Goal: Task Accomplishment & Management: Use online tool/utility

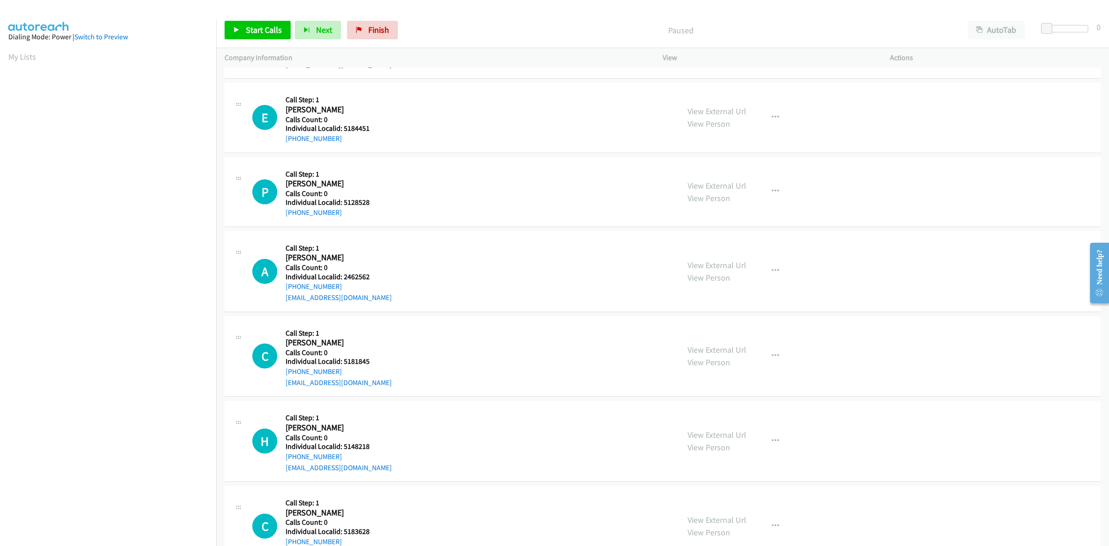
scroll to position [86, 0]
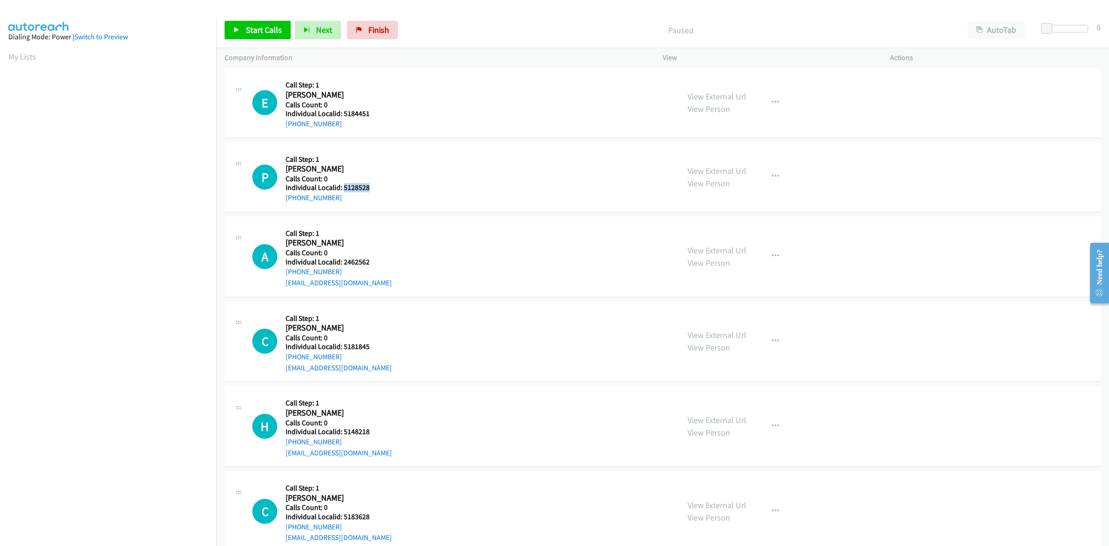
drag, startPoint x: 378, startPoint y: 185, endPoint x: 342, endPoint y: 188, distance: 35.7
click at [342, 188] on h5 "Individual Localid: 5128528" at bounding box center [335, 187] width 99 height 9
copy h5 "5128528"
drag, startPoint x: 336, startPoint y: 197, endPoint x: 278, endPoint y: 200, distance: 57.8
click at [278, 200] on div "P Callback Scheduled Call Step: 1 Paisley Trevino America/Los_Angeles Calls Cou…" at bounding box center [461, 177] width 419 height 53
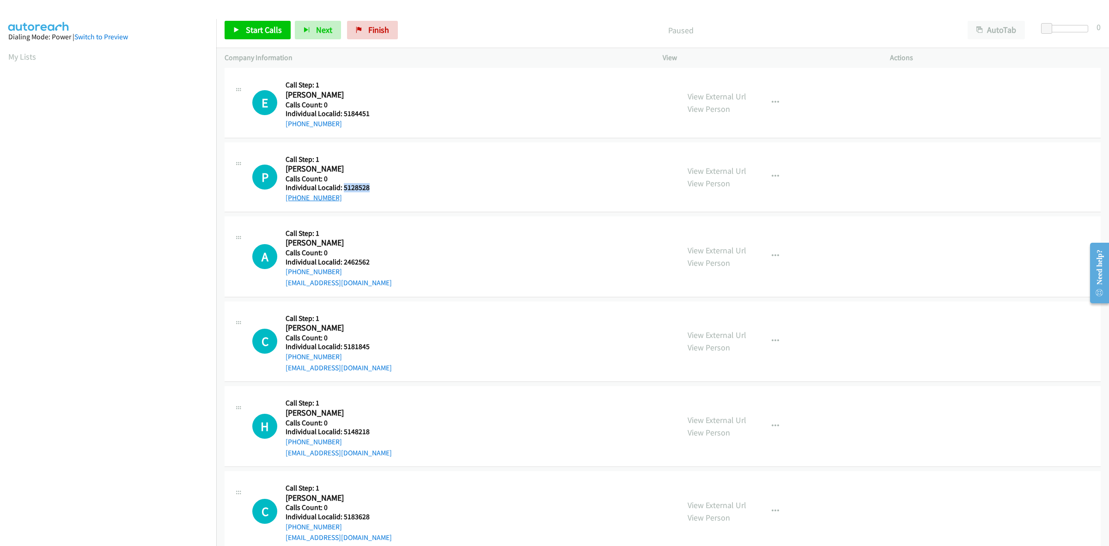
copy link "+1 209-600-5451"
drag, startPoint x: 375, startPoint y: 190, endPoint x: 343, endPoint y: 190, distance: 31.9
click at [343, 190] on h5 "Individual Localid: 5128528" at bounding box center [335, 187] width 99 height 9
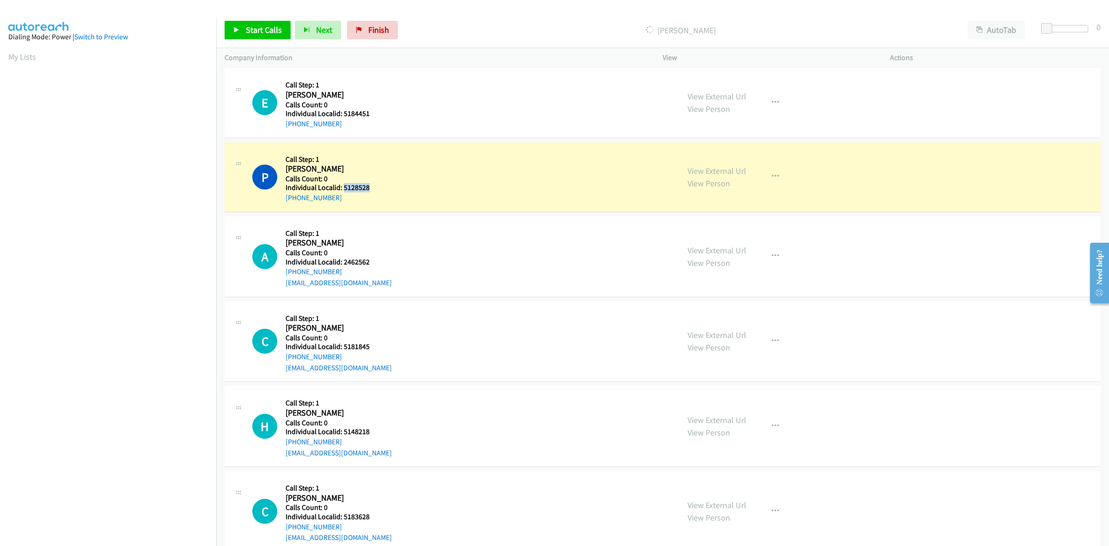
copy h5 "5128528"
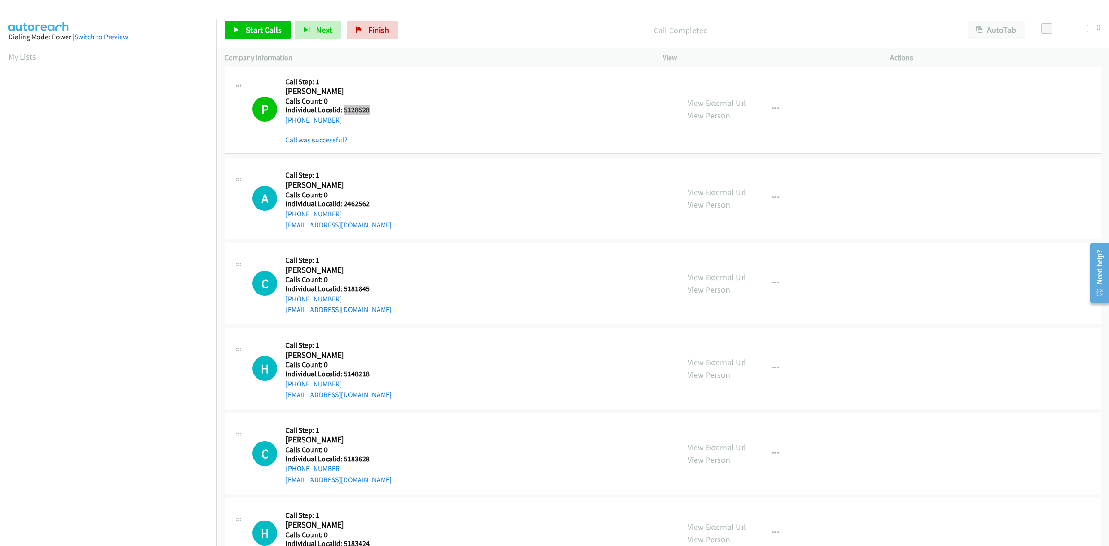
scroll to position [216, 0]
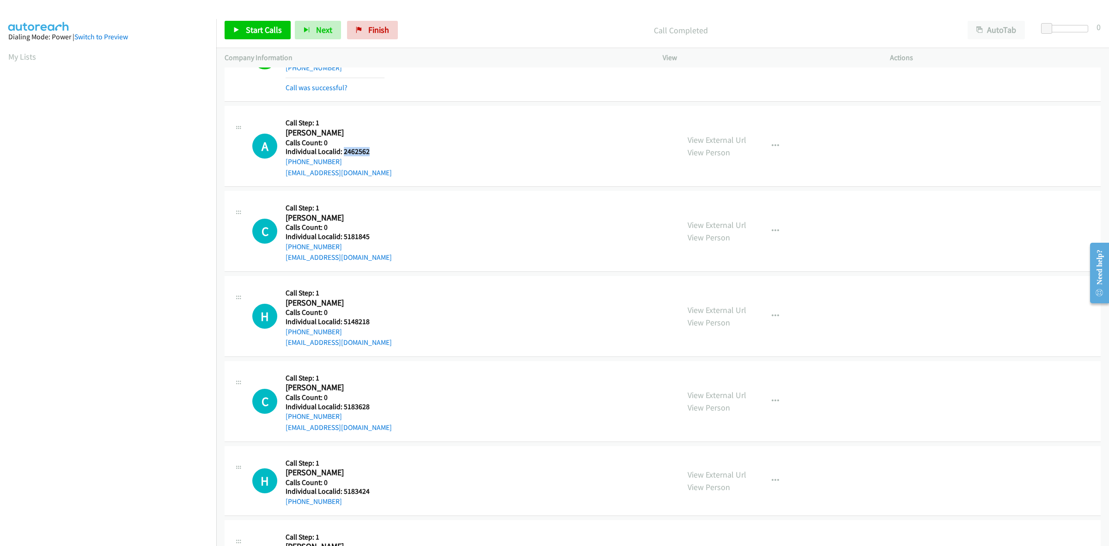
drag, startPoint x: 366, startPoint y: 151, endPoint x: 342, endPoint y: 153, distance: 23.7
click at [342, 153] on h5 "Individual Localid: 2462562" at bounding box center [339, 151] width 106 height 9
copy h5 "2462562"
drag, startPoint x: 341, startPoint y: 162, endPoint x: 283, endPoint y: 165, distance: 57.8
click at [283, 165] on div "A Callback Scheduled Call Step: 1 Alexander Merriam America/Los_Angeles Calls C…" at bounding box center [461, 146] width 419 height 64
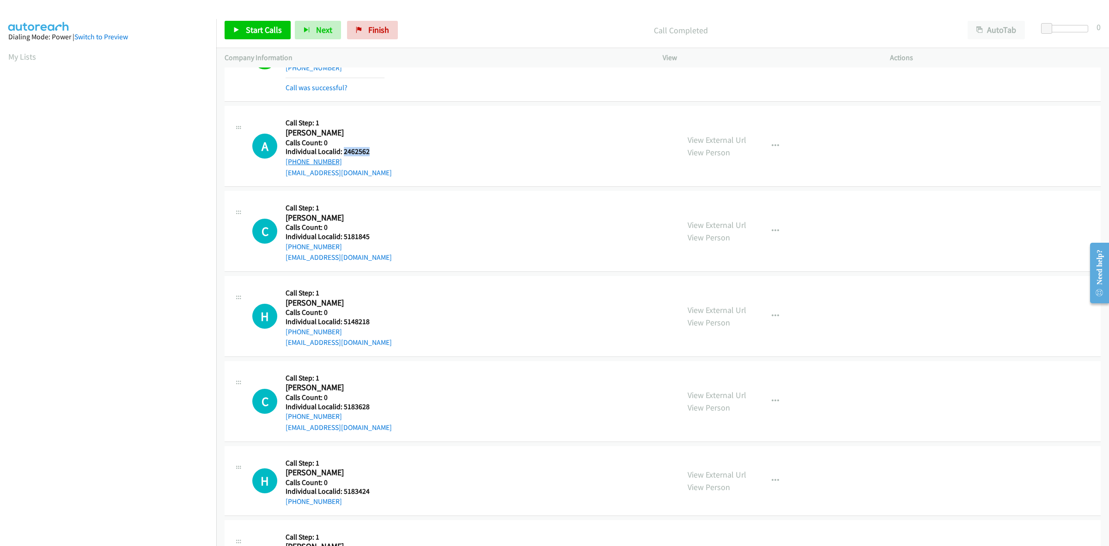
copy link "+1 707-688-6489"
drag, startPoint x: 368, startPoint y: 153, endPoint x: 342, endPoint y: 155, distance: 25.5
click at [342, 155] on h5 "Individual Localid: 2462562" at bounding box center [339, 151] width 106 height 9
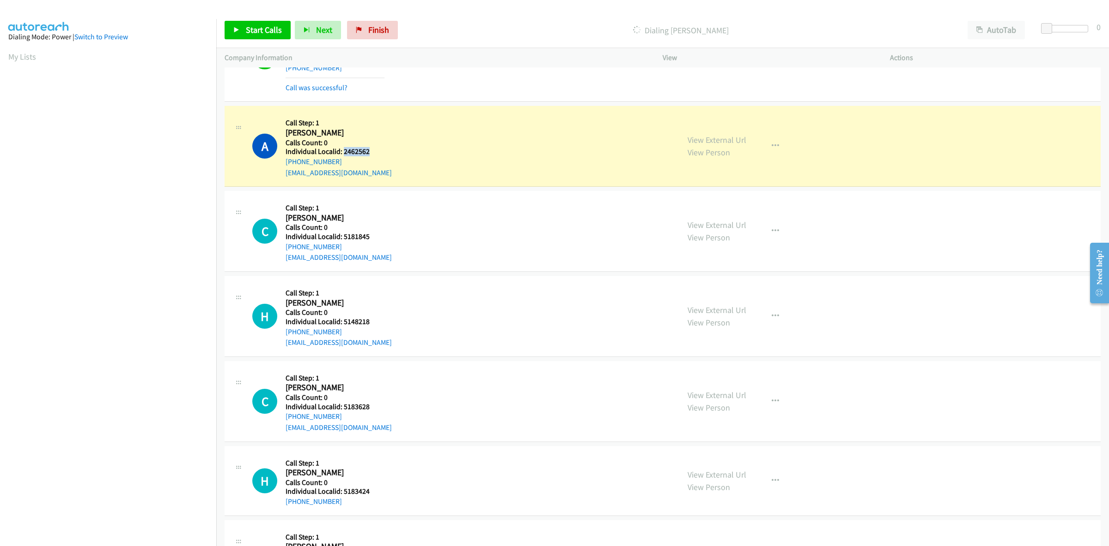
copy h5 "2462562"
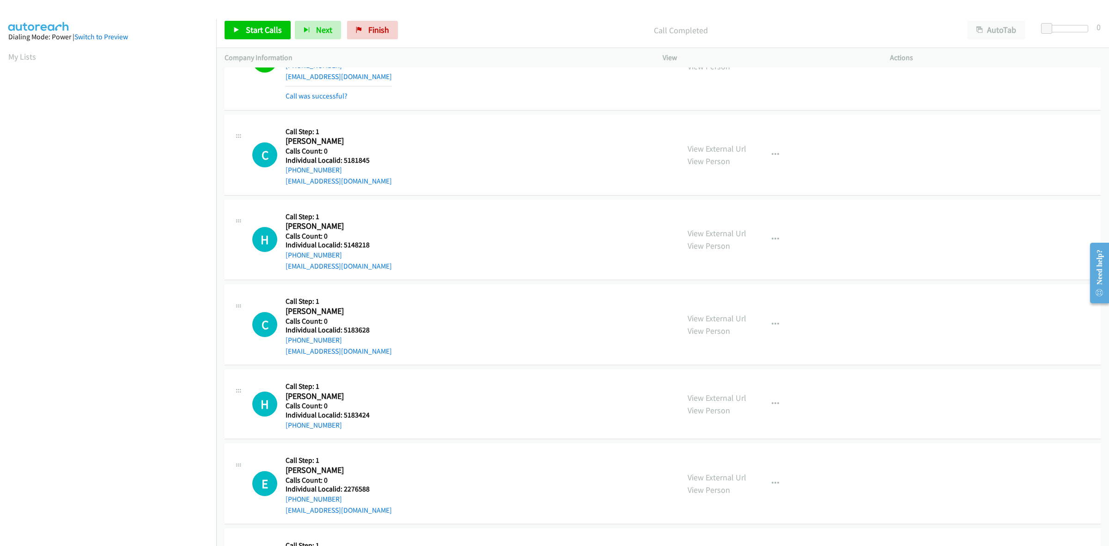
scroll to position [347, 0]
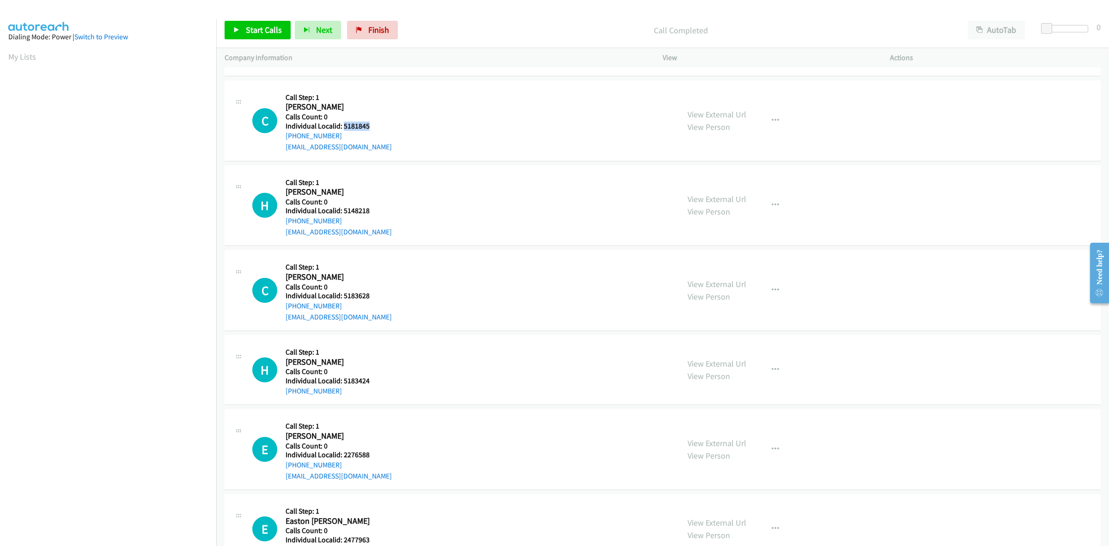
drag, startPoint x: 373, startPoint y: 128, endPoint x: 342, endPoint y: 129, distance: 30.1
click at [342, 129] on h5 "Individual Localid: 5181845" at bounding box center [339, 126] width 106 height 9
copy h5 "5181845"
drag, startPoint x: 462, startPoint y: 123, endPoint x: 460, endPoint y: 111, distance: 12.2
click at [462, 123] on div "C Callback Scheduled Call Step: 1 Corbin Campbell America/New_York Calls Count:…" at bounding box center [461, 121] width 419 height 64
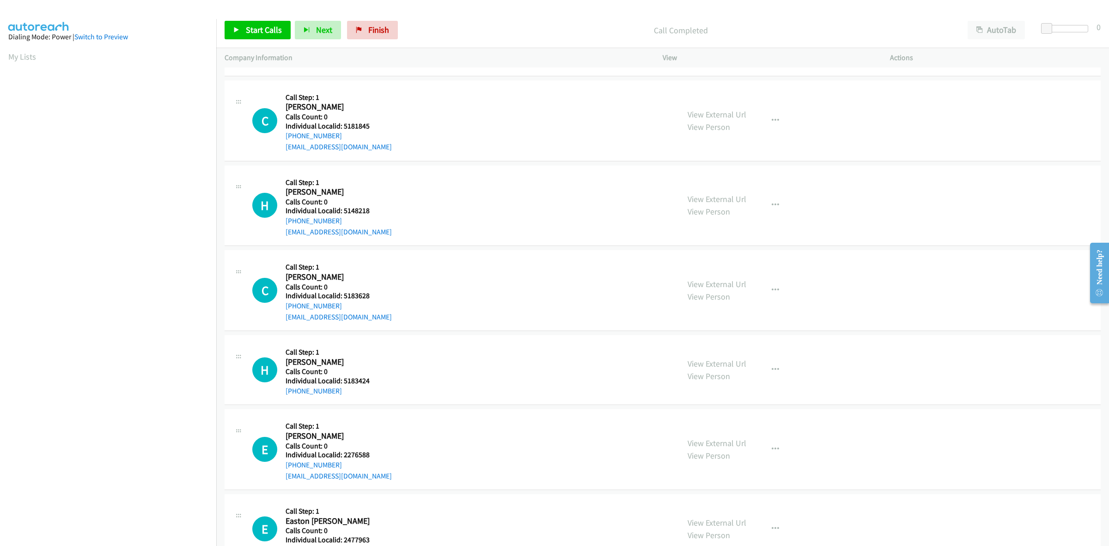
drag, startPoint x: 343, startPoint y: 134, endPoint x: 282, endPoint y: 140, distance: 60.8
click at [282, 140] on div "C Callback Scheduled Call Step: 1 Corbin Campbell America/New_York Calls Count:…" at bounding box center [461, 121] width 419 height 64
copy link "+1 410-618-8531"
drag, startPoint x: 370, startPoint y: 128, endPoint x: 343, endPoint y: 127, distance: 26.4
click at [343, 127] on h5 "Individual Localid: 5181845" at bounding box center [339, 126] width 106 height 9
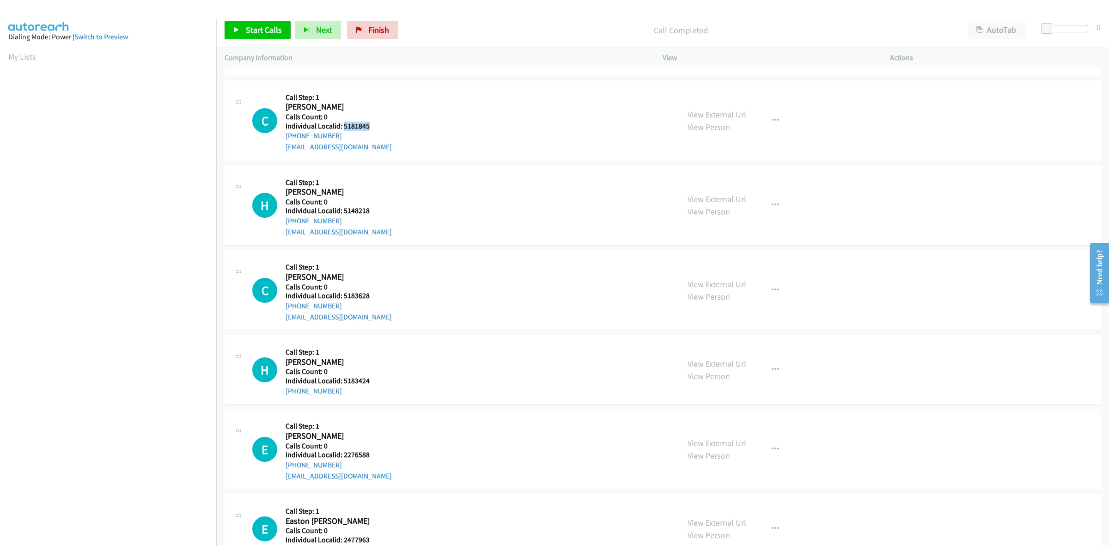
copy h5 "5181845"
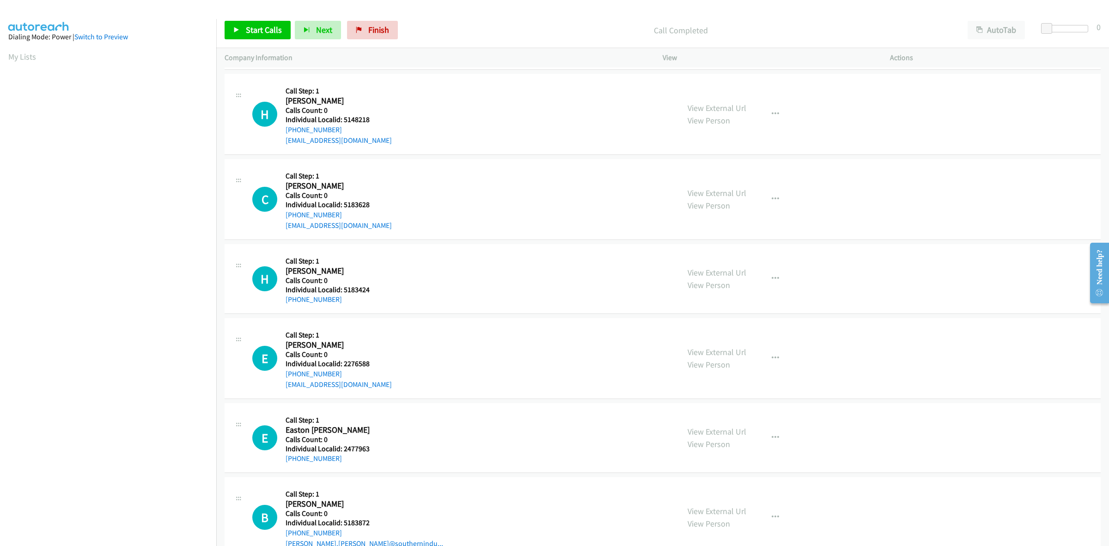
scroll to position [462, 0]
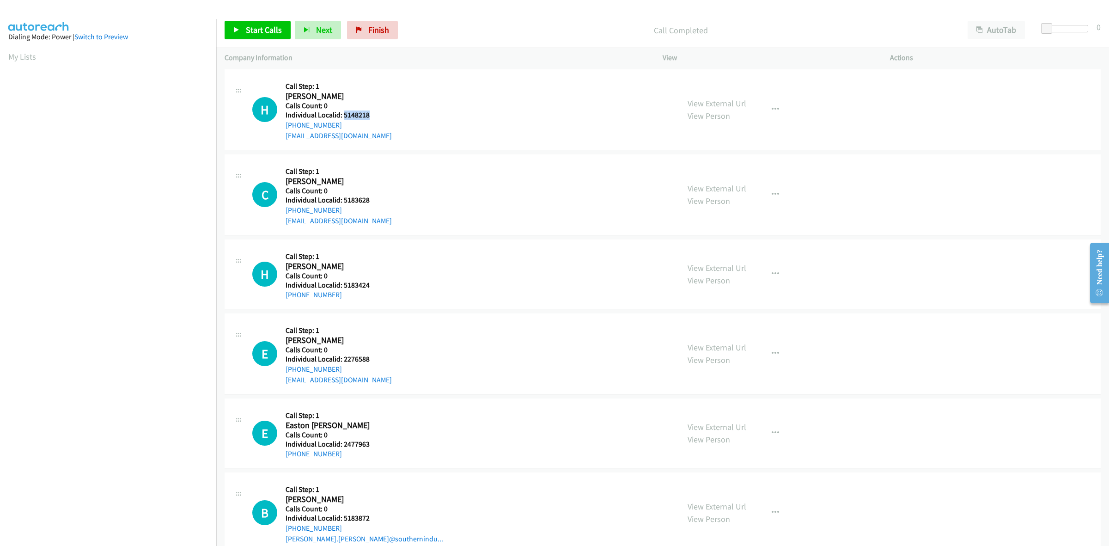
drag, startPoint x: 363, startPoint y: 114, endPoint x: 343, endPoint y: 116, distance: 19.9
click at [343, 116] on h5 "Individual Localid: 5148218" at bounding box center [339, 114] width 106 height 9
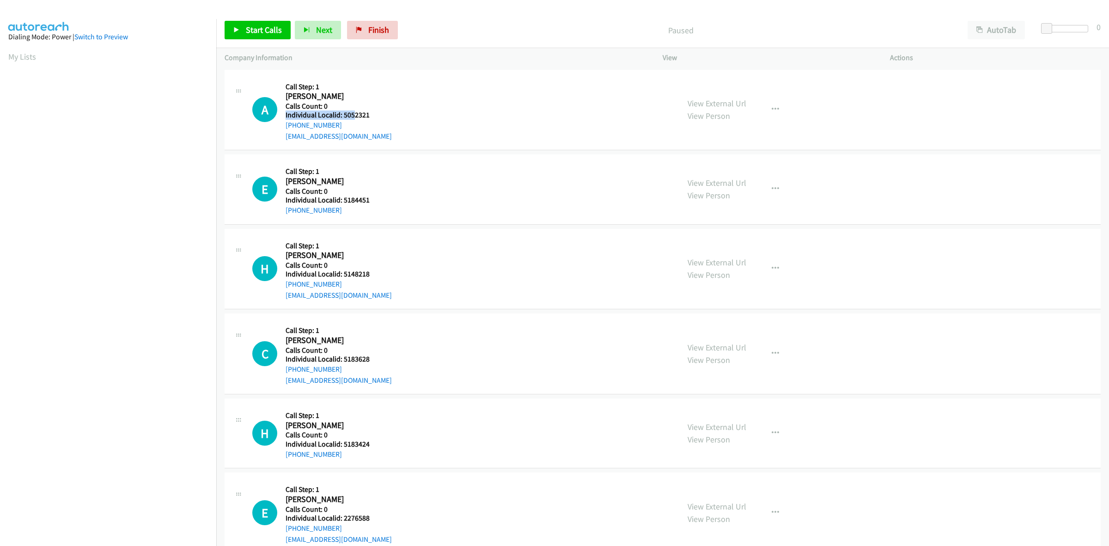
drag, startPoint x: 373, startPoint y: 110, endPoint x: 352, endPoint y: 111, distance: 21.3
click at [352, 111] on div "Callback Scheduled Call Step: 1 Angel Gatica America/Los_Angeles Calls Count: 0…" at bounding box center [339, 110] width 106 height 64
click at [388, 111] on div "A Callback Scheduled Call Step: 1 Angel Gatica America/Los_Angeles Calls Count:…" at bounding box center [461, 110] width 419 height 64
drag, startPoint x: 375, startPoint y: 116, endPoint x: 343, endPoint y: 118, distance: 31.5
click at [343, 118] on h5 "Individual Localid: 5052321" at bounding box center [339, 114] width 106 height 9
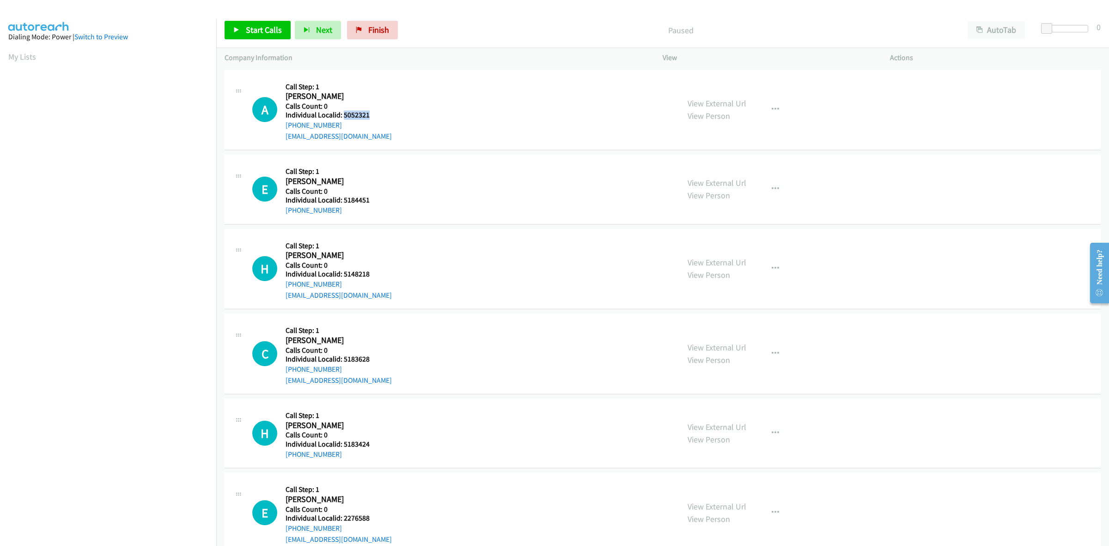
copy h5 "5052321"
drag, startPoint x: 373, startPoint y: 116, endPoint x: 343, endPoint y: 116, distance: 29.6
click at [343, 116] on h5 "Individual Localid: 5052321" at bounding box center [339, 114] width 106 height 9
copy h5 "5052321"
click at [397, 92] on div "A Callback Scheduled Call Step: 1 Angel Gatica America/Los_Angeles Calls Count:…" at bounding box center [461, 110] width 419 height 64
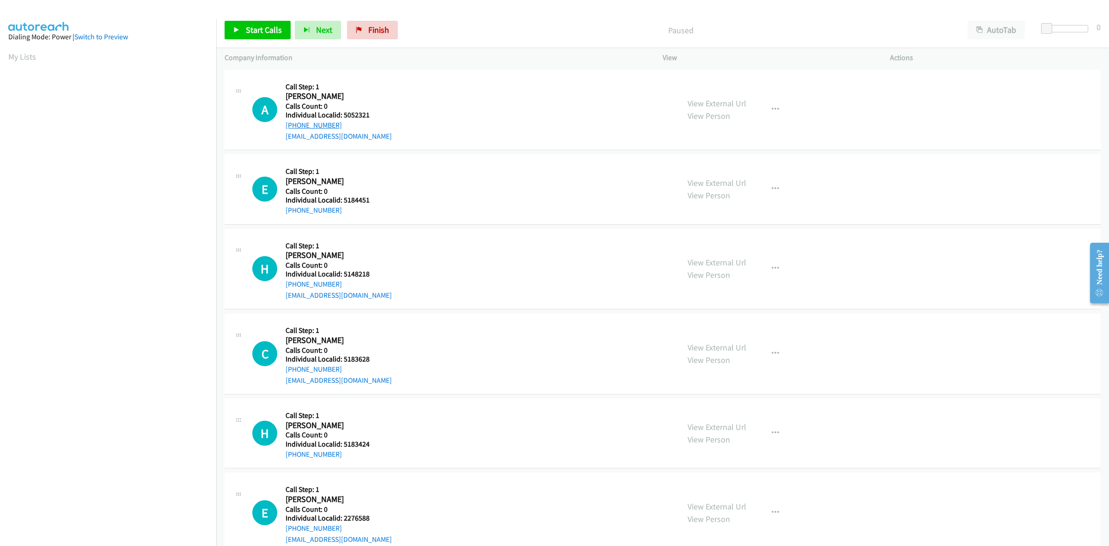
drag, startPoint x: 346, startPoint y: 124, endPoint x: 287, endPoint y: 125, distance: 58.7
click at [287, 125] on div "[PHONE_NUMBER]" at bounding box center [339, 125] width 106 height 11
copy link "[PHONE_NUMBER]"
click at [423, 116] on div "A Callback Scheduled Call Step: 1 Angel Gatica America/Los_Angeles Calls Count:…" at bounding box center [461, 110] width 419 height 64
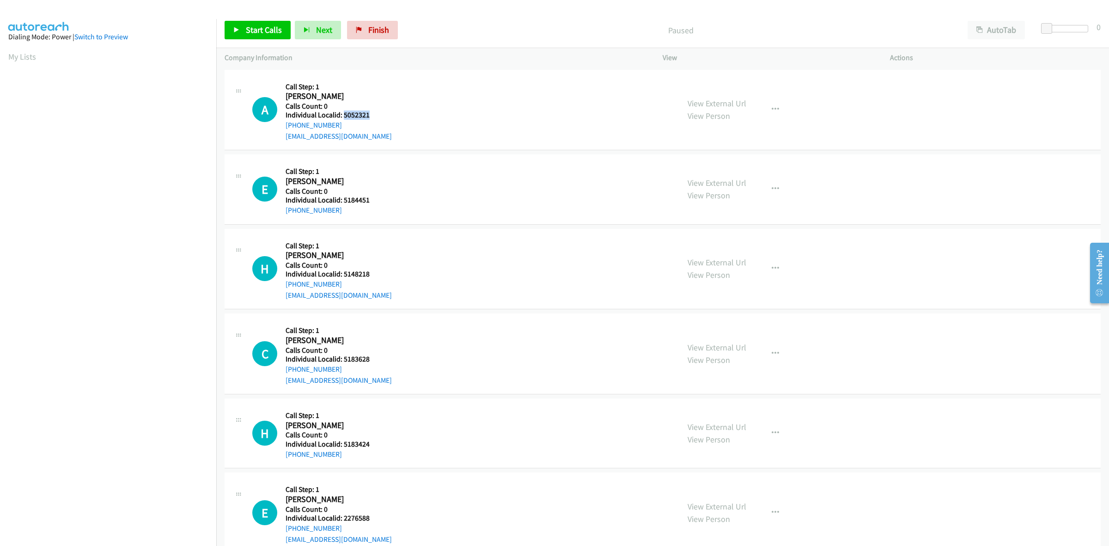
drag, startPoint x: 370, startPoint y: 113, endPoint x: 343, endPoint y: 113, distance: 27.3
click at [343, 113] on h5 "Individual Localid: 5052321" at bounding box center [339, 114] width 106 height 9
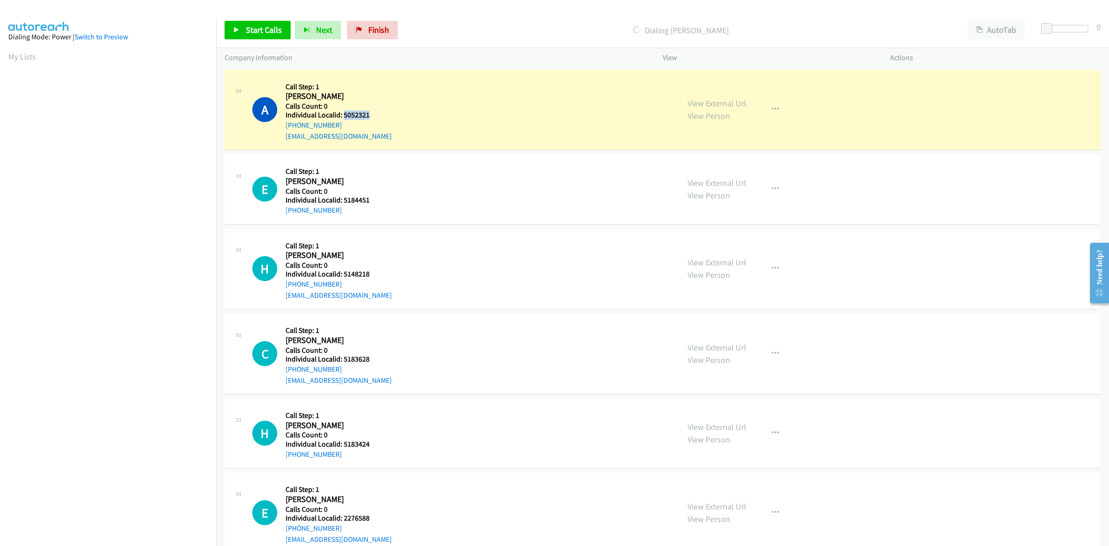
copy h5 "5052321"
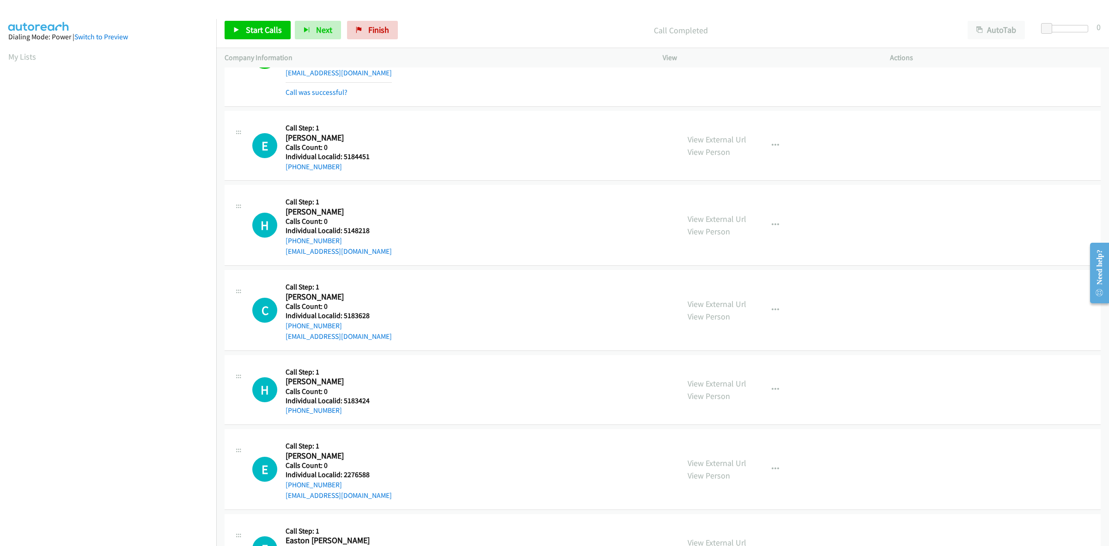
scroll to position [101, 0]
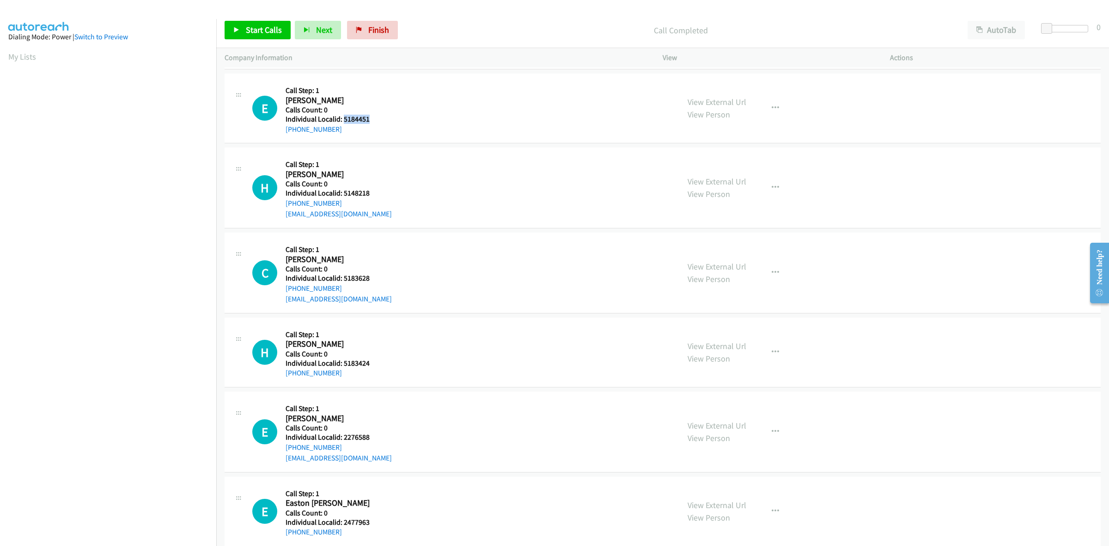
drag, startPoint x: 369, startPoint y: 116, endPoint x: 342, endPoint y: 116, distance: 26.8
click at [342, 116] on h5 "Individual Localid: 5184451" at bounding box center [335, 119] width 99 height 9
copy h5 "5184451"
click at [380, 97] on h2 "[PERSON_NAME]" at bounding box center [335, 100] width 99 height 11
drag, startPoint x: 775, startPoint y: 108, endPoint x: 765, endPoint y: 133, distance: 26.8
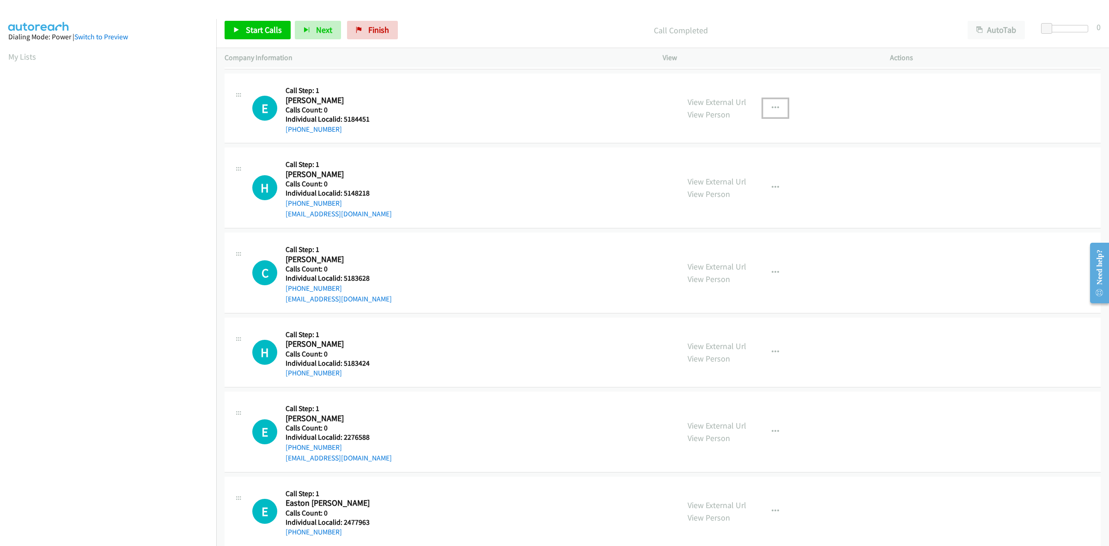
click at [775, 108] on button "button" at bounding box center [775, 108] width 25 height 18
click at [754, 166] on link "Skip Call" at bounding box center [726, 168] width 123 height 18
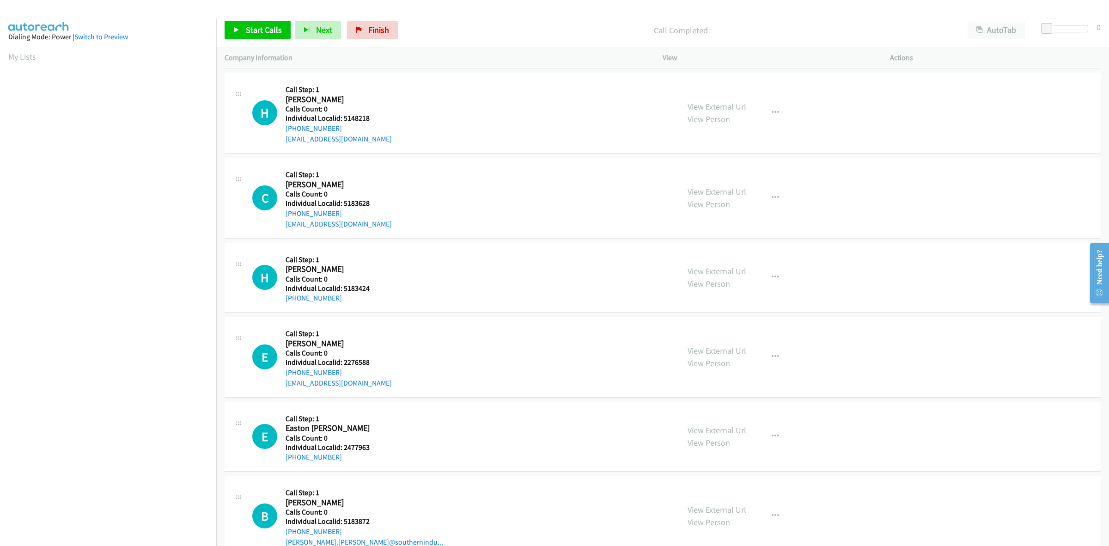
scroll to position [188, 0]
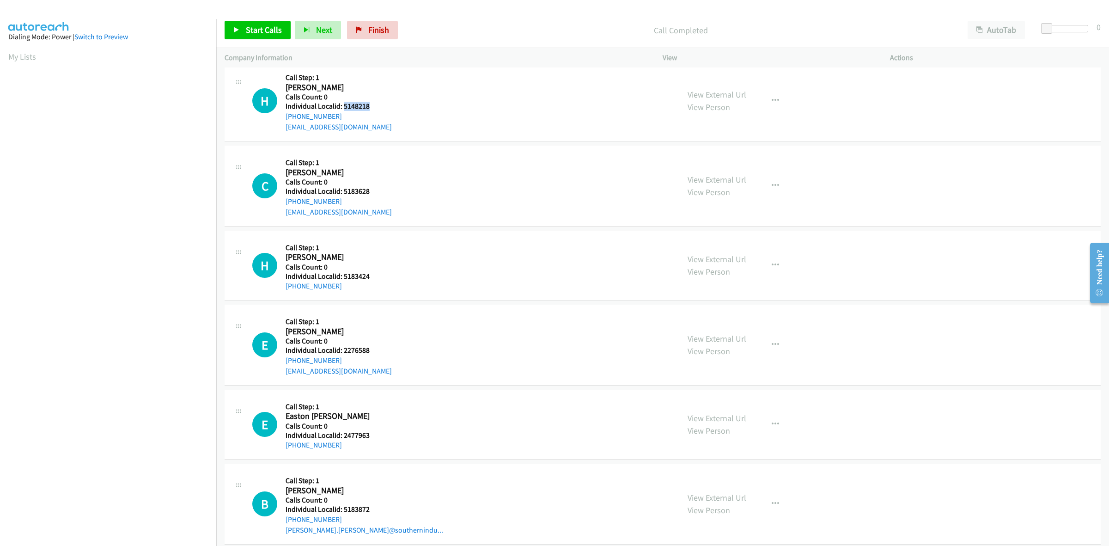
drag, startPoint x: 367, startPoint y: 106, endPoint x: 343, endPoint y: 107, distance: 24.1
click at [343, 107] on h5 "Individual Localid: 5148218" at bounding box center [339, 106] width 106 height 9
copy h5 "5148218"
click at [458, 86] on div "H Callback Scheduled Call Step: 1 Hunter Riley America/Los_Angeles Calls Count:…" at bounding box center [461, 101] width 419 height 64
drag, startPoint x: 338, startPoint y: 112, endPoint x: 285, endPoint y: 119, distance: 53.2
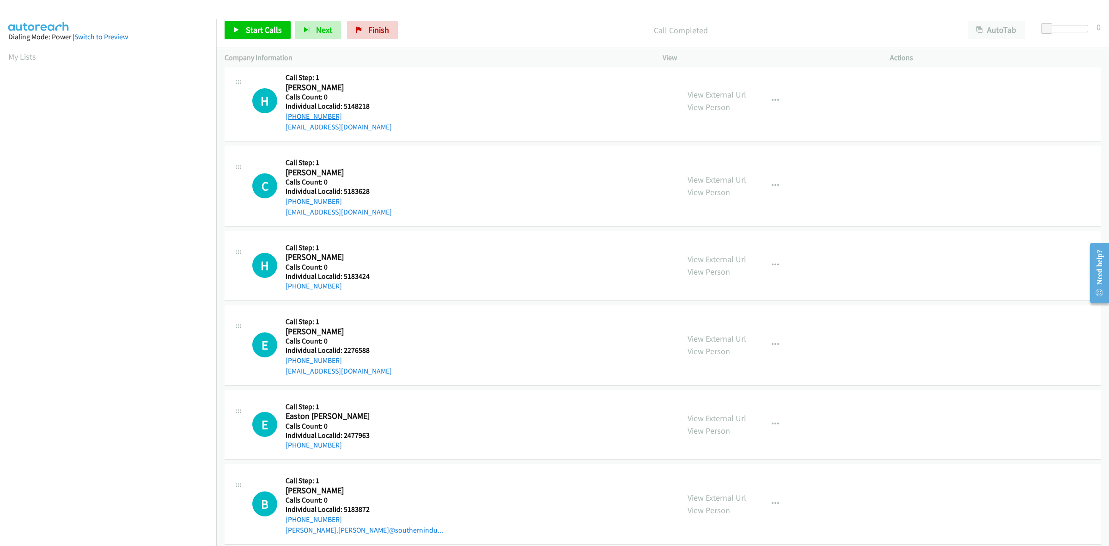
click at [286, 119] on div "+1 661-992-1962" at bounding box center [339, 116] width 106 height 11
copy link "+1 661-992-1962"
drag, startPoint x: 366, startPoint y: 105, endPoint x: 343, endPoint y: 104, distance: 23.1
click at [343, 104] on h5 "Individual Localid: 5148218" at bounding box center [339, 106] width 106 height 9
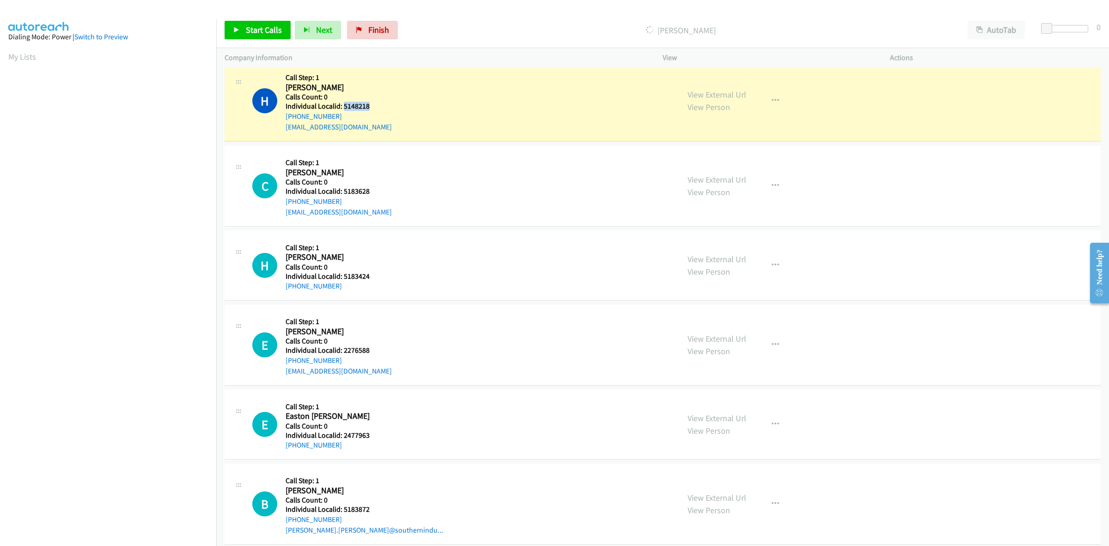
copy h5 "5148218"
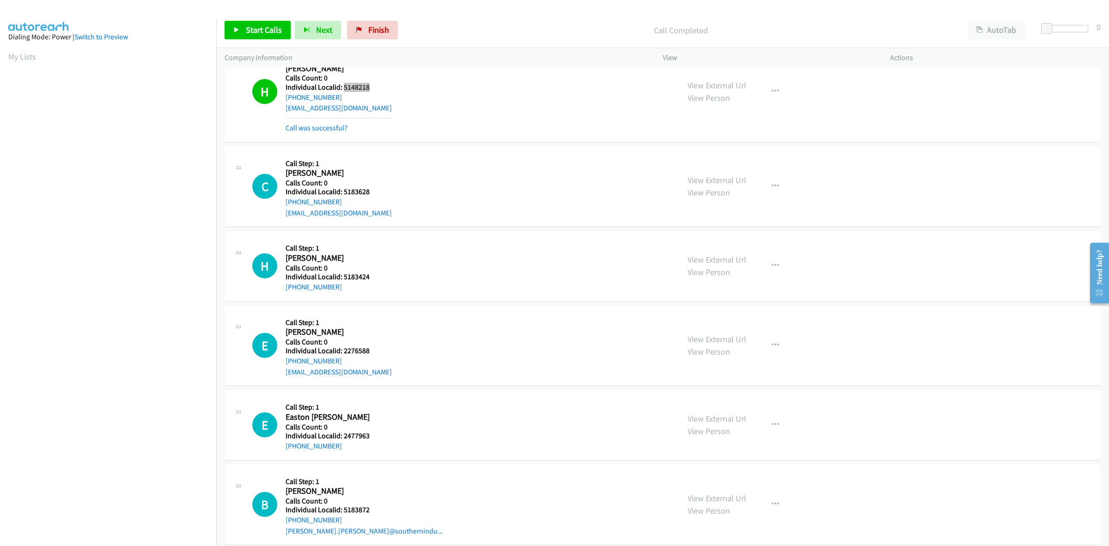
scroll to position [245, 0]
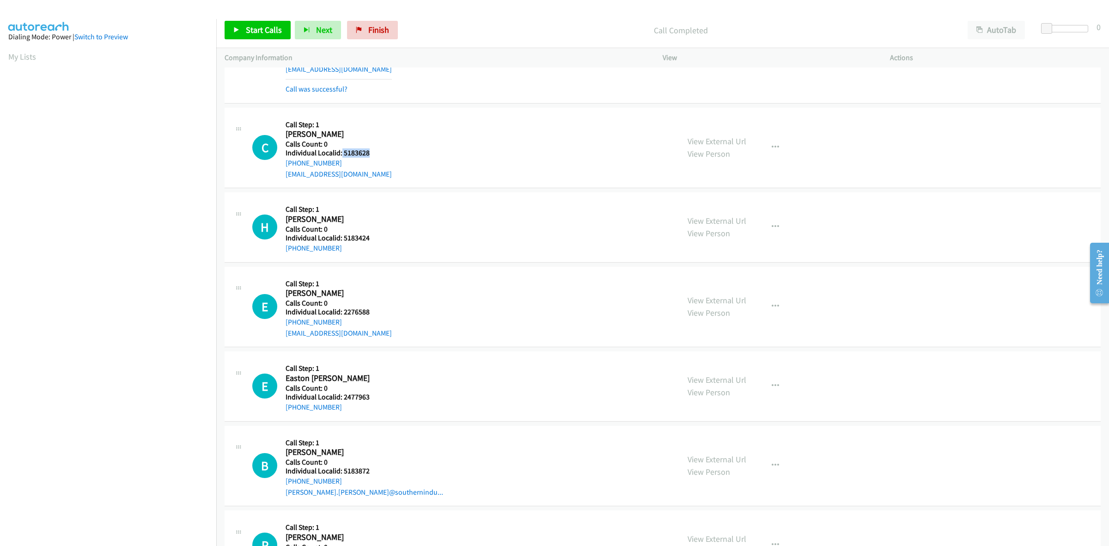
drag, startPoint x: 370, startPoint y: 153, endPoint x: 341, endPoint y: 156, distance: 28.8
click at [341, 156] on h5 "Individual Localid: 5183628" at bounding box center [339, 152] width 106 height 9
copy h5 "5183628"
drag, startPoint x: 335, startPoint y: 162, endPoint x: 282, endPoint y: 161, distance: 52.7
click at [282, 161] on div "C Callback Scheduled Call Step: 1 Cole Hummel America/Los_Angeles Calls Count: …" at bounding box center [461, 148] width 419 height 64
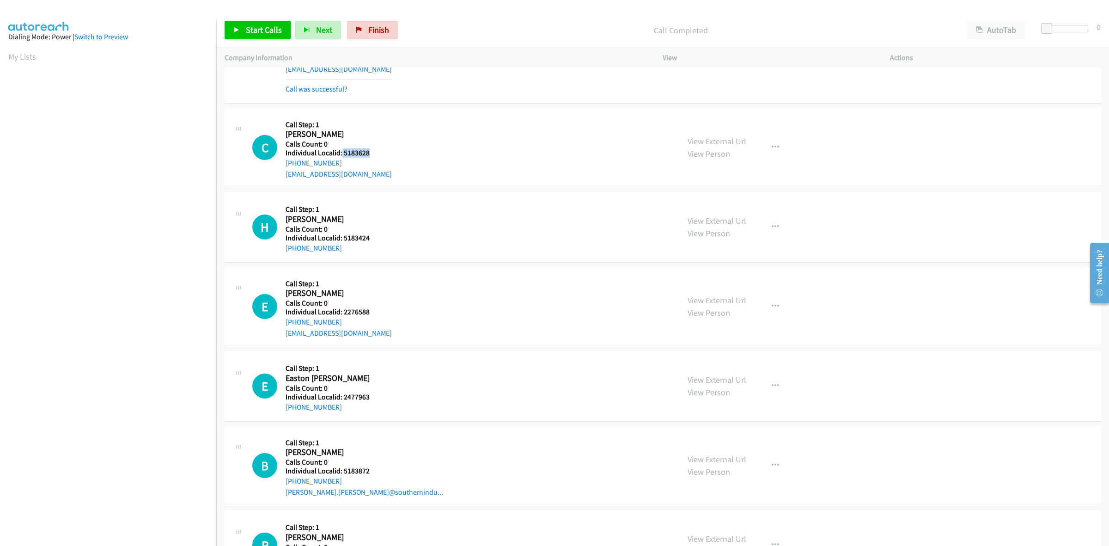
click at [410, 137] on div "C Callback Scheduled Call Step: 1 Cole Hummel America/Los_Angeles Calls Count: …" at bounding box center [461, 148] width 419 height 64
drag, startPoint x: 336, startPoint y: 165, endPoint x: 284, endPoint y: 167, distance: 51.4
click at [284, 167] on div "C Callback Scheduled Call Step: 1 Cole Hummel America/Los_Angeles Calls Count: …" at bounding box center [461, 148] width 419 height 64
copy link "+1 206-550-2740"
drag, startPoint x: 378, startPoint y: 152, endPoint x: 342, endPoint y: 153, distance: 35.2
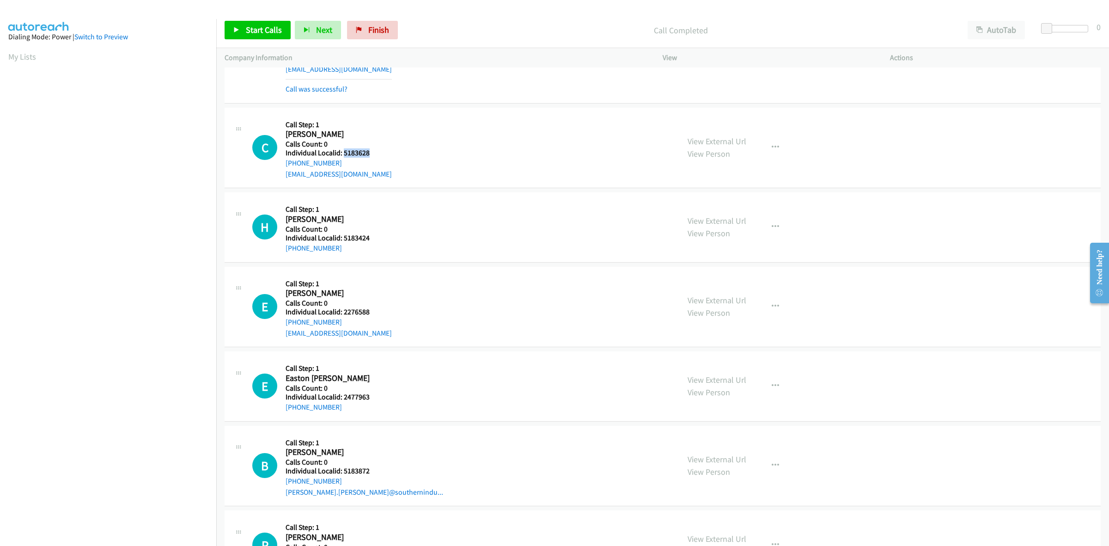
click at [342, 153] on h5 "Individual Localid: 5183628" at bounding box center [339, 152] width 106 height 9
copy h5 "5183628"
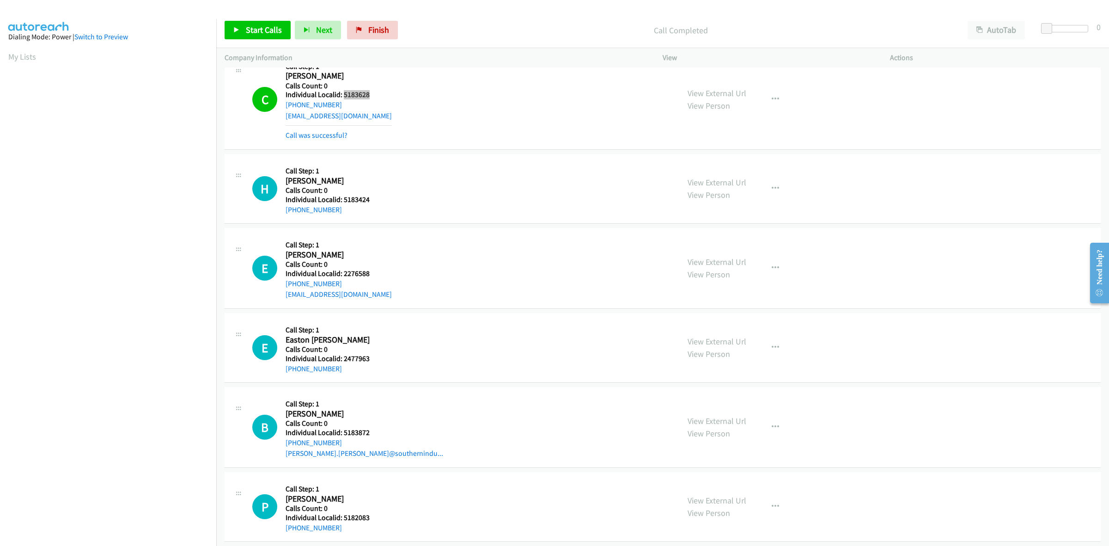
scroll to position [332, 0]
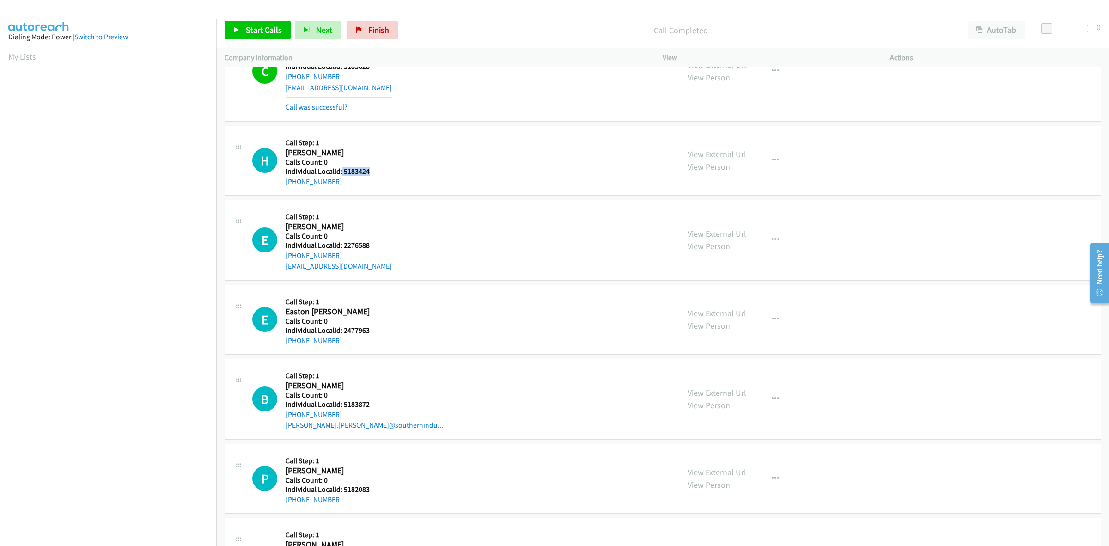
drag, startPoint x: 378, startPoint y: 171, endPoint x: 340, endPoint y: 174, distance: 38.0
click at [340, 174] on h5 "Individual Localid: 5183424" at bounding box center [335, 171] width 99 height 9
click at [772, 159] on icon "button" at bounding box center [775, 160] width 7 height 7
click at [728, 224] on link "Skip Call" at bounding box center [726, 221] width 123 height 18
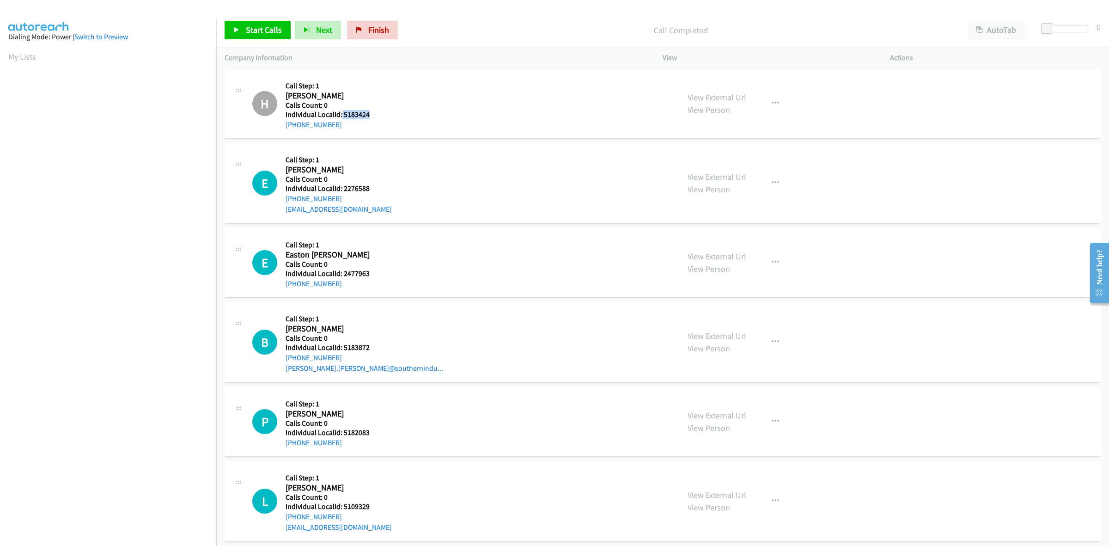
scroll to position [419, 0]
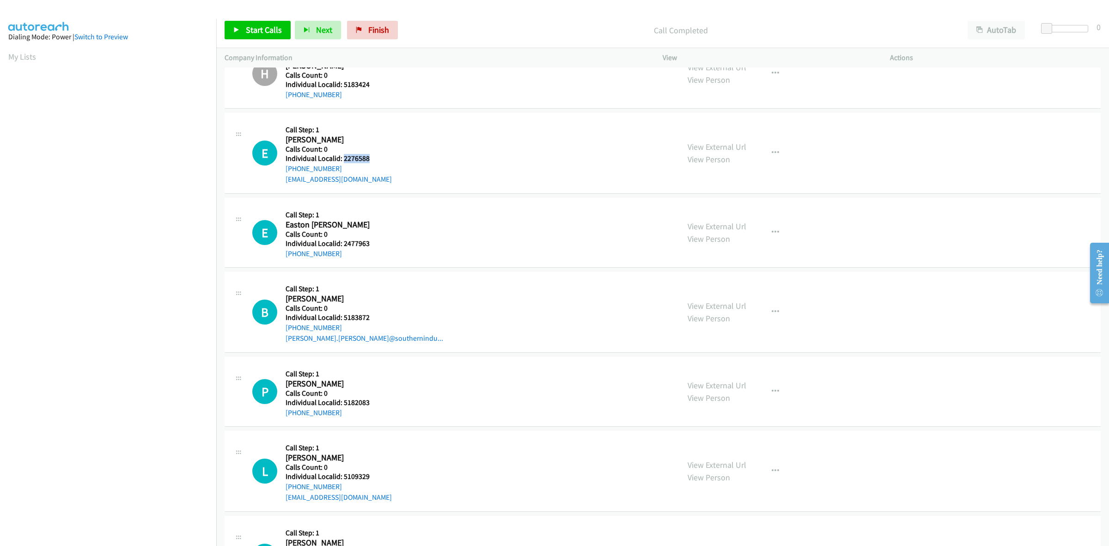
drag, startPoint x: 371, startPoint y: 156, endPoint x: 342, endPoint y: 157, distance: 28.2
click at [342, 157] on h5 "Individual Localid: 2276588" at bounding box center [339, 158] width 106 height 9
drag, startPoint x: 347, startPoint y: 169, endPoint x: 281, endPoint y: 172, distance: 66.2
click at [281, 172] on div "E Callback Scheduled Call Step: 1 Ezekiel Phillips America/New_York Calls Count…" at bounding box center [461, 153] width 419 height 64
drag, startPoint x: 360, startPoint y: 160, endPoint x: 342, endPoint y: 162, distance: 17.2
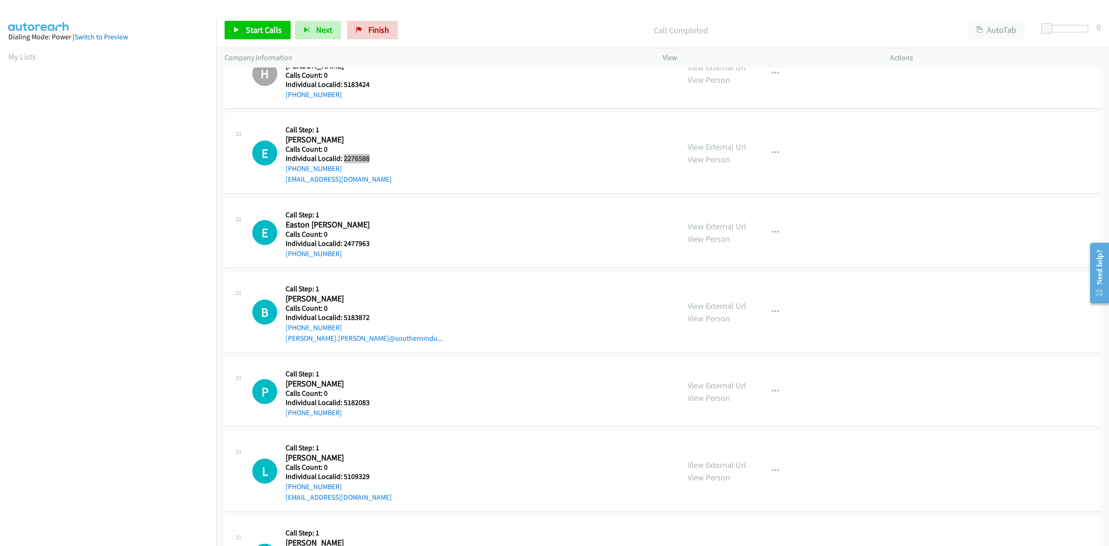
click at [342, 162] on h5 "Individual Localid: 2276588" at bounding box center [339, 158] width 106 height 9
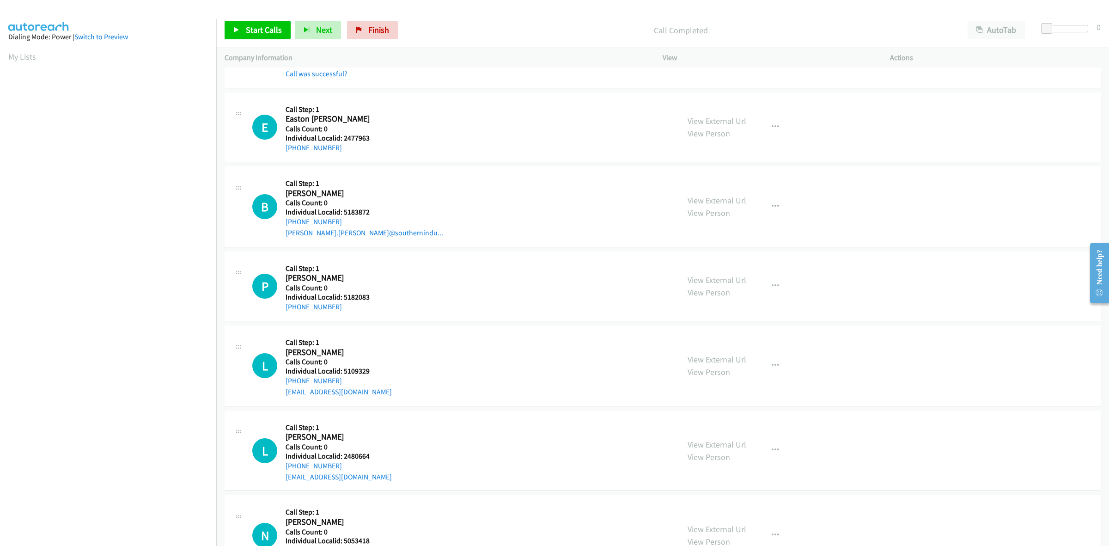
scroll to position [549, 0]
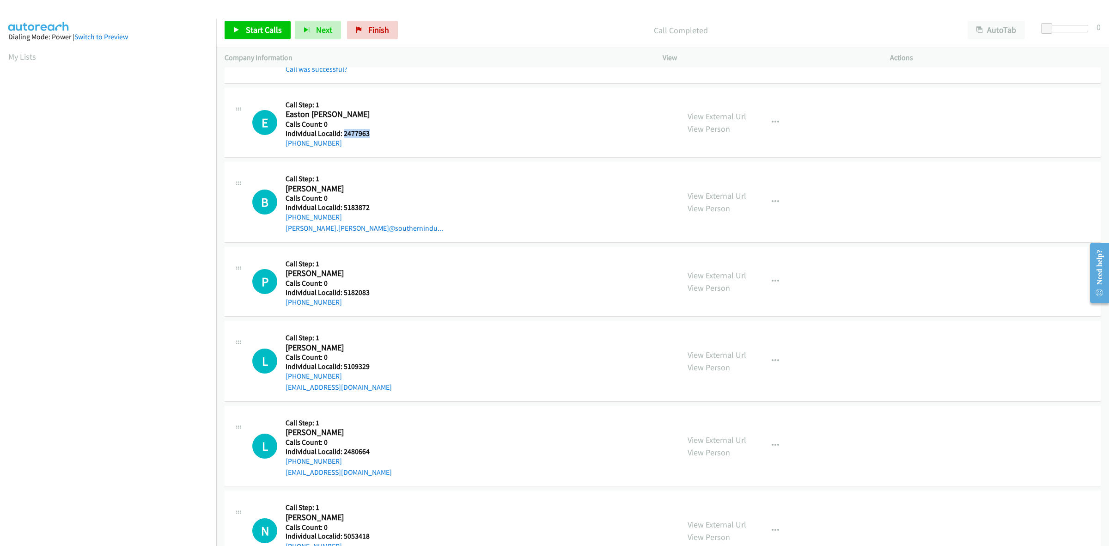
drag, startPoint x: 364, startPoint y: 134, endPoint x: 342, endPoint y: 136, distance: 21.8
click at [342, 136] on h5 "Individual Localid: 2477963" at bounding box center [335, 133] width 99 height 9
drag, startPoint x: 336, startPoint y: 144, endPoint x: 281, endPoint y: 147, distance: 56.0
click at [281, 147] on div "E Callback Scheduled Call Step: 1 Easton Schuler America/Chicago Calls Count: 0…" at bounding box center [461, 122] width 419 height 53
drag, startPoint x: 371, startPoint y: 133, endPoint x: 344, endPoint y: 135, distance: 26.9
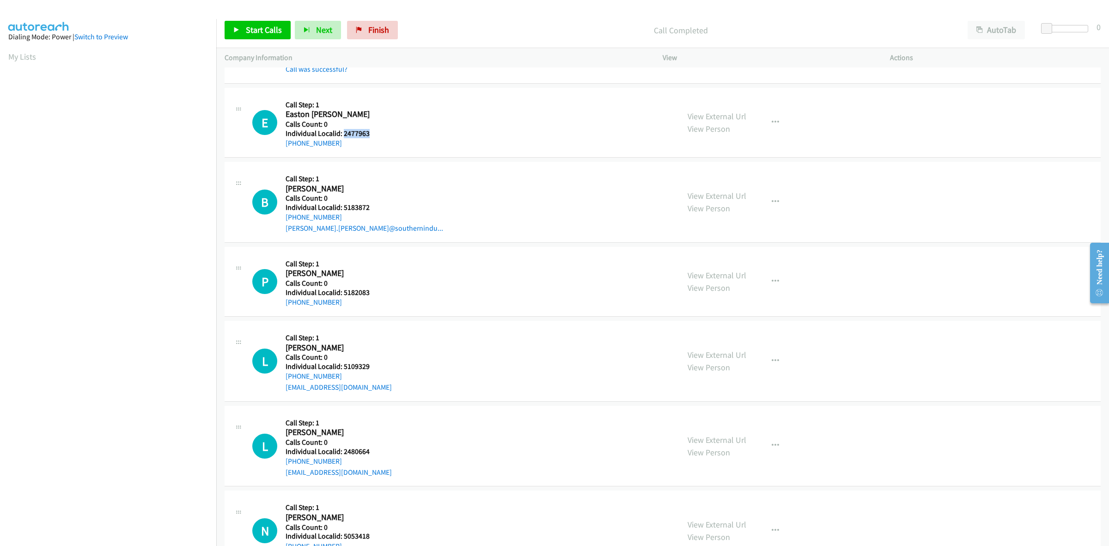
click at [344, 135] on h5 "Individual Localid: 2477963" at bounding box center [335, 133] width 99 height 9
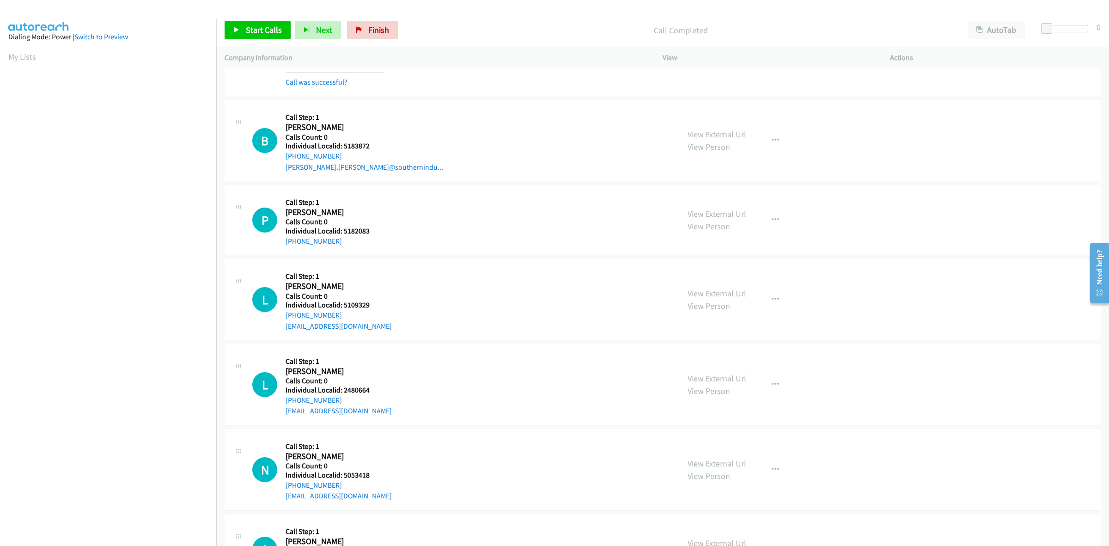
scroll to position [664, 0]
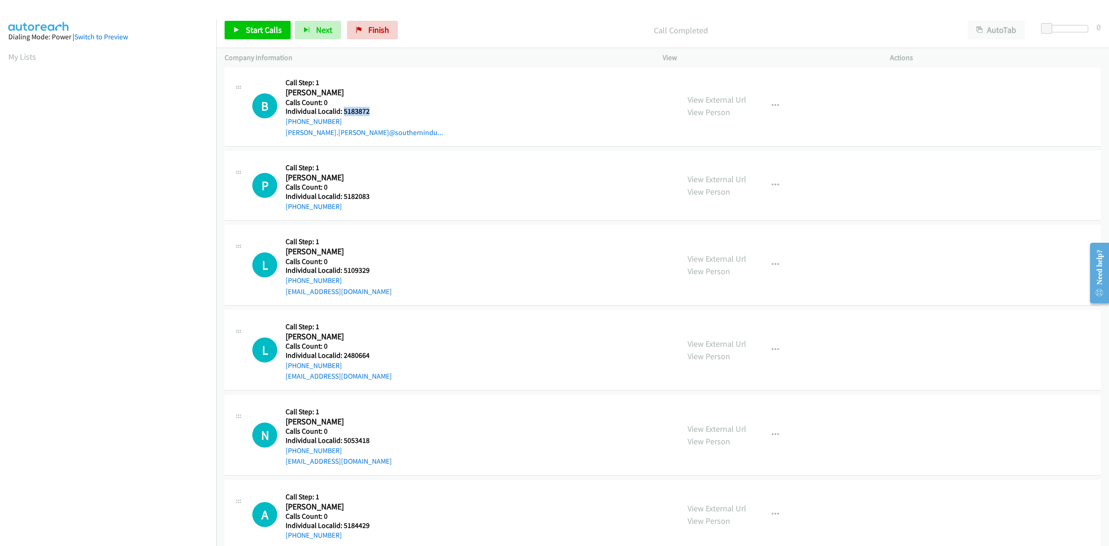
drag, startPoint x: 358, startPoint y: 111, endPoint x: 342, endPoint y: 112, distance: 16.2
click at [342, 112] on h5 "Individual Localid: 5183872" at bounding box center [365, 111] width 158 height 9
drag, startPoint x: 340, startPoint y: 123, endPoint x: 285, endPoint y: 122, distance: 55.0
click at [286, 122] on div "+1 984-480-6419" at bounding box center [365, 121] width 158 height 11
drag, startPoint x: 373, startPoint y: 111, endPoint x: 343, endPoint y: 112, distance: 30.0
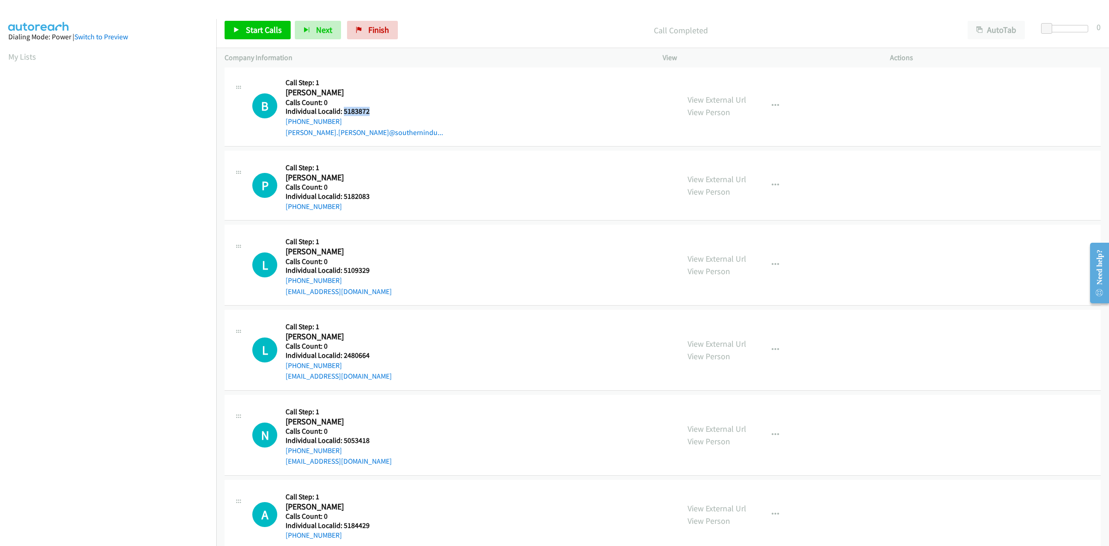
click at [343, 112] on h5 "Individual Localid: 5183872" at bounding box center [365, 111] width 158 height 9
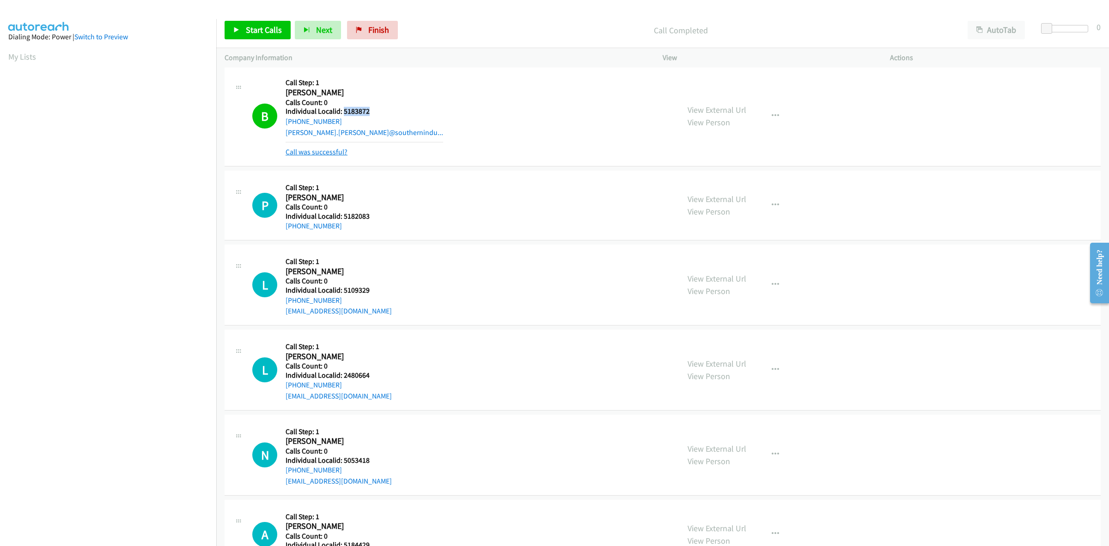
click at [324, 153] on link "Call was successful?" at bounding box center [317, 151] width 62 height 9
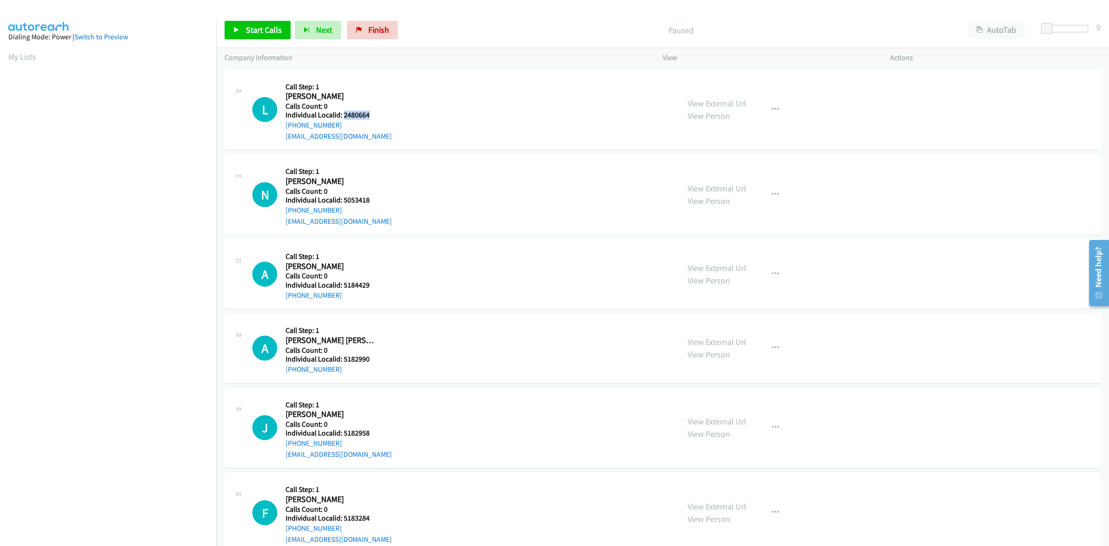
drag, startPoint x: 362, startPoint y: 114, endPoint x: 343, endPoint y: 111, distance: 18.7
click at [343, 111] on h5 "Individual Localid: 2480664" at bounding box center [339, 114] width 106 height 9
copy h5 "2480664"
click at [465, 103] on div "L Callback Scheduled Call Step: 1 Lauren Goskey America/Chicago Calls Count: 0 …" at bounding box center [461, 110] width 419 height 64
drag, startPoint x: 341, startPoint y: 123, endPoint x: 281, endPoint y: 128, distance: 59.8
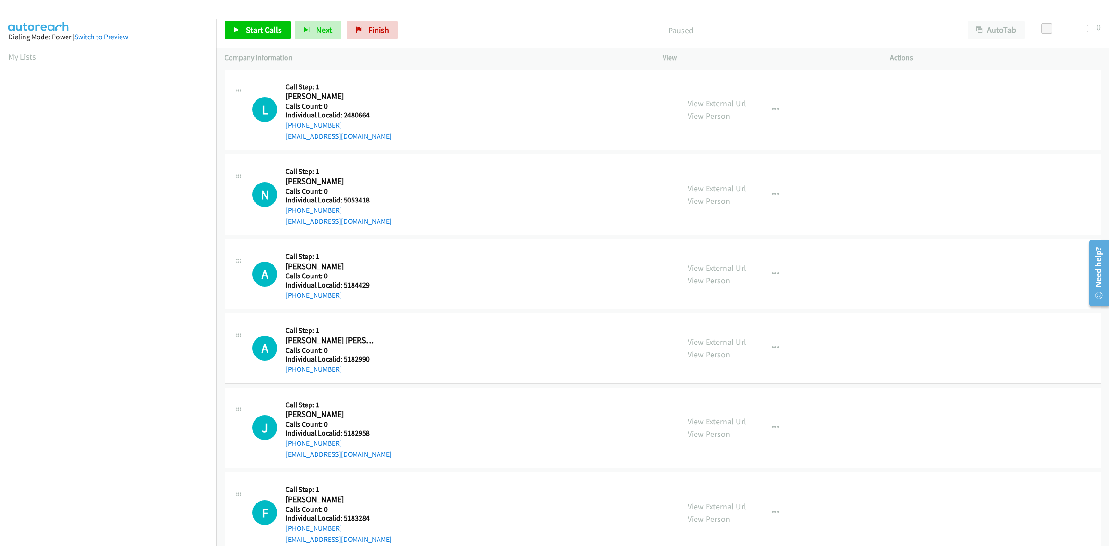
click at [281, 128] on div "L Callback Scheduled Call Step: 1 Lauren Goskey America/Chicago Calls Count: 0 …" at bounding box center [461, 110] width 419 height 64
copy link "[PHONE_NUMBER]"
drag, startPoint x: 371, startPoint y: 116, endPoint x: 343, endPoint y: 116, distance: 27.7
click at [343, 116] on h5 "Individual Localid: 2480664" at bounding box center [339, 114] width 106 height 9
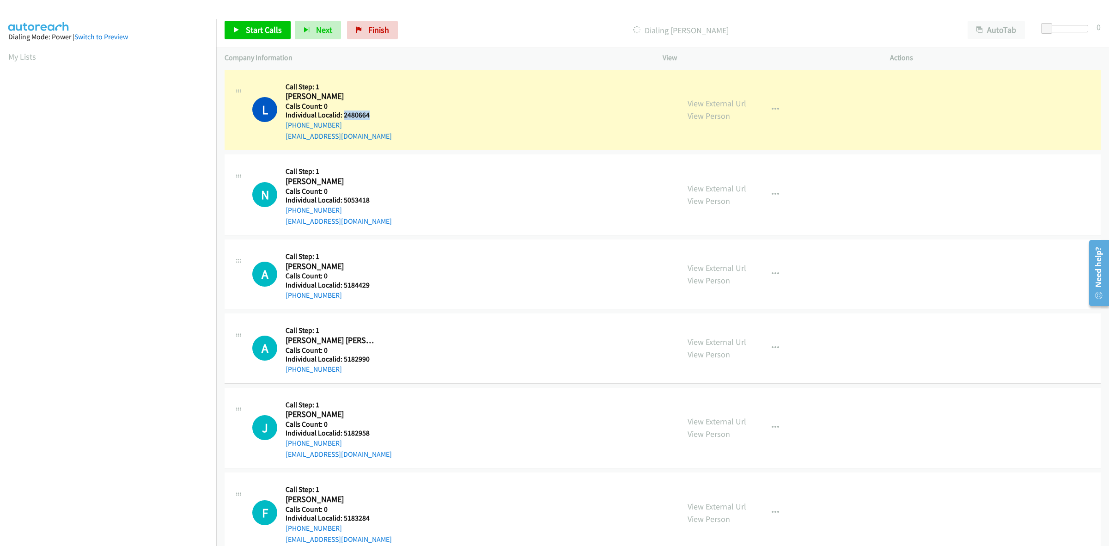
copy h5 "2480664"
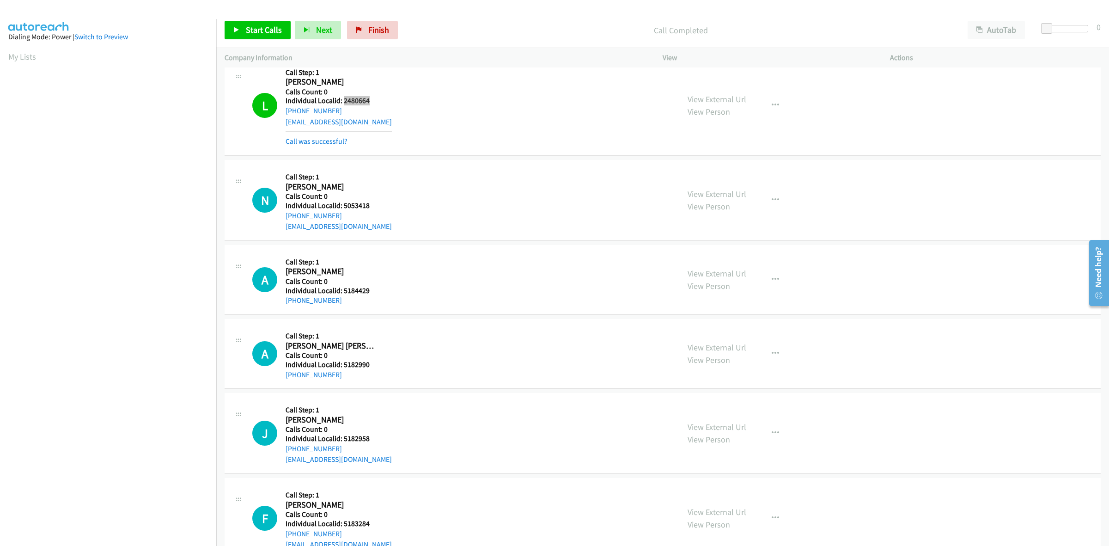
scroll to position [72, 0]
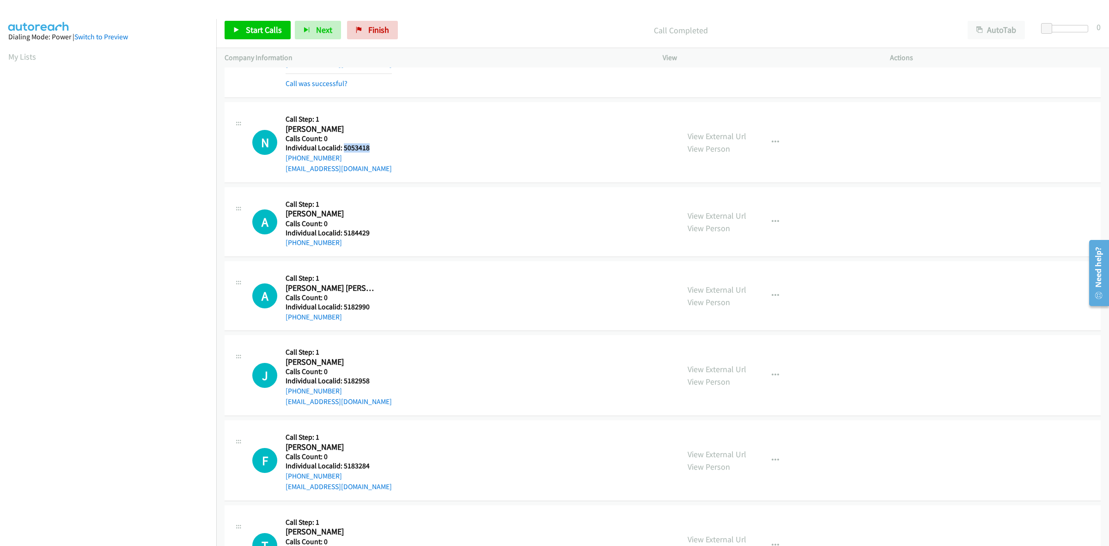
drag, startPoint x: 373, startPoint y: 148, endPoint x: 343, endPoint y: 148, distance: 30.0
click at [343, 148] on h5 "Individual Localid: 5053418" at bounding box center [339, 147] width 106 height 9
copy h5 "5053418"
drag, startPoint x: 344, startPoint y: 159, endPoint x: 282, endPoint y: 162, distance: 62.0
click at [282, 162] on div "N Callback Scheduled Call Step: 1 Nicholas Doyle America/New_York Calls Count: …" at bounding box center [461, 142] width 419 height 64
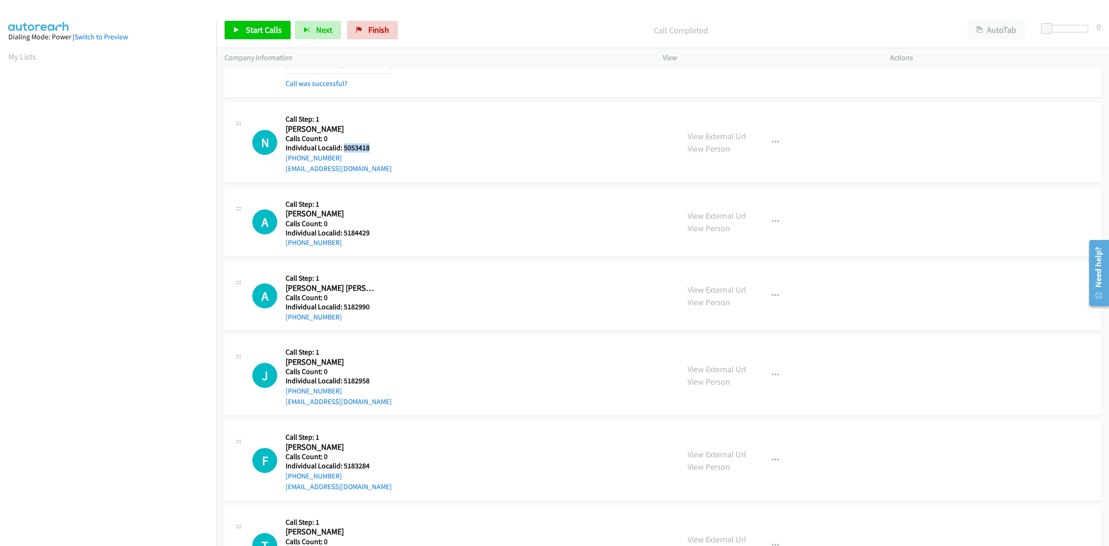
copy link "[PHONE_NUMBER]"
drag, startPoint x: 373, startPoint y: 149, endPoint x: 342, endPoint y: 148, distance: 31.0
click at [342, 148] on h5 "Individual Localid: 5053418" at bounding box center [339, 147] width 106 height 9
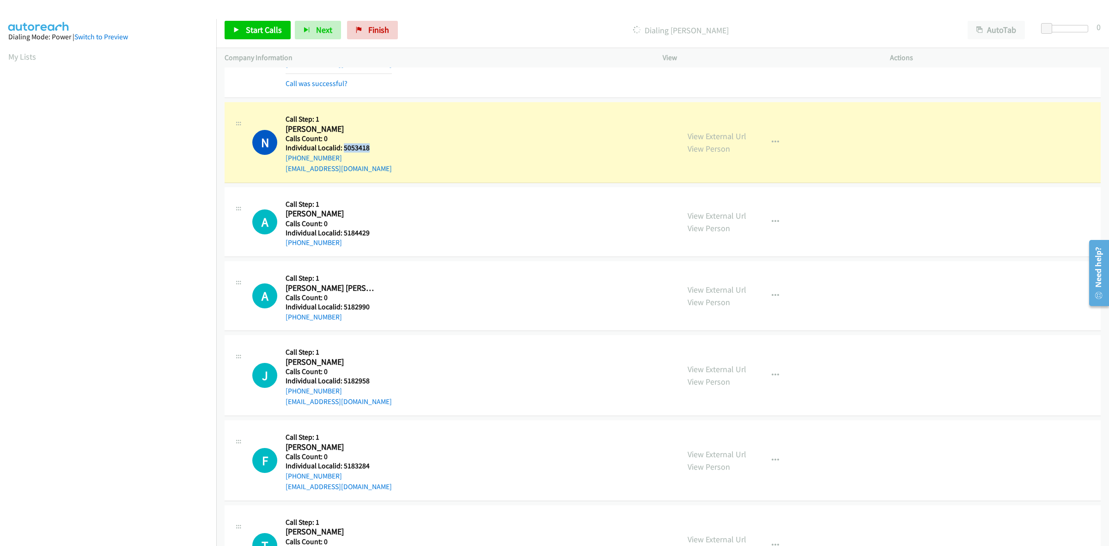
copy h5 "5053418"
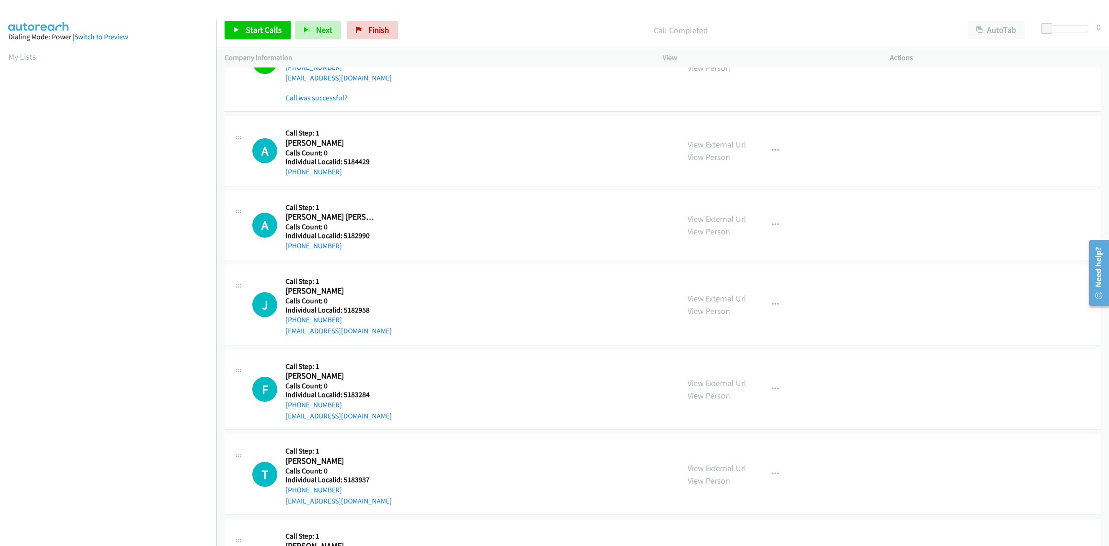
scroll to position [188, 0]
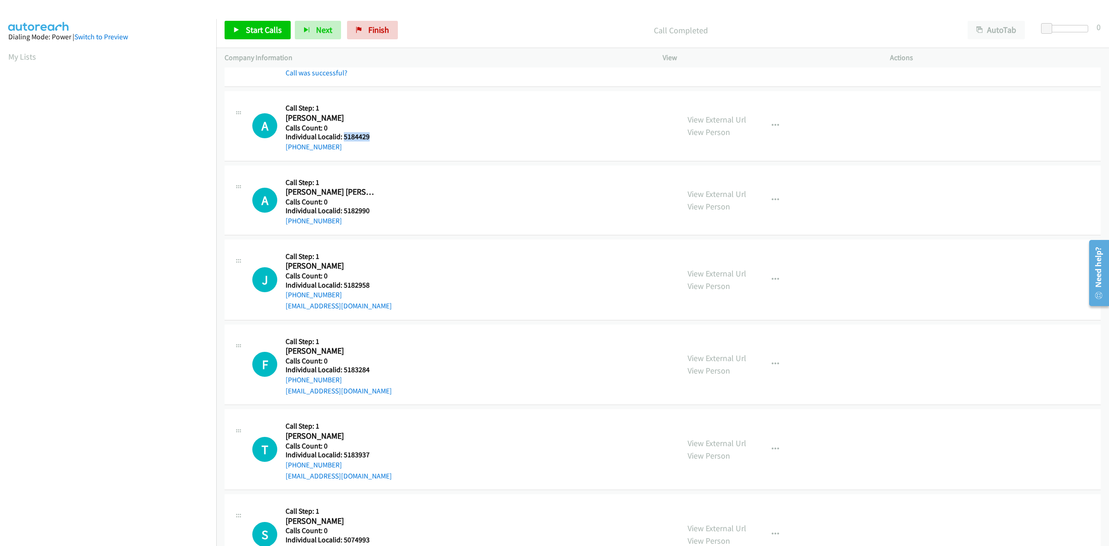
drag, startPoint x: 370, startPoint y: 135, endPoint x: 343, endPoint y: 136, distance: 27.3
click at [343, 136] on h5 "Individual Localid: 5184429" at bounding box center [333, 136] width 94 height 9
copy h5 "5184429"
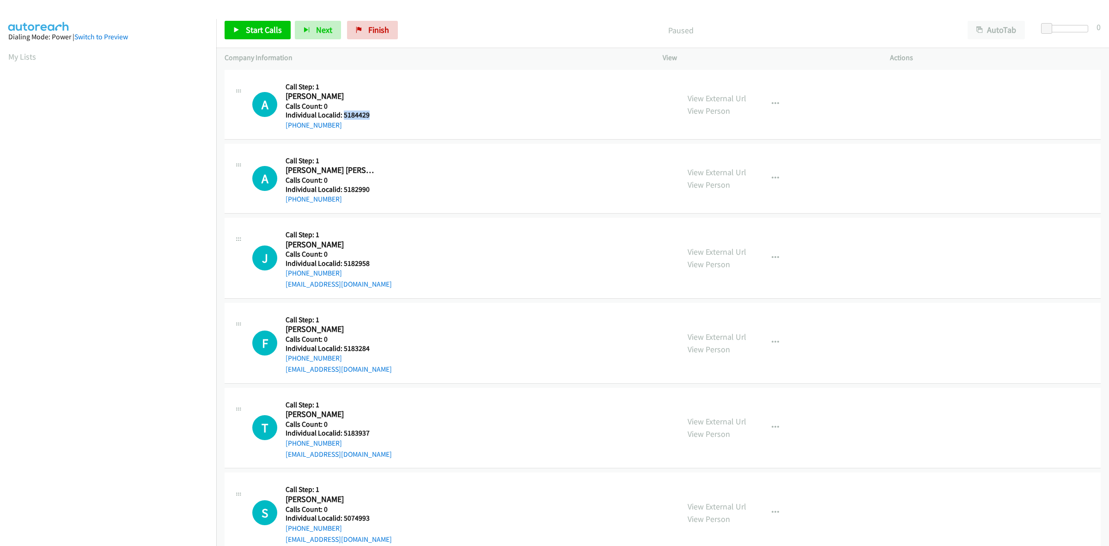
drag, startPoint x: 361, startPoint y: 112, endPoint x: 342, endPoint y: 115, distance: 19.5
click at [342, 115] on h5 "Individual Localid: 5184429" at bounding box center [333, 114] width 94 height 9
copy h5 "5184429"
drag, startPoint x: 341, startPoint y: 123, endPoint x: 281, endPoint y: 129, distance: 60.4
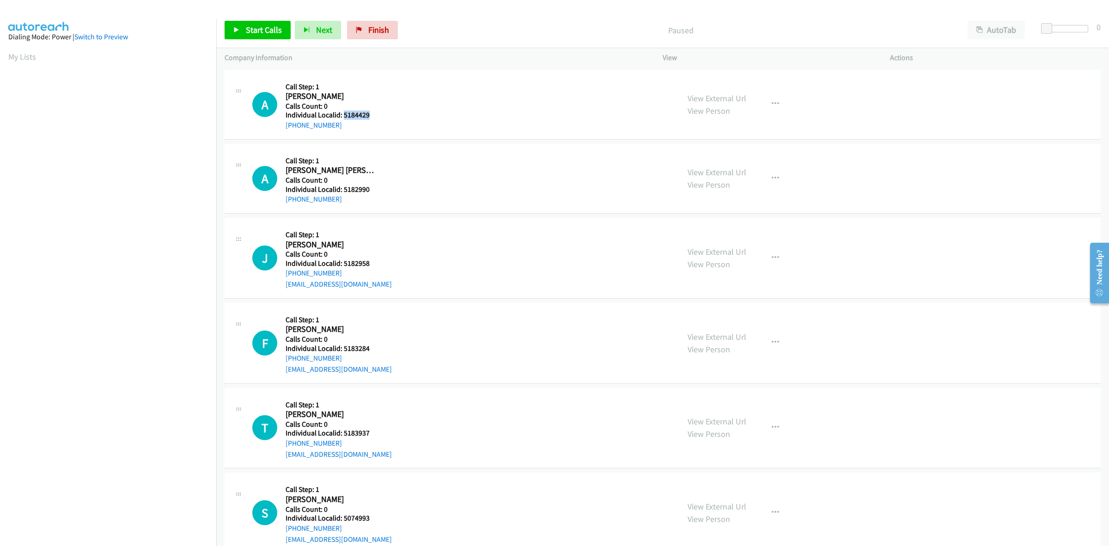
click at [281, 129] on div "A Callback Scheduled Call Step: 1 Ava Maguire America/New_York Calls Count: 0 I…" at bounding box center [461, 104] width 419 height 53
copy link "+1 989-660-9124"
drag, startPoint x: 377, startPoint y: 112, endPoint x: 341, endPoint y: 114, distance: 36.6
click at [341, 114] on h5 "Individual Localid: 5184429" at bounding box center [333, 114] width 94 height 9
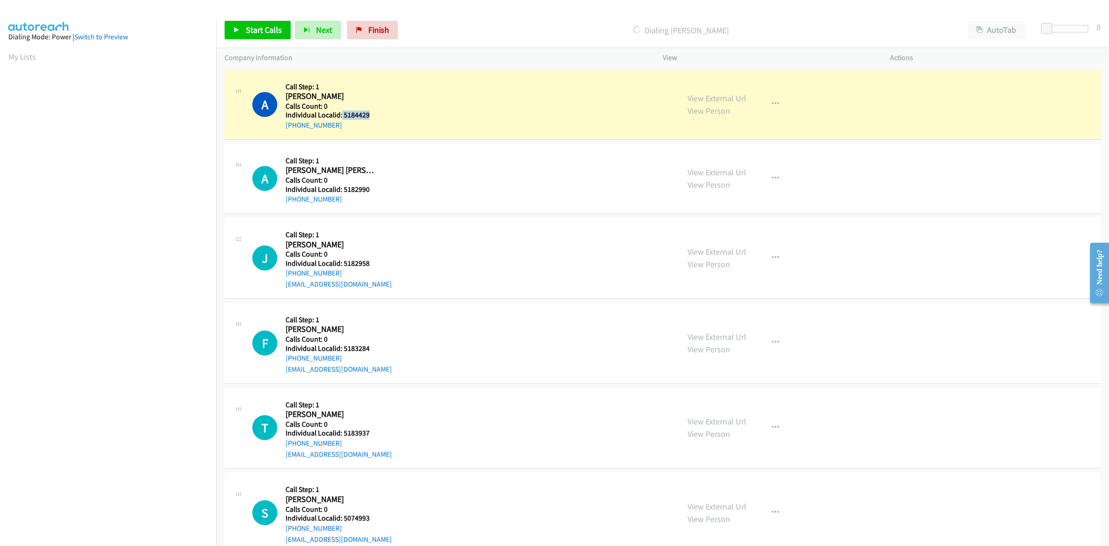
drag, startPoint x: 342, startPoint y: 114, endPoint x: 363, endPoint y: 118, distance: 20.9
click at [363, 118] on h5 "Individual Localid: 5184429" at bounding box center [333, 114] width 94 height 9
drag, startPoint x: 367, startPoint y: 118, endPoint x: 340, endPoint y: 118, distance: 26.3
click at [340, 118] on h5 "Individual Localid: 5184429" at bounding box center [333, 114] width 94 height 9
copy h5 "5184429"
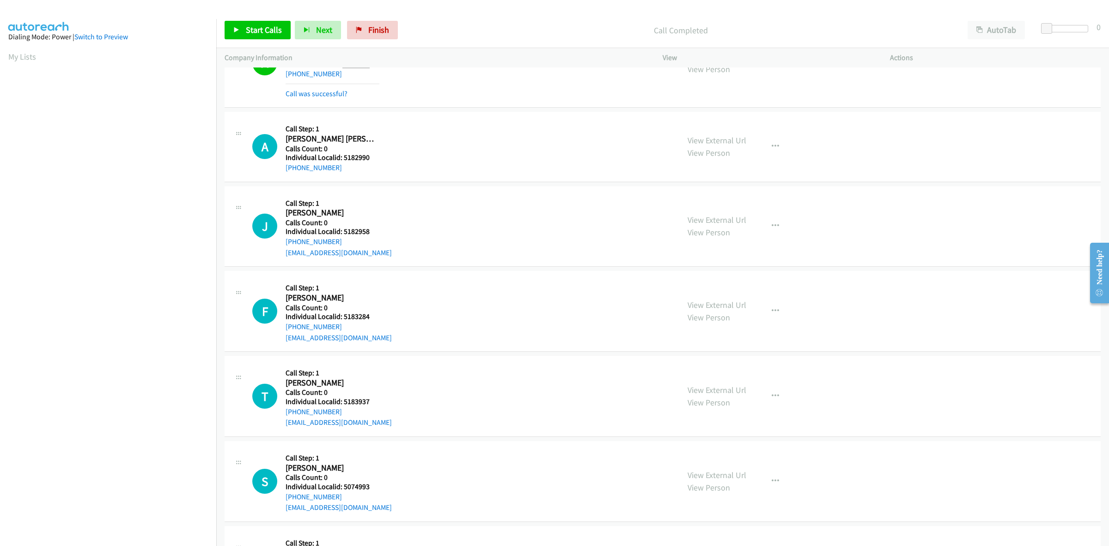
scroll to position [58, 0]
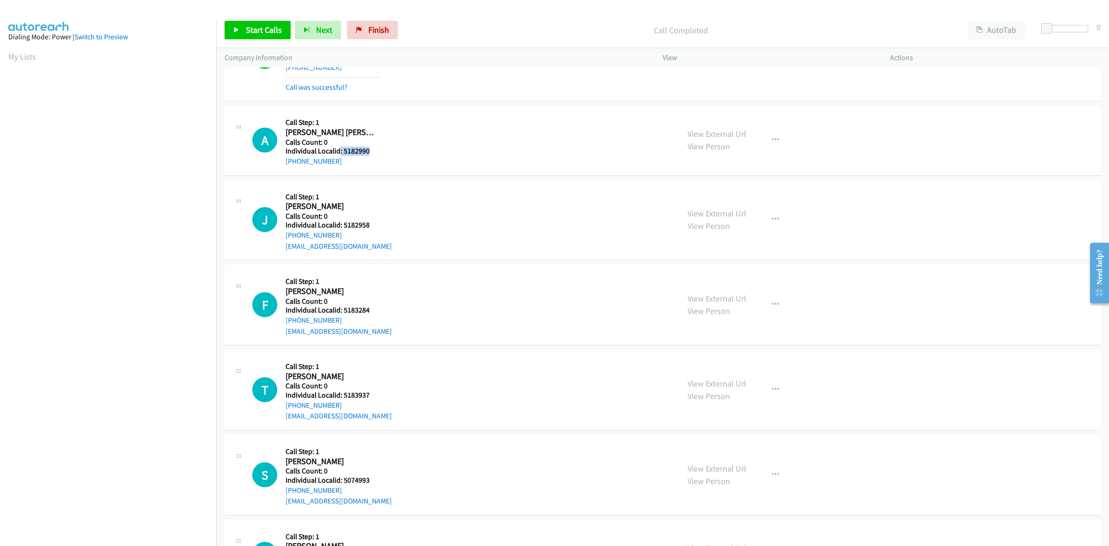
drag, startPoint x: 368, startPoint y: 151, endPoint x: 339, endPoint y: 153, distance: 29.2
click at [339, 153] on h5 "Individual Localid: 5182990" at bounding box center [333, 151] width 94 height 9
copy h5 ": 5182990"
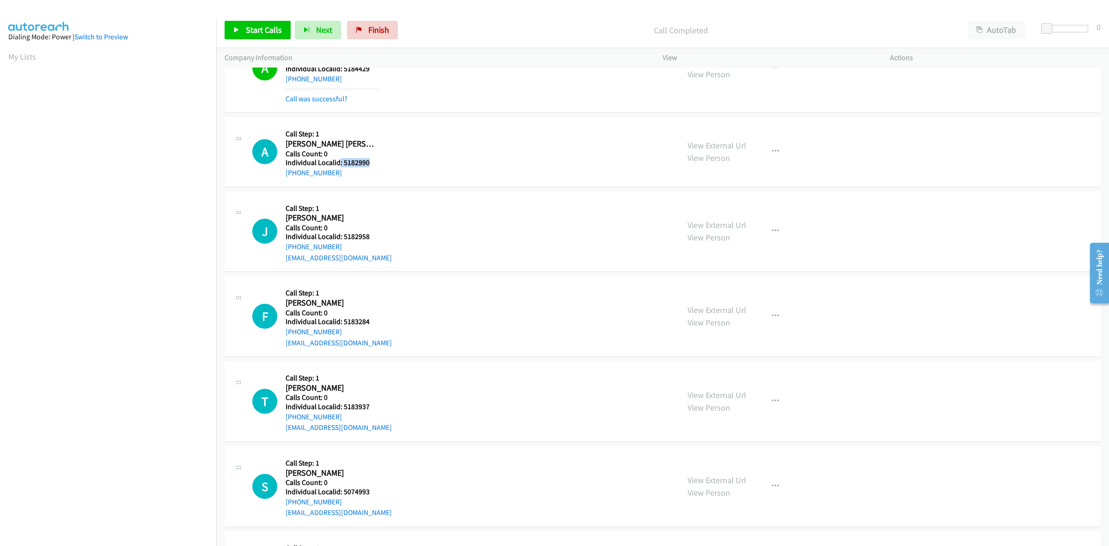
scroll to position [43, 0]
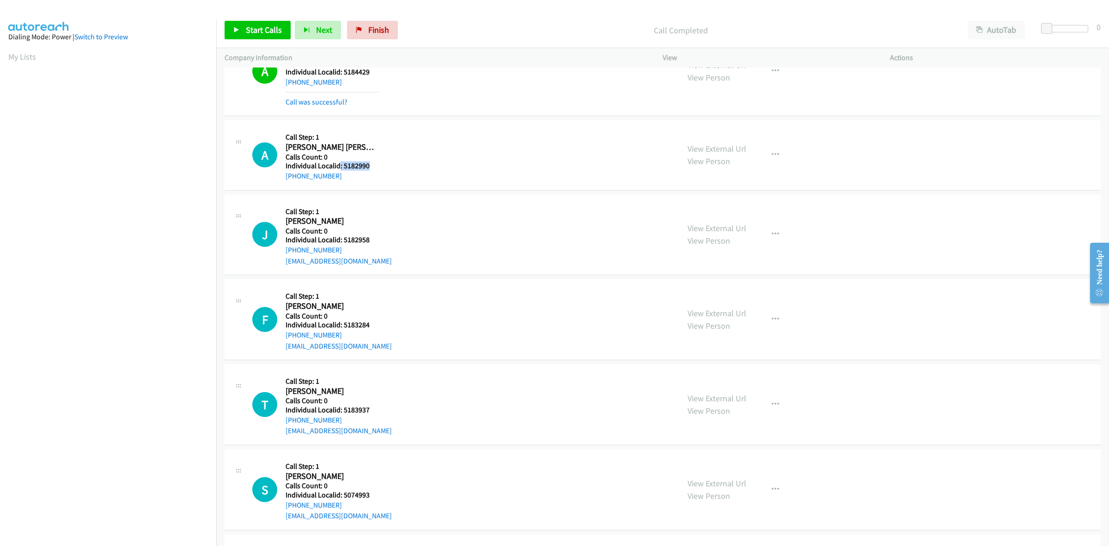
drag, startPoint x: 344, startPoint y: 175, endPoint x: 284, endPoint y: 179, distance: 60.2
click at [284, 179] on div "A Callback Scheduled Call Step: 1 Archer Baker America/New_York Calls Count: 0 …" at bounding box center [461, 154] width 419 height 53
copy link "+1 330-933-1010"
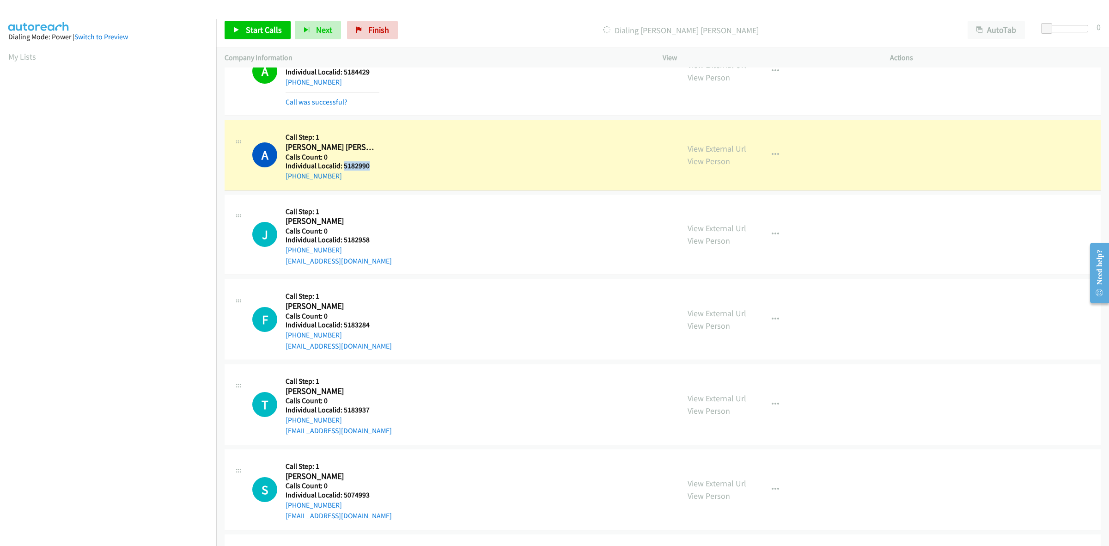
drag, startPoint x: 373, startPoint y: 165, endPoint x: 342, endPoint y: 164, distance: 30.1
click at [342, 164] on h5 "Individual Localid: 5182990" at bounding box center [333, 165] width 94 height 9
copy h5 "5182990"
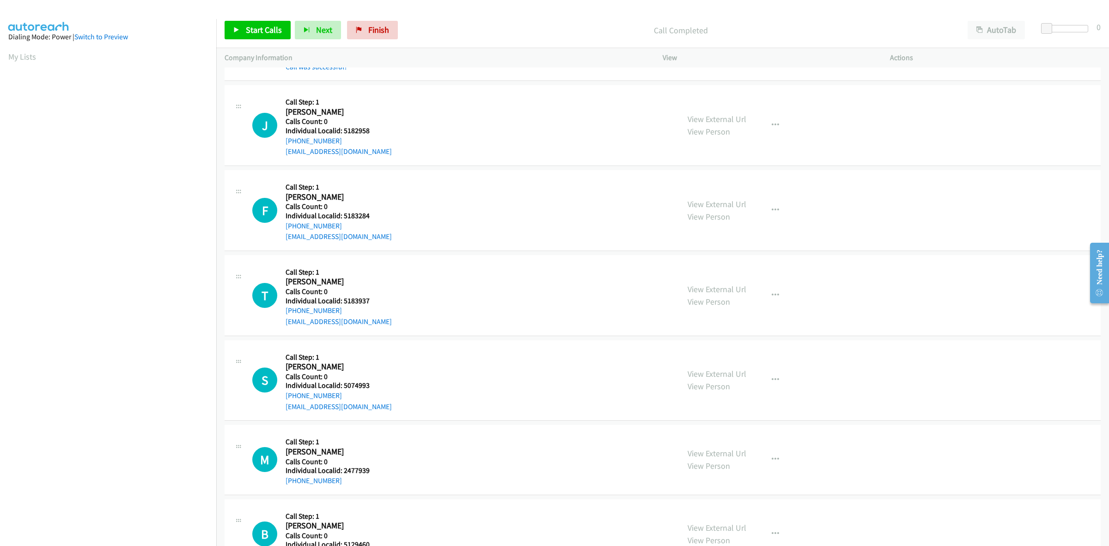
scroll to position [173, 0]
drag, startPoint x: 368, startPoint y: 128, endPoint x: 343, endPoint y: 128, distance: 25.0
click at [343, 128] on h5 "Individual Localid: 5182958" at bounding box center [339, 129] width 106 height 9
copy h5 "5182958"
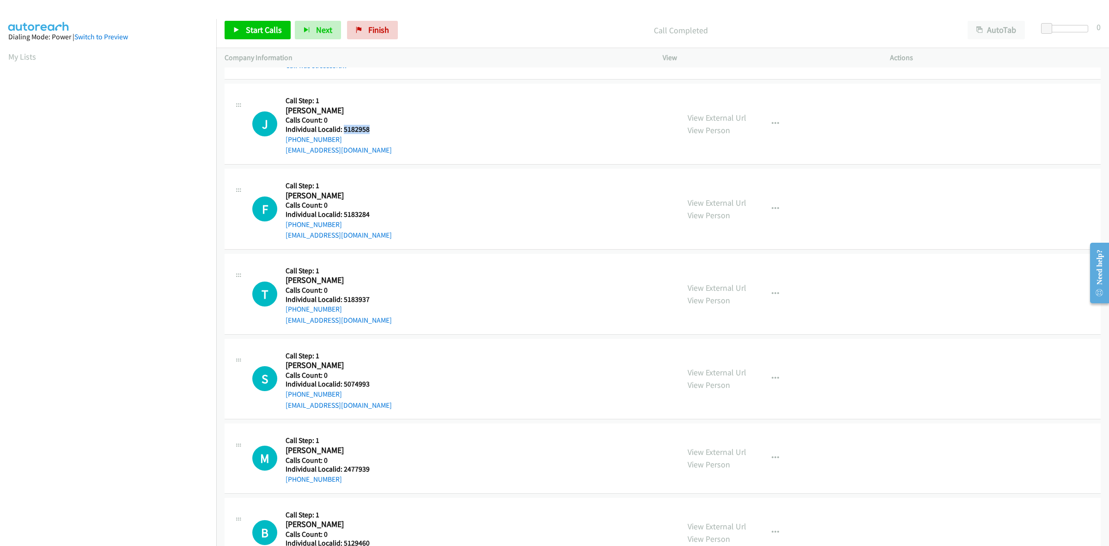
drag, startPoint x: 340, startPoint y: 137, endPoint x: 284, endPoint y: 140, distance: 56.0
click at [284, 140] on div "J Callback Scheduled Call Step: 1 Joshua Blackstone America/Denver Calls Count:…" at bounding box center [461, 124] width 419 height 64
copy link "+1 307-419-9120"
drag, startPoint x: 372, startPoint y: 132, endPoint x: 342, endPoint y: 131, distance: 30.1
click at [342, 131] on h5 "Individual Localid: 5182958" at bounding box center [339, 129] width 106 height 9
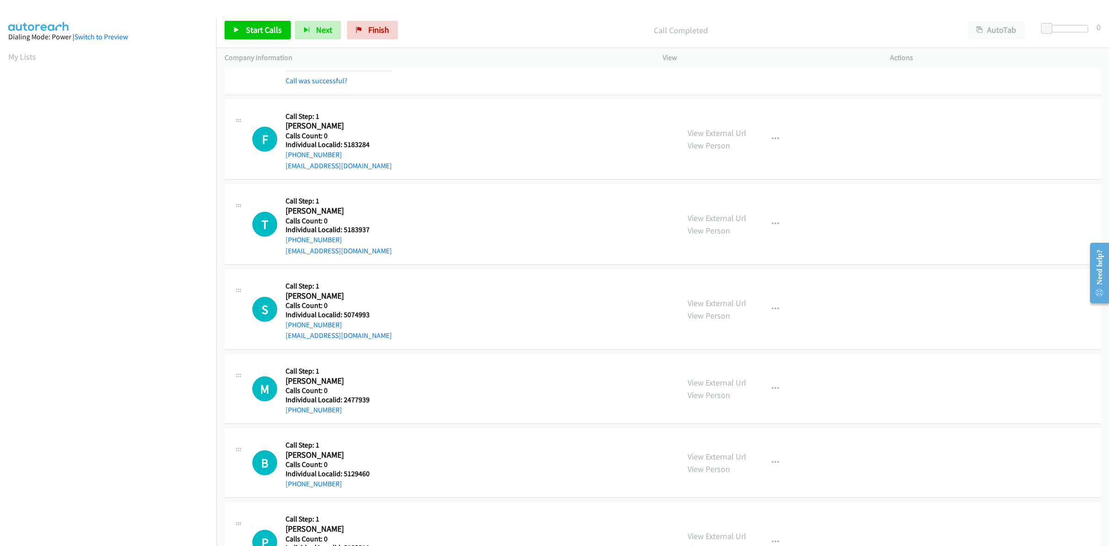
scroll to position [245, 0]
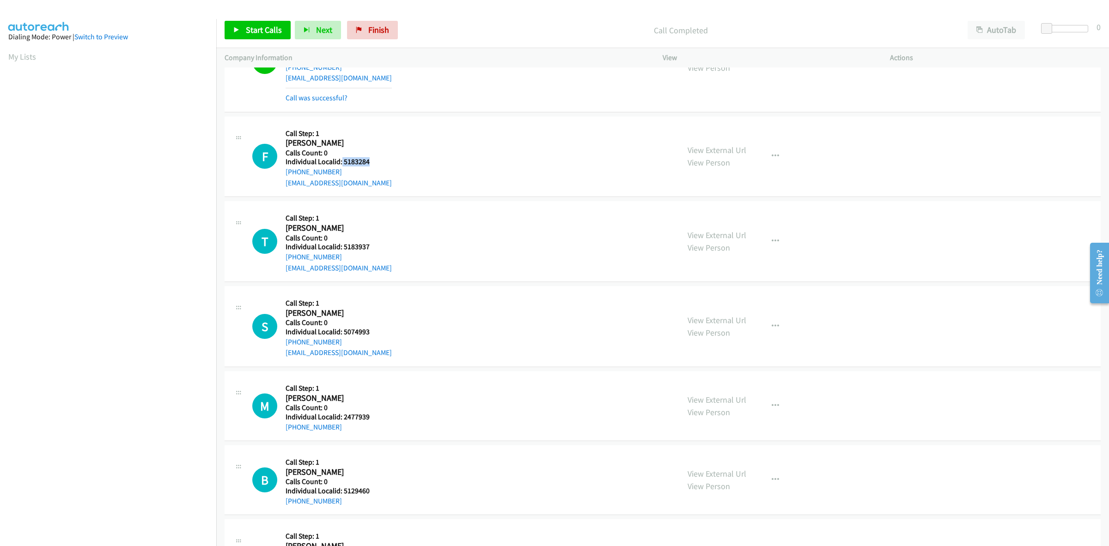
drag, startPoint x: 368, startPoint y: 163, endPoint x: 341, endPoint y: 163, distance: 26.8
click at [341, 163] on h5 "Individual Localid: 5183284" at bounding box center [339, 161] width 106 height 9
click at [402, 134] on div "F Callback Scheduled Call Step: 1 Fisher Giacomo America/Chicago Calls Count: 0…" at bounding box center [461, 157] width 419 height 64
drag, startPoint x: 342, startPoint y: 174, endPoint x: 282, endPoint y: 177, distance: 60.1
click at [282, 177] on div "F Callback Scheduled Call Step: 1 Fisher Giacomo America/Chicago Calls Count: 0…" at bounding box center [461, 157] width 419 height 64
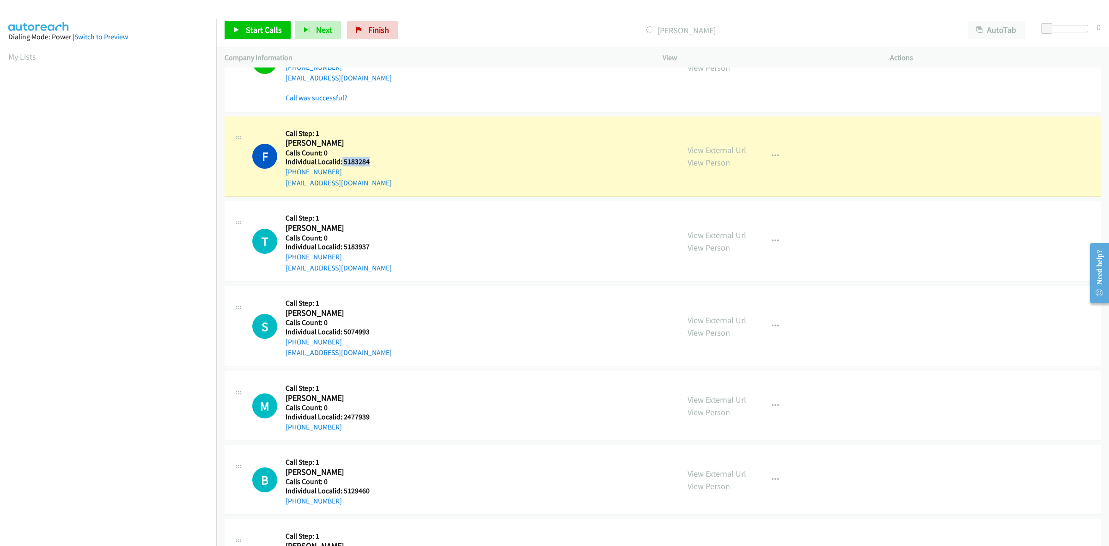
drag, startPoint x: 373, startPoint y: 163, endPoint x: 341, endPoint y: 163, distance: 31.9
click at [341, 163] on h5 "Individual Localid: 5183284" at bounding box center [339, 161] width 106 height 9
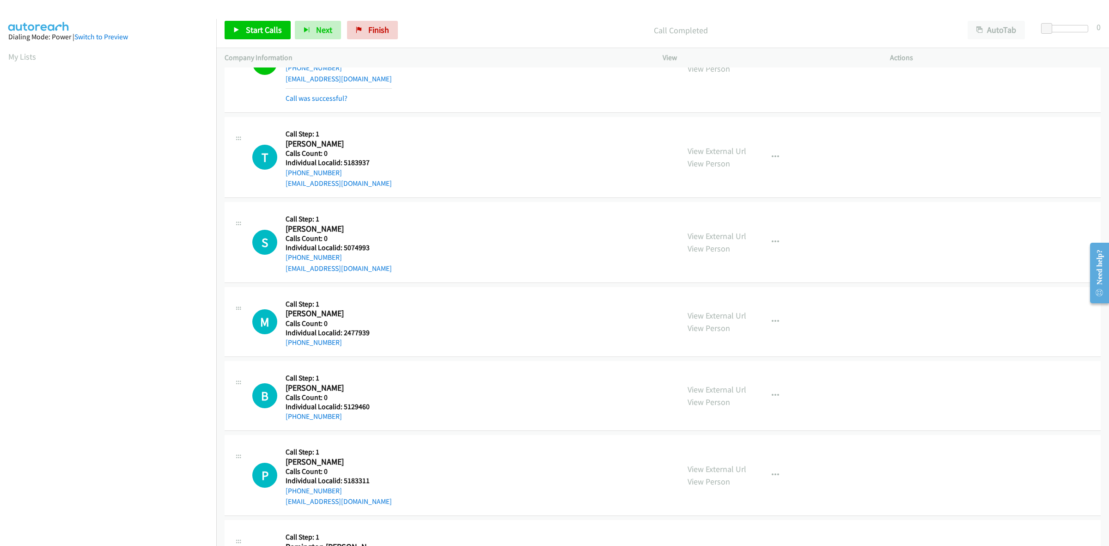
scroll to position [361, 0]
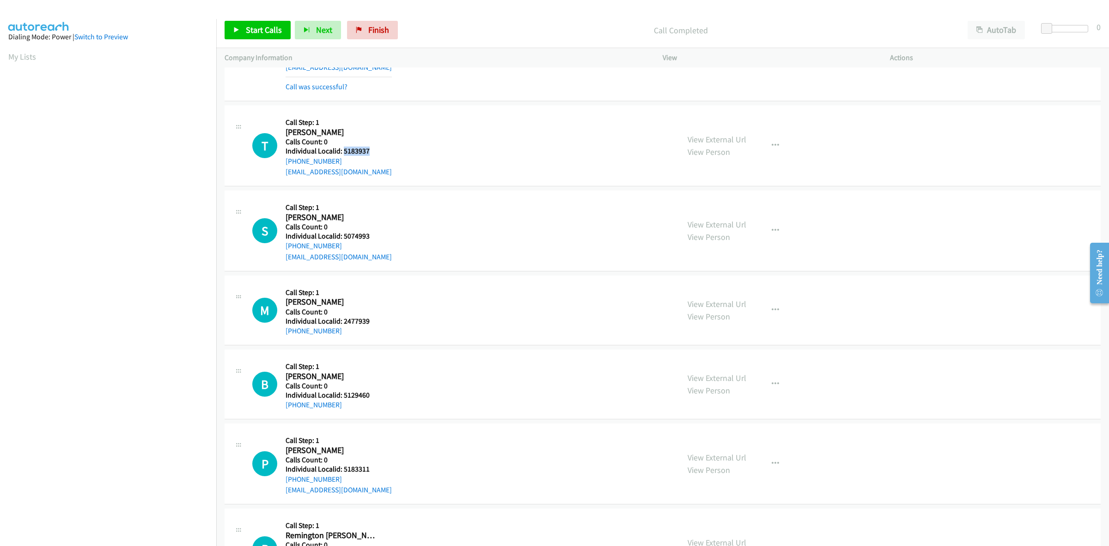
drag, startPoint x: 356, startPoint y: 149, endPoint x: 342, endPoint y: 151, distance: 13.5
click at [342, 151] on h5 "Individual Localid: 5183937" at bounding box center [339, 151] width 106 height 9
click at [351, 118] on h5 "Call Step: 1" at bounding box center [339, 122] width 106 height 9
drag, startPoint x: 341, startPoint y: 158, endPoint x: 279, endPoint y: 165, distance: 62.4
click at [279, 165] on div "T Callback Scheduled Call Step: 1 Tucker Alls America/New_York Calls Count: 0 I…" at bounding box center [461, 146] width 419 height 64
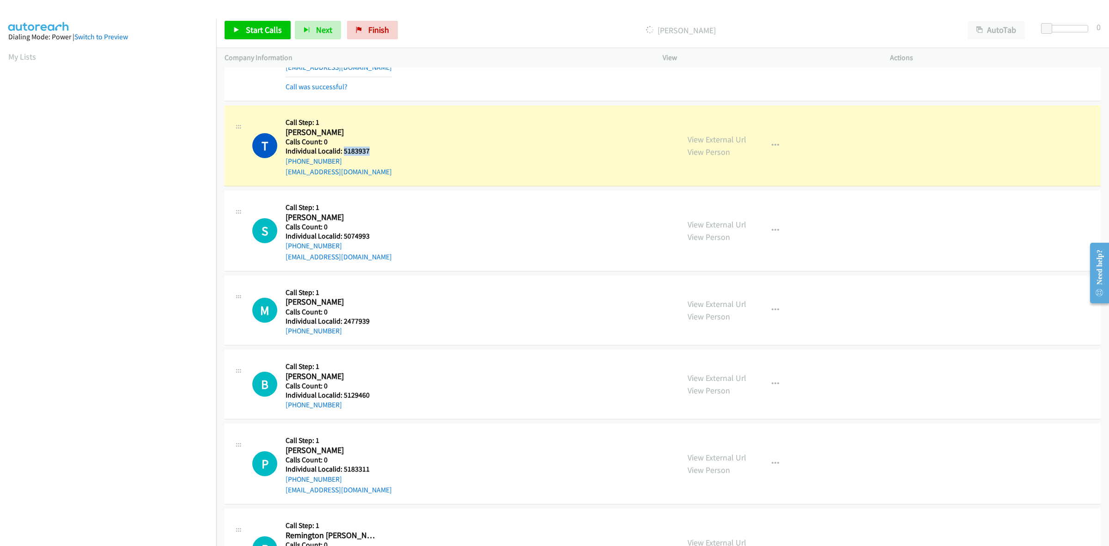
drag, startPoint x: 369, startPoint y: 151, endPoint x: 344, endPoint y: 151, distance: 24.5
click at [344, 151] on h5 "Individual Localid: 5183937" at bounding box center [339, 151] width 106 height 9
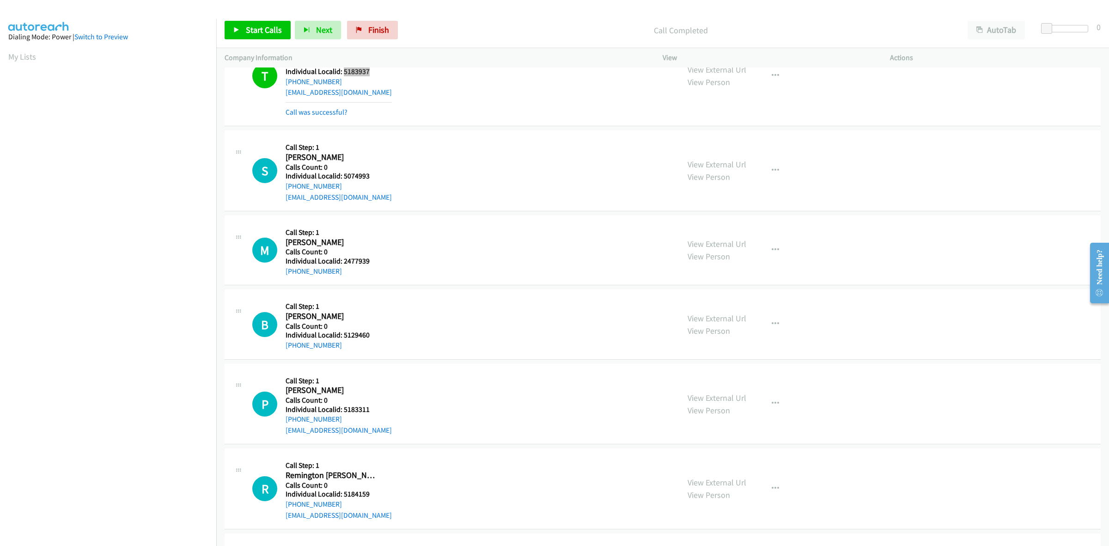
scroll to position [491, 0]
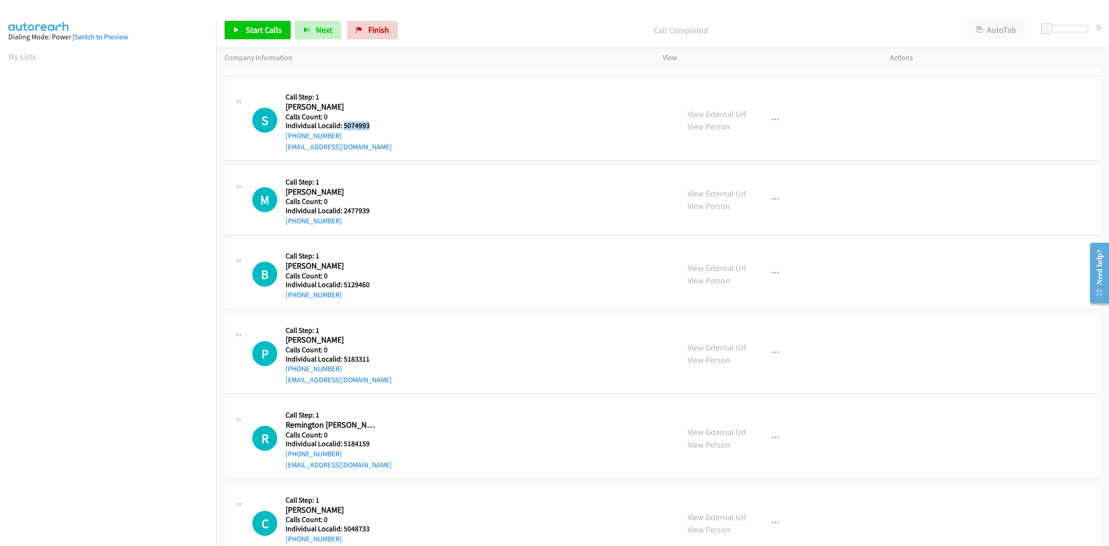
drag, startPoint x: 367, startPoint y: 125, endPoint x: 343, endPoint y: 125, distance: 23.6
click at [343, 125] on h5 "Individual Localid: 5074993" at bounding box center [339, 125] width 106 height 9
drag, startPoint x: 341, startPoint y: 126, endPoint x: 420, endPoint y: 107, distance: 81.4
click at [420, 107] on div "S Callback Scheduled Call Step: 1 Sierra Rose Thompson America/Los_Angeles Call…" at bounding box center [461, 120] width 419 height 64
drag, startPoint x: 378, startPoint y: 124, endPoint x: 344, endPoint y: 126, distance: 33.8
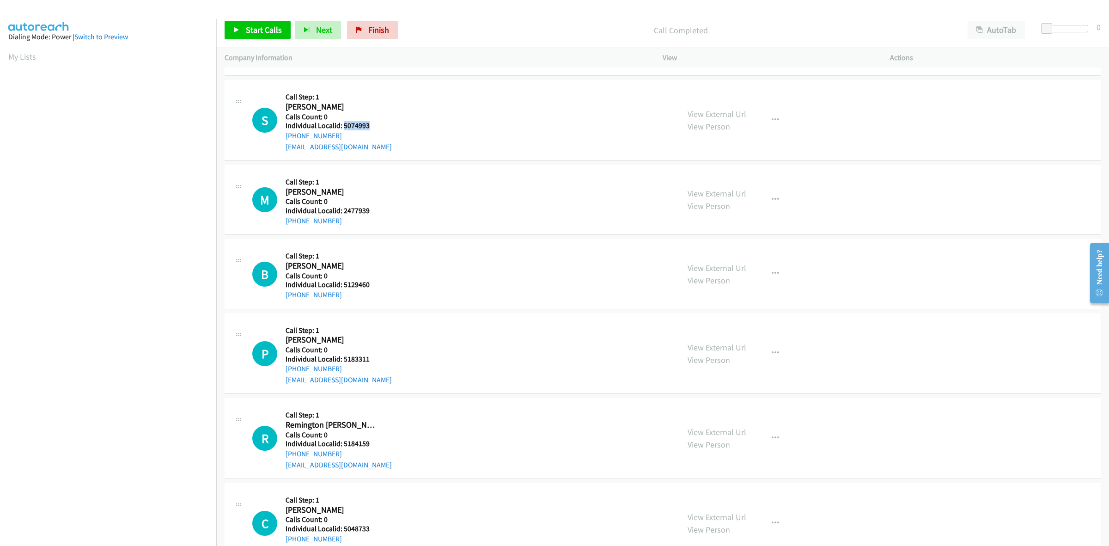
click at [344, 126] on h5 "Individual Localid: 5074993" at bounding box center [339, 125] width 106 height 9
drag, startPoint x: 330, startPoint y: 135, endPoint x: 282, endPoint y: 138, distance: 48.1
click at [282, 138] on div "S Callback Scheduled Call Step: 1 Sierra Rose Thompson America/Los_Angeles Call…" at bounding box center [461, 120] width 419 height 64
drag, startPoint x: 366, startPoint y: 126, endPoint x: 342, endPoint y: 126, distance: 24.0
click at [342, 126] on h5 "Individual Localid: 5074993" at bounding box center [339, 125] width 106 height 9
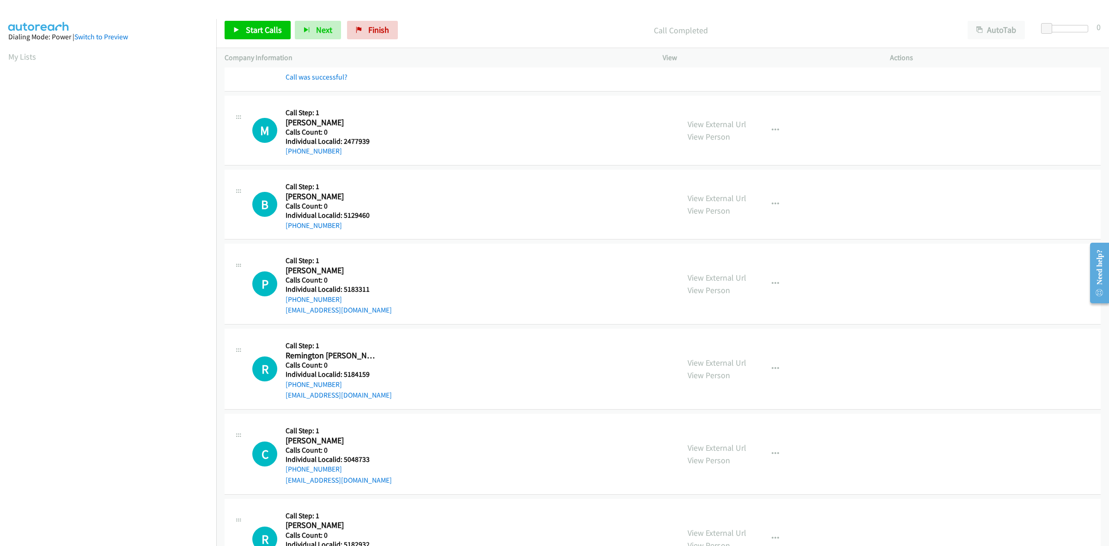
scroll to position [592, 0]
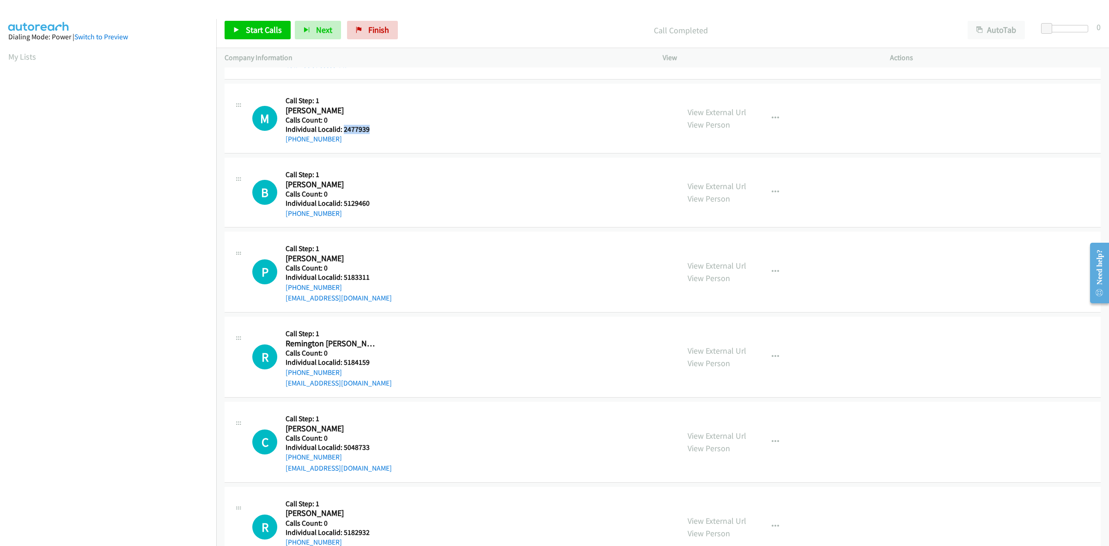
drag, startPoint x: 372, startPoint y: 132, endPoint x: 343, endPoint y: 130, distance: 29.2
click at [343, 130] on h5 "Individual Localid: 2477939" at bounding box center [333, 129] width 94 height 9
drag, startPoint x: 336, startPoint y: 136, endPoint x: 285, endPoint y: 148, distance: 52.2
click at [285, 148] on div "M Callback Scheduled Call Step: 1 Madilyn Schuler America/Chicago Calls Count: …" at bounding box center [663, 119] width 876 height 70
drag, startPoint x: 372, startPoint y: 128, endPoint x: 342, endPoint y: 132, distance: 29.8
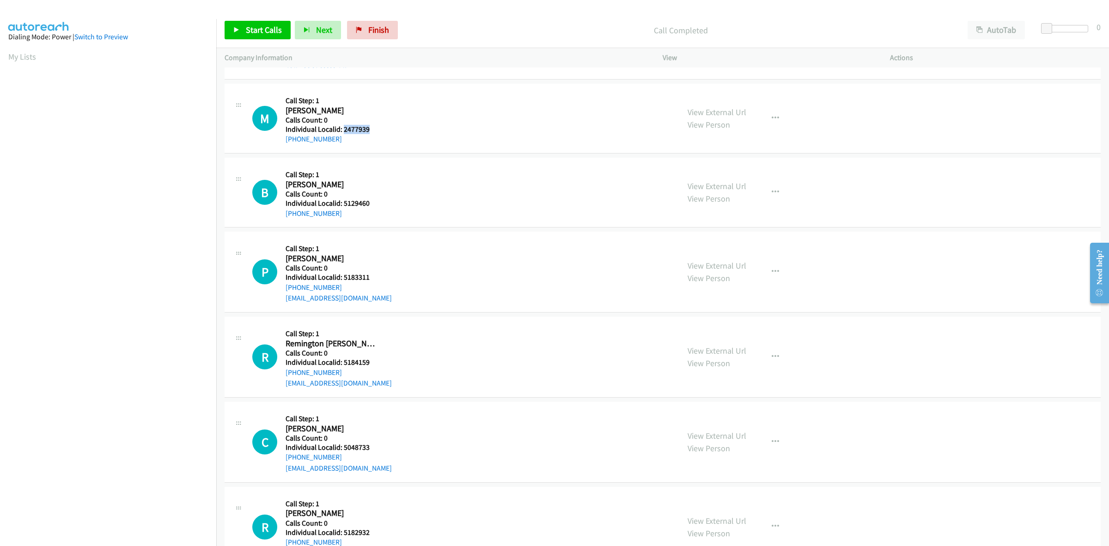
click at [342, 132] on h5 "Individual Localid: 2477939" at bounding box center [333, 129] width 94 height 9
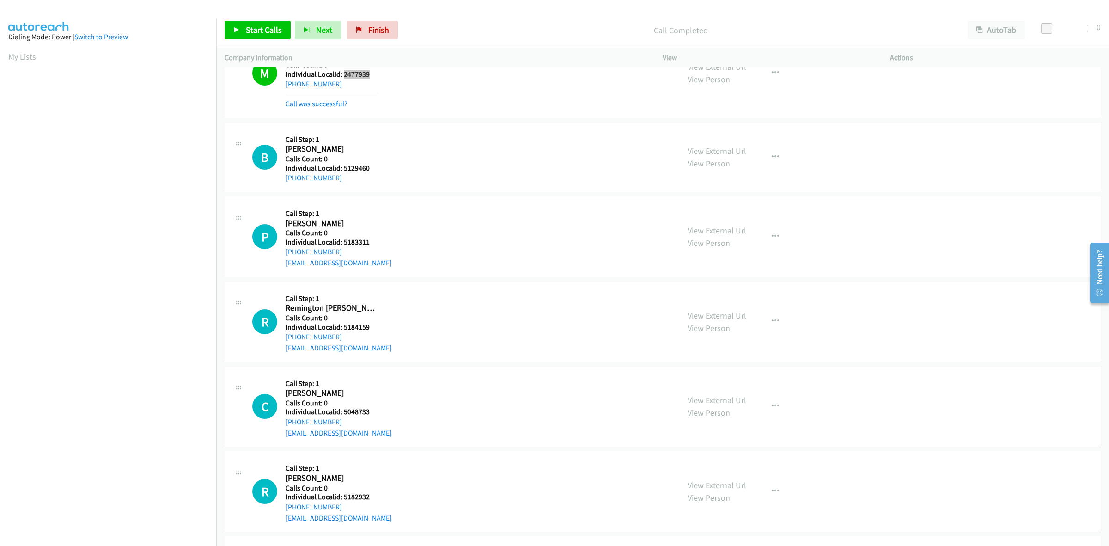
scroll to position [650, 0]
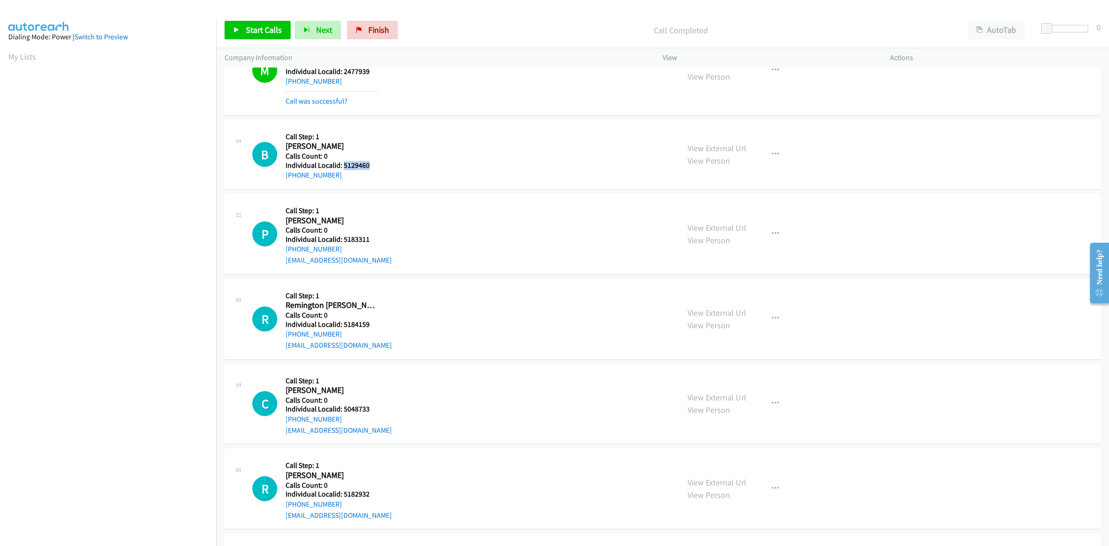
drag, startPoint x: 373, startPoint y: 167, endPoint x: 342, endPoint y: 168, distance: 31.4
click at [342, 168] on h5 "Individual Localid: 5129460" at bounding box center [333, 165] width 94 height 9
click at [465, 141] on div "B Callback Scheduled Call Step: 1 Bristol Culbertson America/New_York Calls Cou…" at bounding box center [461, 154] width 419 height 53
drag, startPoint x: 343, startPoint y: 175, endPoint x: 276, endPoint y: 185, distance: 68.3
click at [276, 185] on div "B Callback Scheduled Call Step: 1 Bristol Culbertson America/New_York Calls Cou…" at bounding box center [663, 155] width 876 height 70
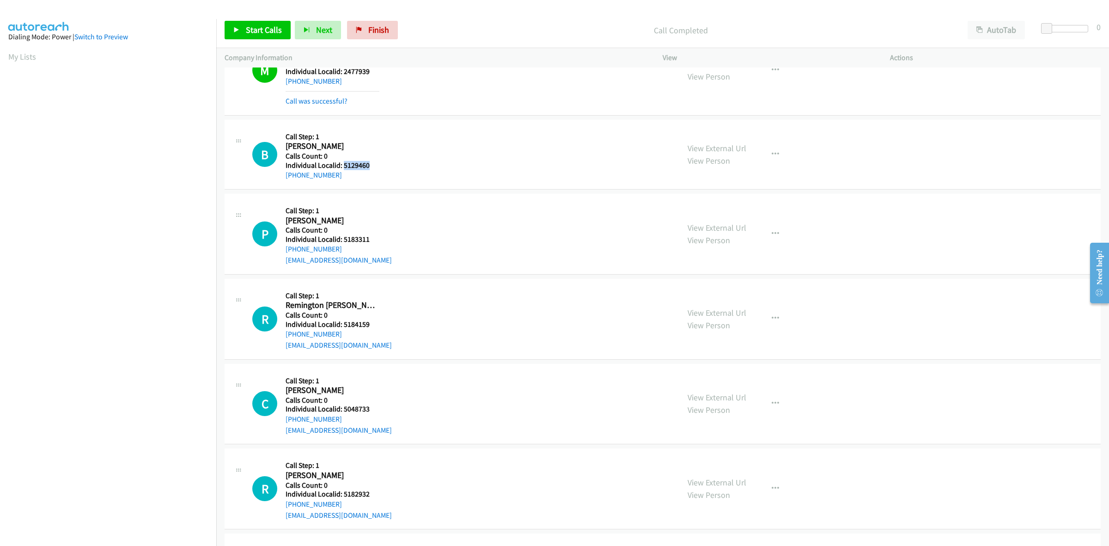
drag, startPoint x: 369, startPoint y: 169, endPoint x: 343, endPoint y: 165, distance: 26.2
click at [343, 165] on h5 "Individual Localid: 5129460" at bounding box center [333, 165] width 94 height 9
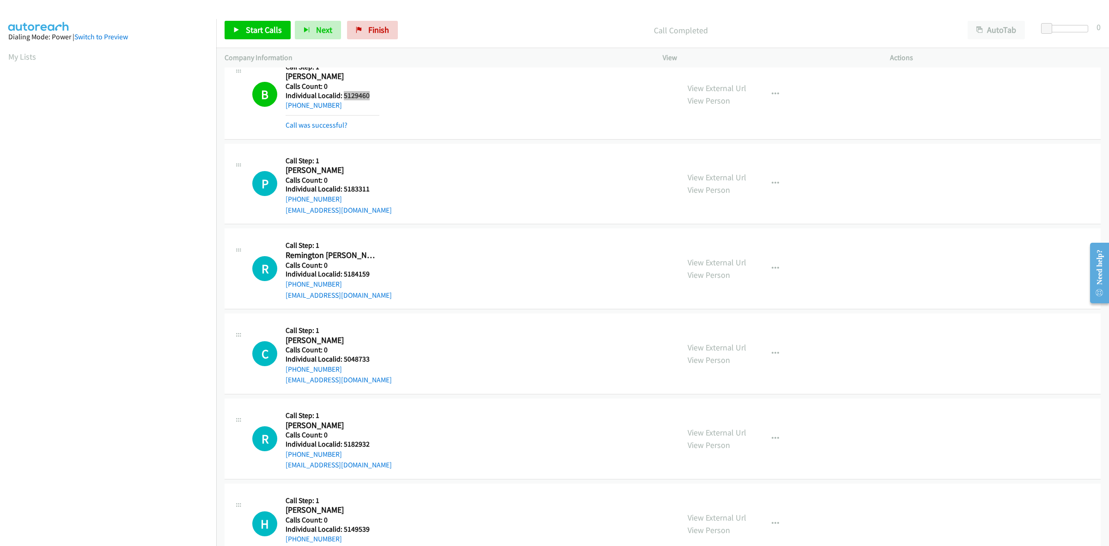
scroll to position [736, 0]
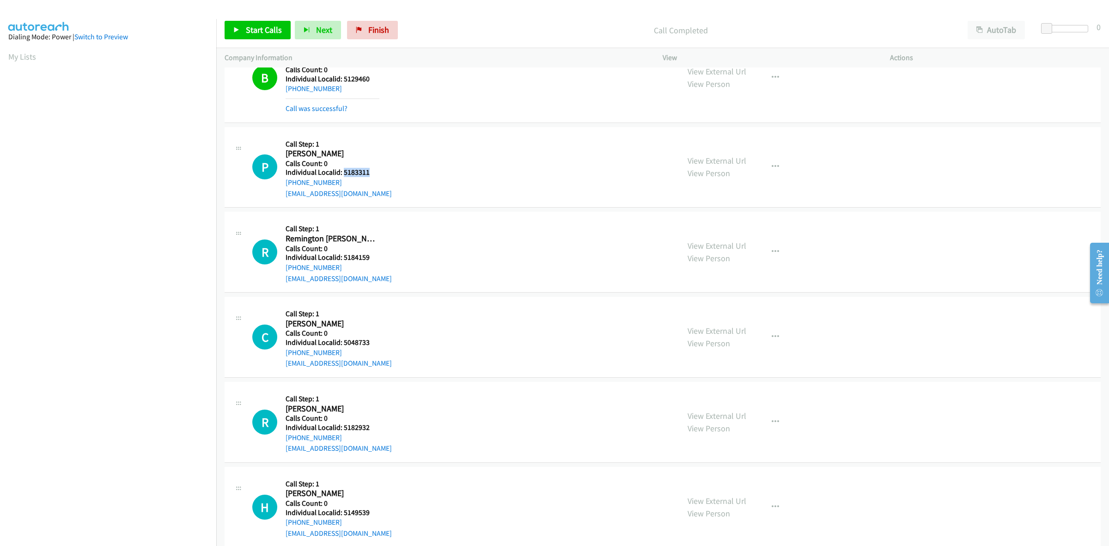
drag, startPoint x: 371, startPoint y: 172, endPoint x: 342, endPoint y: 174, distance: 29.2
click at [342, 174] on h5 "Individual Localid: 5183311" at bounding box center [339, 172] width 106 height 9
click at [773, 163] on icon "button" at bounding box center [775, 166] width 7 height 7
click at [734, 226] on link "Skip Call" at bounding box center [726, 227] width 123 height 18
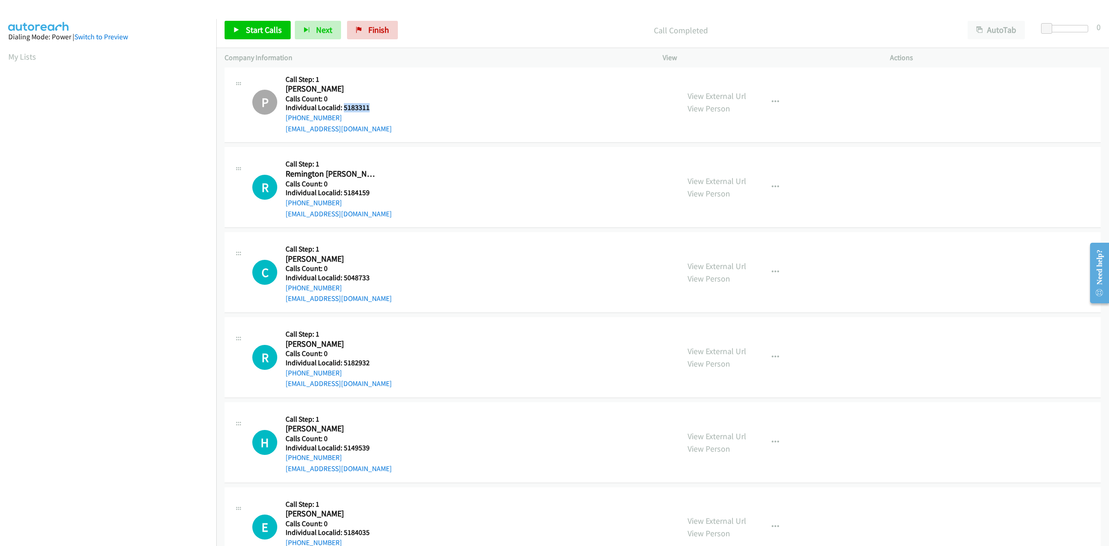
scroll to position [823, 0]
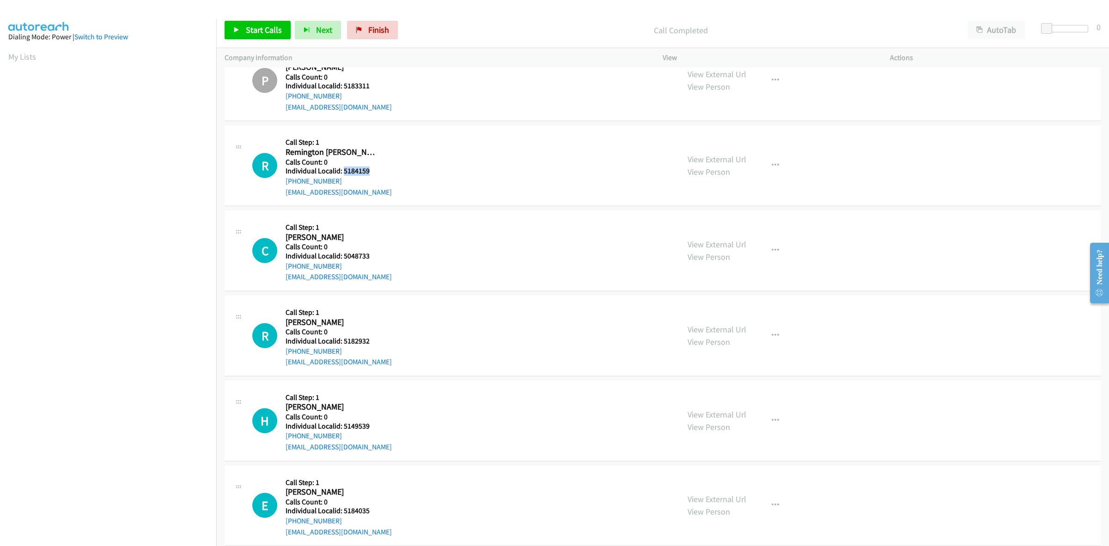
drag, startPoint x: 360, startPoint y: 171, endPoint x: 343, endPoint y: 172, distance: 16.7
click at [343, 172] on h5 "Individual Localid: 5184159" at bounding box center [339, 170] width 106 height 9
drag, startPoint x: 338, startPoint y: 184, endPoint x: 288, endPoint y: 184, distance: 49.9
click at [288, 184] on div "+1 678-651-9853" at bounding box center [339, 181] width 106 height 11
click at [366, 180] on div "+1 678-651-9853" at bounding box center [339, 181] width 106 height 11
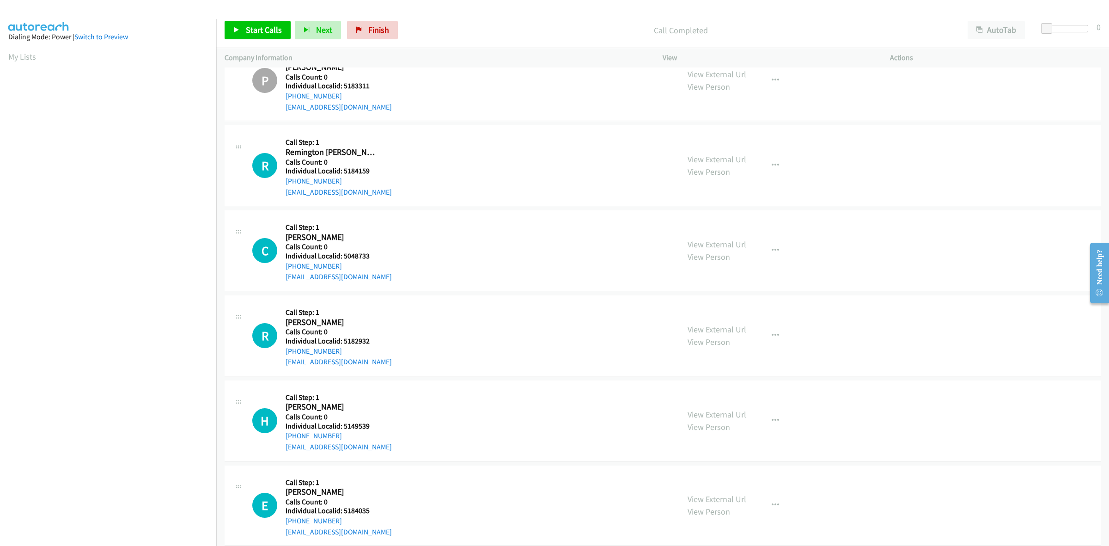
drag, startPoint x: 341, startPoint y: 181, endPoint x: 285, endPoint y: 181, distance: 55.9
click at [285, 181] on div "R Callback Scheduled Call Step: 1 Remington Ingle America/New_York Calls Count:…" at bounding box center [461, 166] width 419 height 64
drag, startPoint x: 360, startPoint y: 172, endPoint x: 343, endPoint y: 172, distance: 16.6
click at [343, 172] on h5 "Individual Localid: 5184159" at bounding box center [339, 170] width 106 height 9
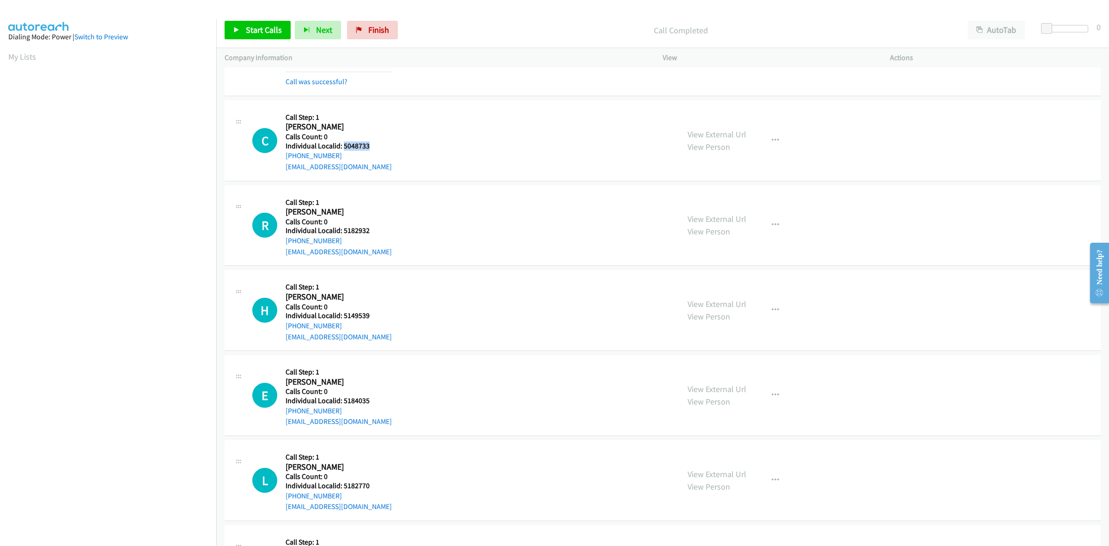
drag, startPoint x: 368, startPoint y: 144, endPoint x: 342, endPoint y: 149, distance: 26.0
click at [342, 149] on h5 "Individual Localid: 5048733" at bounding box center [339, 145] width 106 height 9
drag, startPoint x: 343, startPoint y: 158, endPoint x: 282, endPoint y: 160, distance: 61.5
click at [282, 160] on div "C Callback Scheduled Call Step: 1 Cade Ritter America/New_York Calls Count: 0 I…" at bounding box center [461, 141] width 419 height 64
drag, startPoint x: 357, startPoint y: 147, endPoint x: 344, endPoint y: 147, distance: 12.9
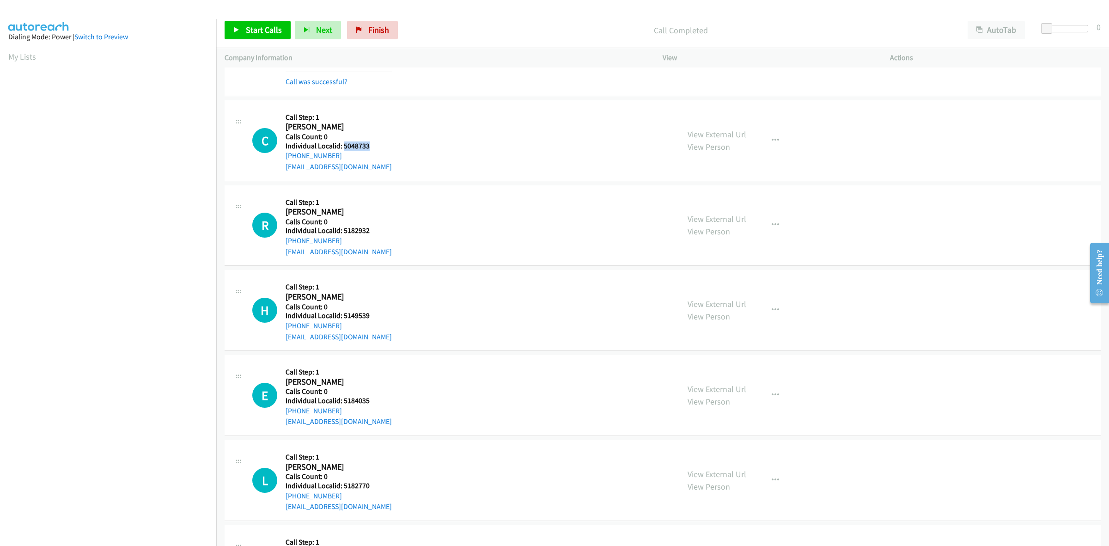
click at [344, 147] on h5 "Individual Localid: 5048733" at bounding box center [339, 145] width 106 height 9
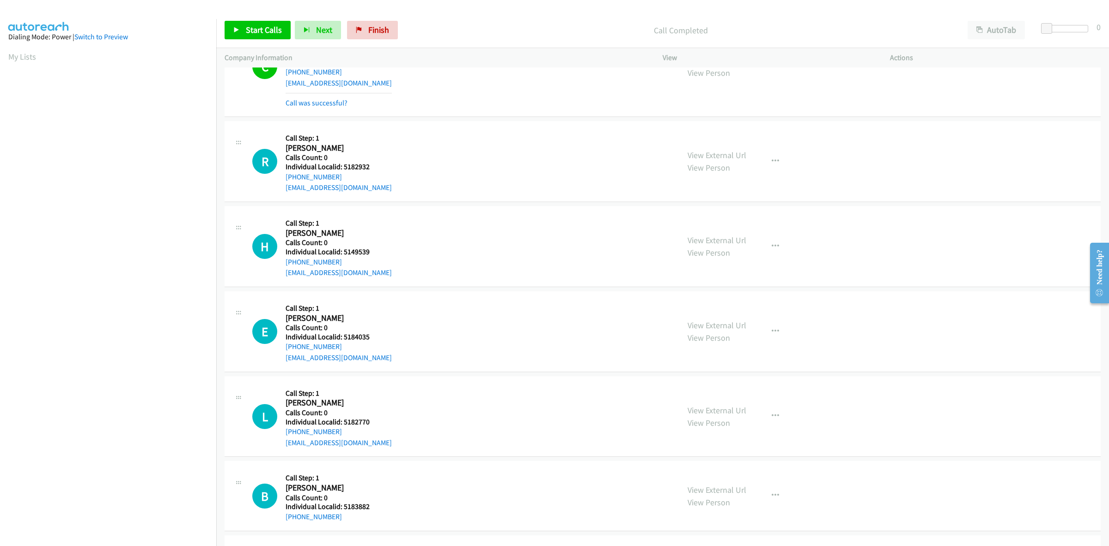
scroll to position [1054, 0]
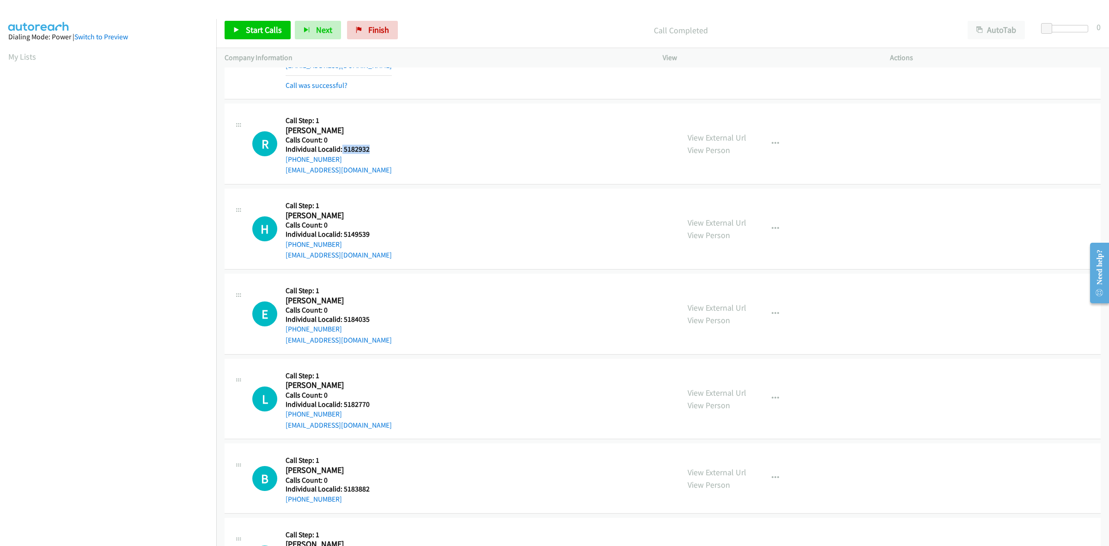
drag, startPoint x: 373, startPoint y: 149, endPoint x: 341, endPoint y: 149, distance: 31.4
click at [341, 149] on h5 "Individual Localid: 5182932" at bounding box center [339, 149] width 106 height 9
drag, startPoint x: 341, startPoint y: 157, endPoint x: 284, endPoint y: 160, distance: 56.9
click at [284, 160] on div "R Callback Scheduled Call Step: 1 Ryan Green America/New_York Calls Count: 0 In…" at bounding box center [461, 144] width 419 height 64
drag, startPoint x: 374, startPoint y: 153, endPoint x: 350, endPoint y: 151, distance: 24.5
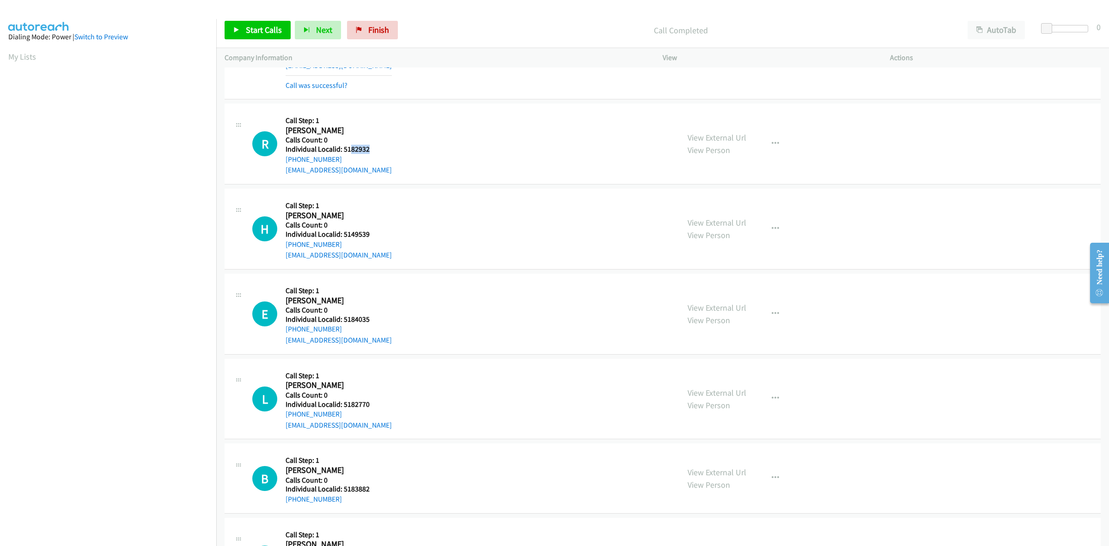
click at [350, 151] on h5 "Individual Localid: 5182932" at bounding box center [339, 149] width 106 height 9
click at [374, 149] on h5 "Individual Localid: 5182932" at bounding box center [339, 149] width 106 height 9
drag, startPoint x: 363, startPoint y: 148, endPoint x: 341, endPoint y: 148, distance: 22.2
click at [341, 148] on h5 "Individual Localid: 5182932" at bounding box center [339, 149] width 106 height 9
drag, startPoint x: 385, startPoint y: 148, endPoint x: 373, endPoint y: 150, distance: 12.2
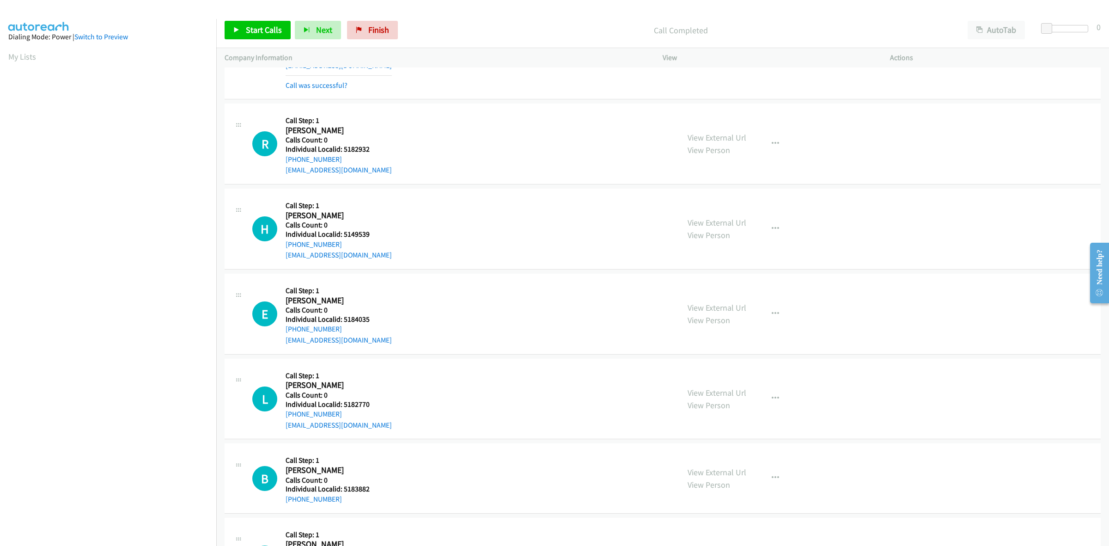
click at [384, 148] on div "R Callback Scheduled Call Step: 1 Ryan Green America/New_York Calls Count: 0 In…" at bounding box center [461, 144] width 419 height 64
drag, startPoint x: 368, startPoint y: 151, endPoint x: 341, endPoint y: 149, distance: 27.3
click at [341, 149] on h5 "Individual Localid: 5182932" at bounding box center [339, 149] width 106 height 9
drag, startPoint x: 361, startPoint y: 144, endPoint x: 436, endPoint y: 126, distance: 77.0
click at [451, 117] on div "R Callback Scheduled Call Step: 1 Ryan Green America/New_York Calls Count: 0 In…" at bounding box center [461, 144] width 419 height 64
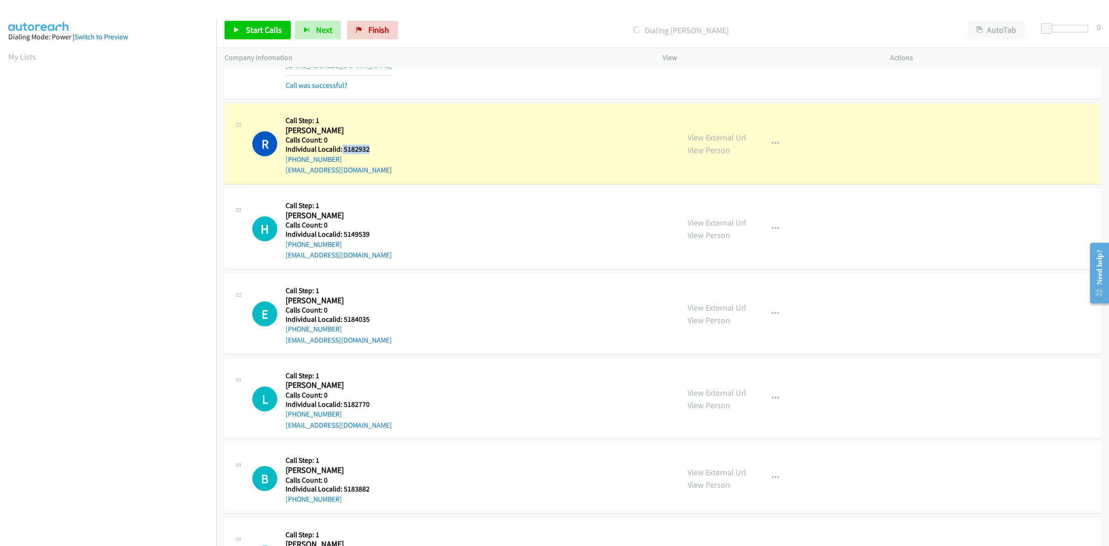
drag, startPoint x: 361, startPoint y: 149, endPoint x: 341, endPoint y: 153, distance: 20.2
click at [341, 153] on h5 "Individual Localid: 5182932" at bounding box center [339, 149] width 106 height 9
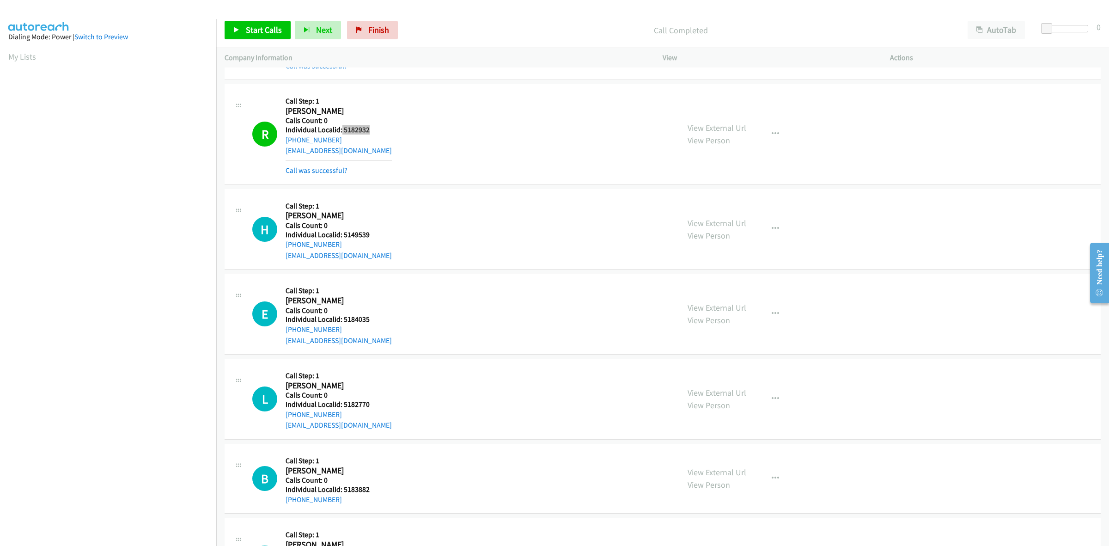
scroll to position [1155, 0]
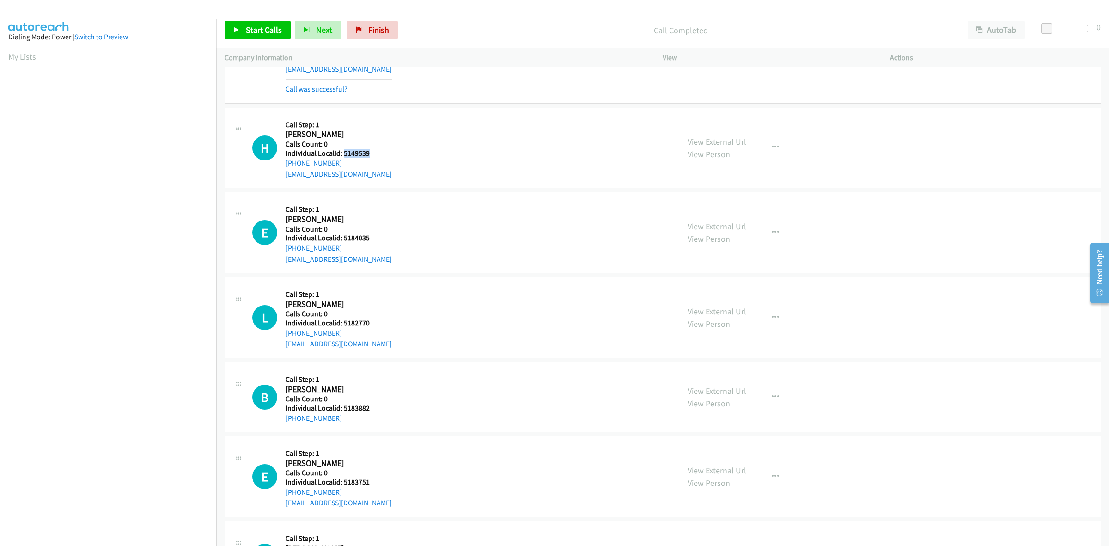
drag, startPoint x: 371, startPoint y: 153, endPoint x: 342, endPoint y: 153, distance: 28.2
click at [342, 153] on h5 "Individual Localid: 5149539" at bounding box center [339, 153] width 106 height 9
drag, startPoint x: 341, startPoint y: 163, endPoint x: 276, endPoint y: 168, distance: 64.9
click at [276, 168] on div "H Callback Scheduled Call Step: 1 Hudson Burkett America/Los_Angeles Calls Coun…" at bounding box center [461, 148] width 419 height 64
drag, startPoint x: 389, startPoint y: 136, endPoint x: 322, endPoint y: 163, distance: 71.6
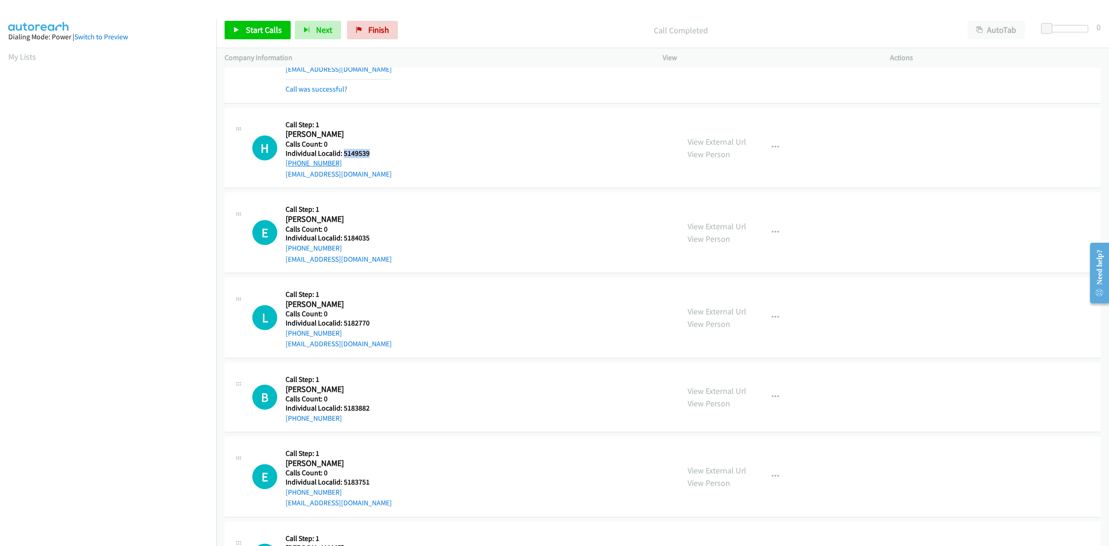
click at [389, 136] on div "H Callback Scheduled Call Step: 1 Hudson Burkett America/Los_Angeles Calls Coun…" at bounding box center [461, 148] width 419 height 64
drag, startPoint x: 336, startPoint y: 163, endPoint x: 285, endPoint y: 165, distance: 50.9
click at [286, 165] on div "+1 707-486-6707" at bounding box center [339, 163] width 106 height 11
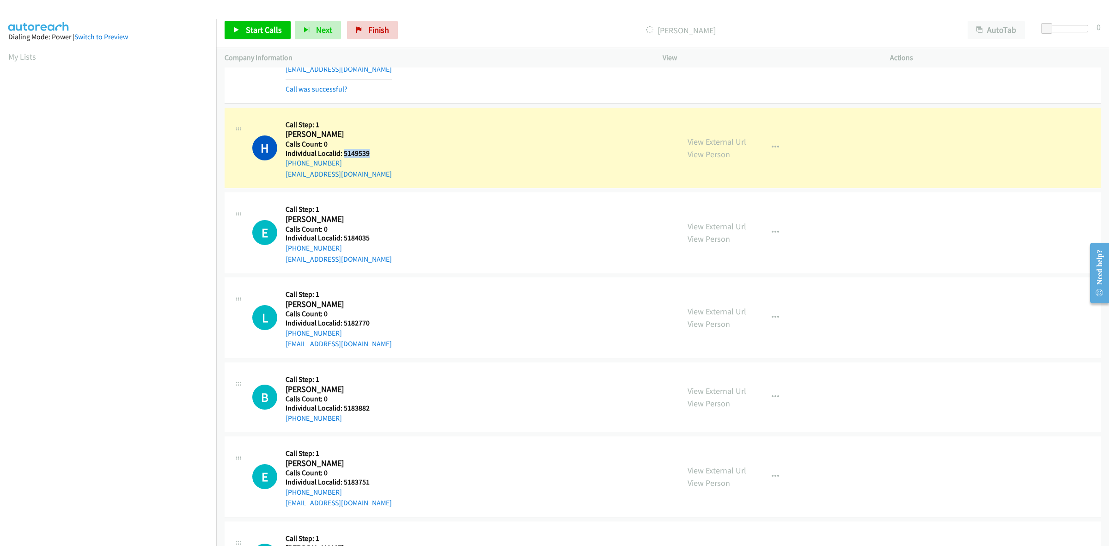
drag, startPoint x: 372, startPoint y: 153, endPoint x: 342, endPoint y: 154, distance: 30.1
click at [342, 154] on h5 "Individual Localid: 5149539" at bounding box center [339, 153] width 106 height 9
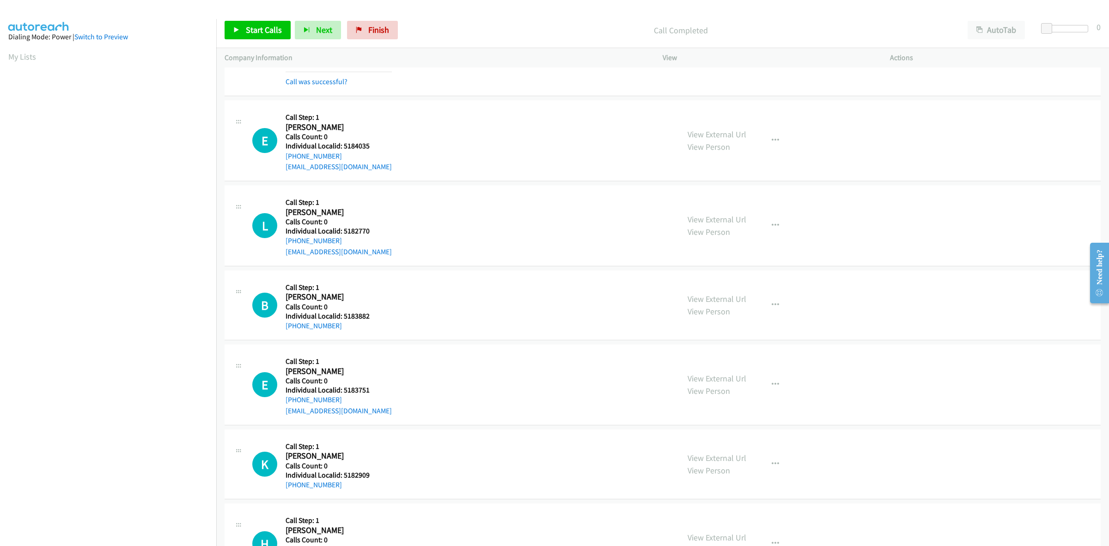
scroll to position [1285, 0]
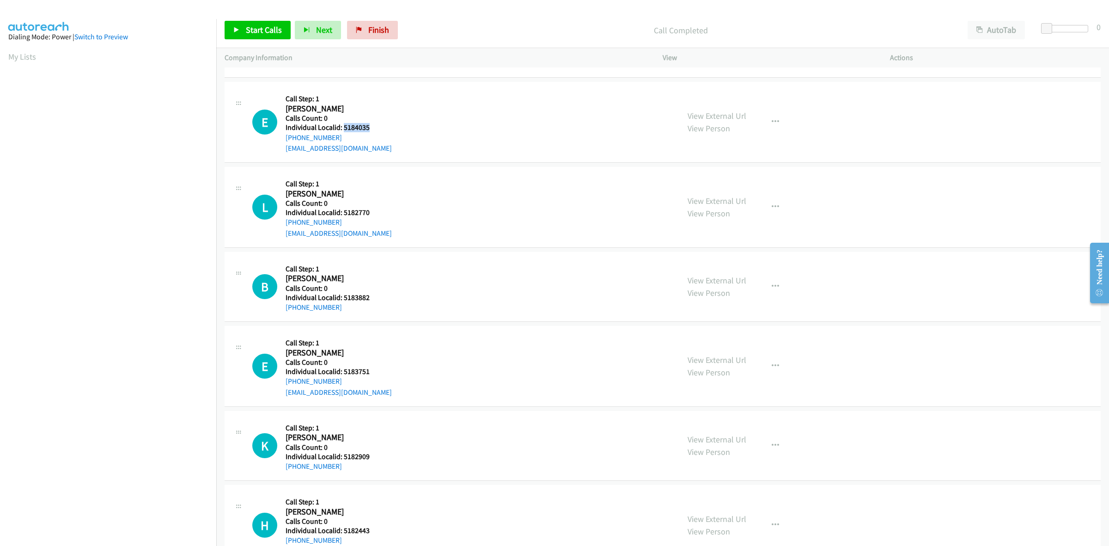
drag, startPoint x: 369, startPoint y: 129, endPoint x: 342, endPoint y: 132, distance: 26.9
click at [342, 132] on h5 "Individual Localid: 5184035" at bounding box center [339, 127] width 106 height 9
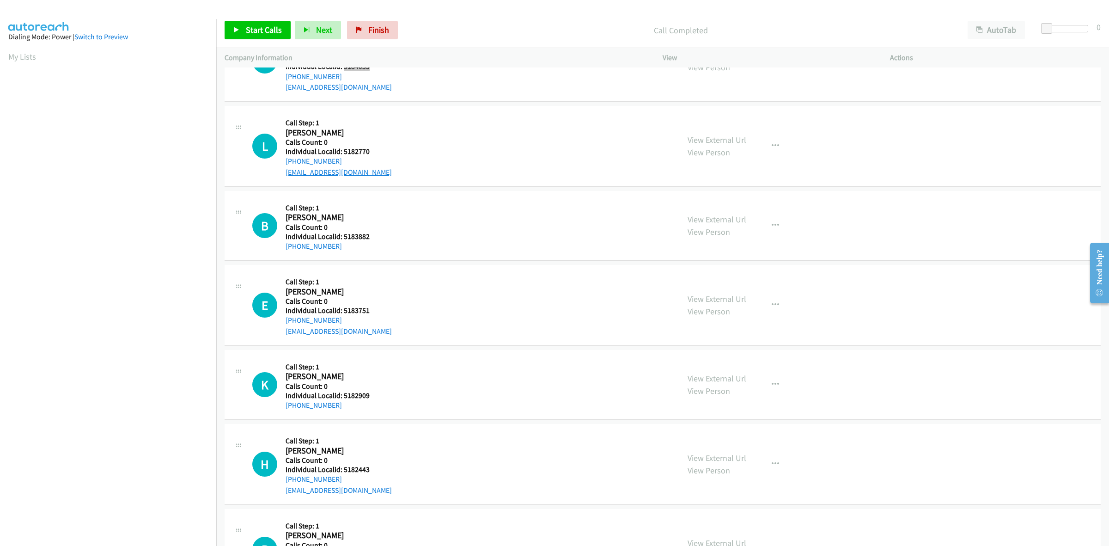
scroll to position [1343, 0]
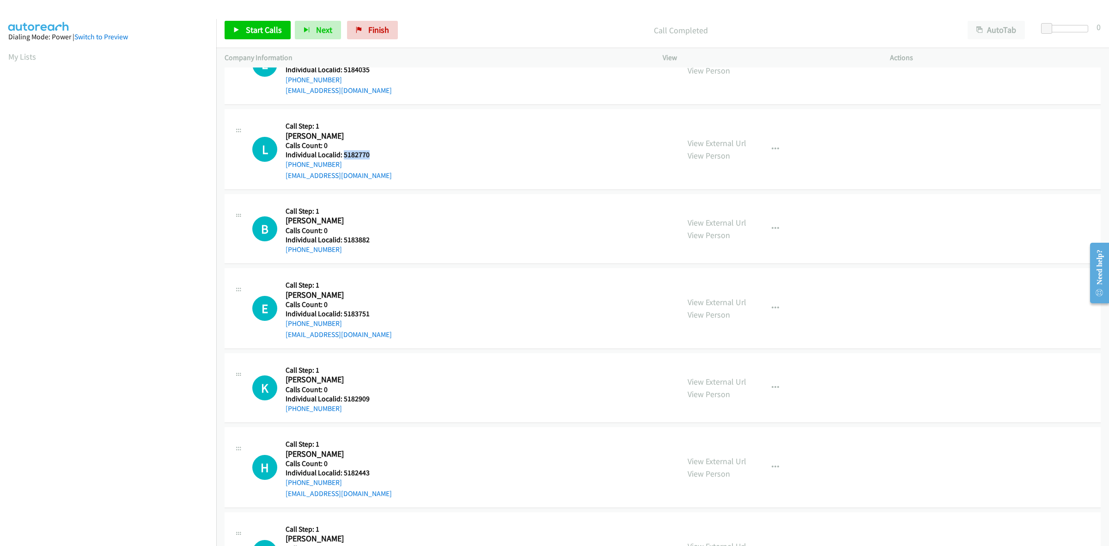
drag, startPoint x: 371, startPoint y: 158, endPoint x: 342, endPoint y: 157, distance: 28.2
click at [342, 157] on h5 "Individual Localid: 5182770" at bounding box center [339, 154] width 106 height 9
drag, startPoint x: 330, startPoint y: 168, endPoint x: 282, endPoint y: 170, distance: 48.1
click at [282, 170] on div "L Callback Scheduled Call Step: 1 Logan Stanley America/New_York Calls Count: 0…" at bounding box center [461, 149] width 419 height 64
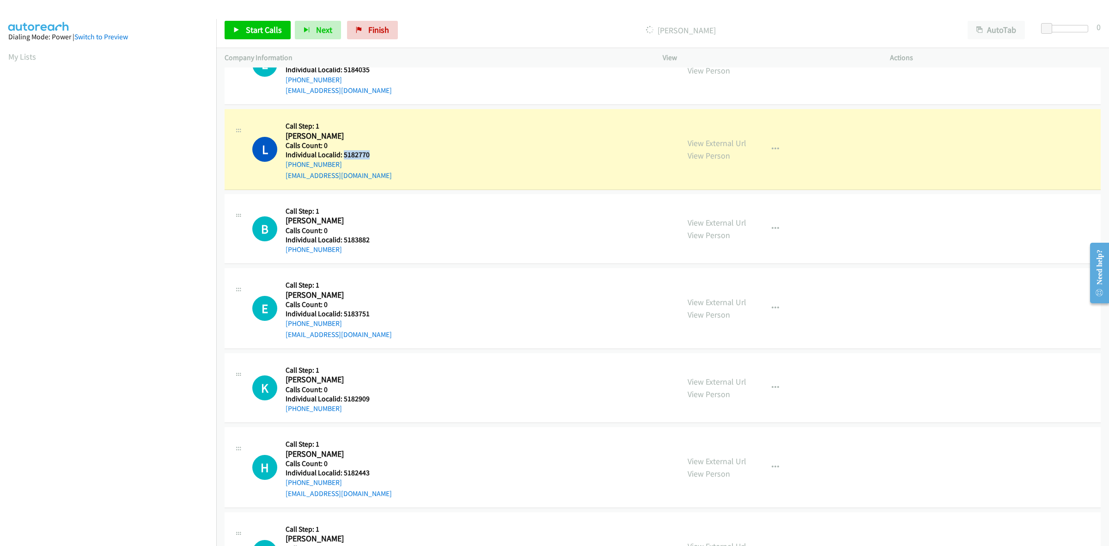
drag, startPoint x: 371, startPoint y: 158, endPoint x: 342, endPoint y: 153, distance: 29.5
click at [342, 153] on h5 "Individual Localid: 5182770" at bounding box center [339, 154] width 106 height 9
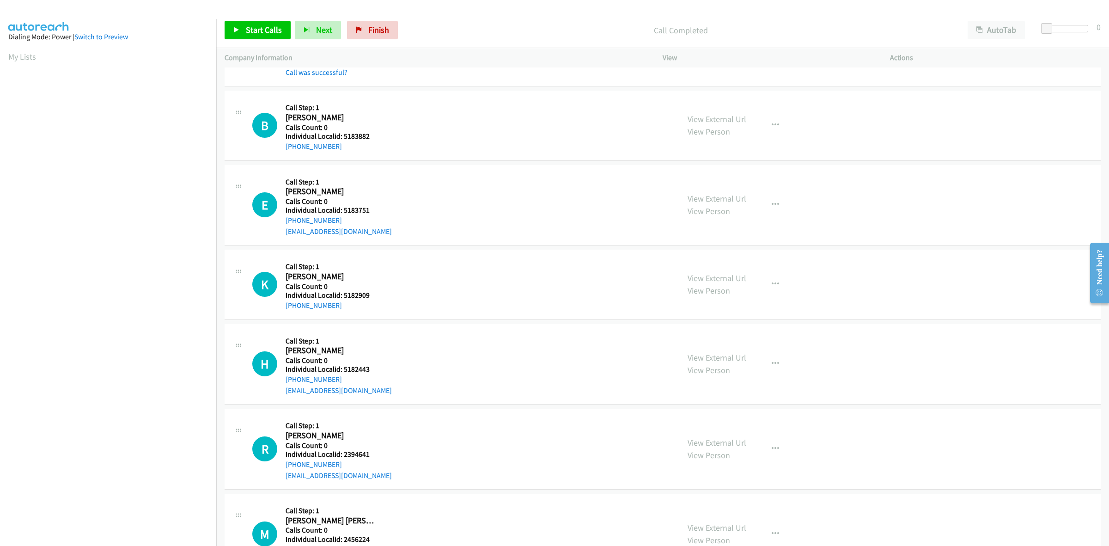
scroll to position [1501, 0]
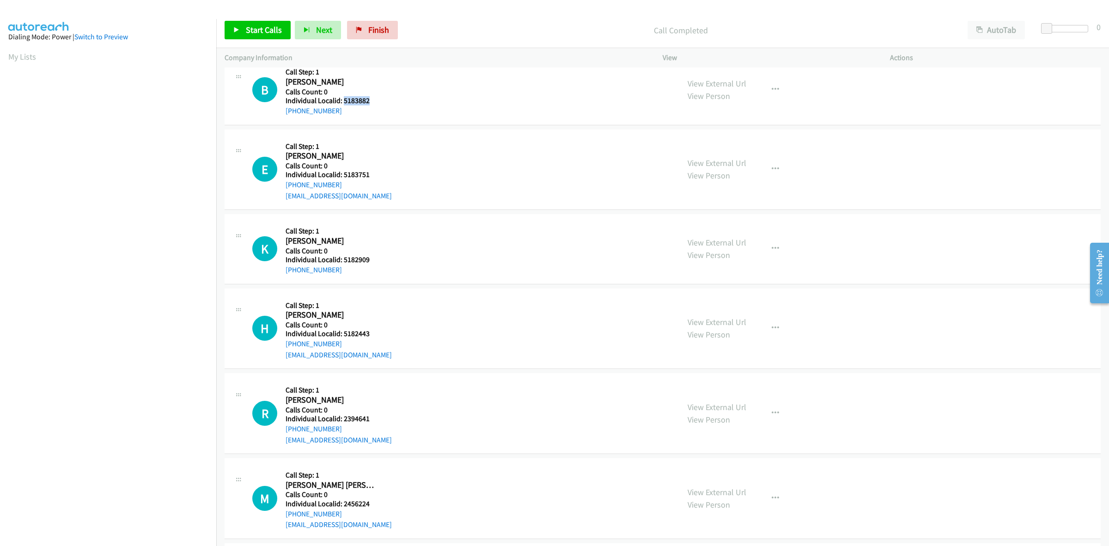
drag, startPoint x: 373, startPoint y: 101, endPoint x: 342, endPoint y: 102, distance: 30.1
click at [342, 102] on h5 "Individual Localid: 5183882" at bounding box center [333, 100] width 94 height 9
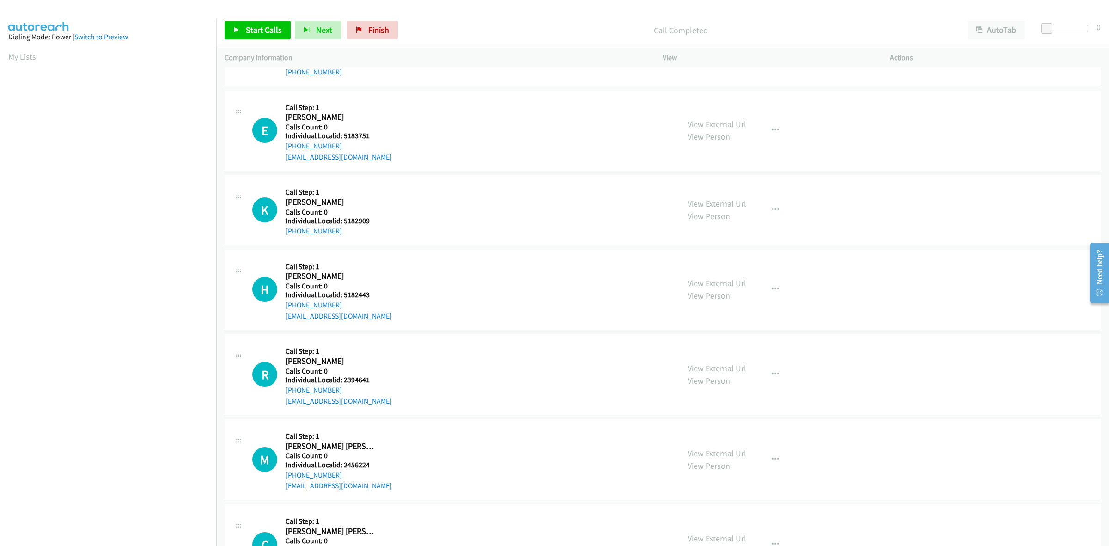
scroll to position [1559, 0]
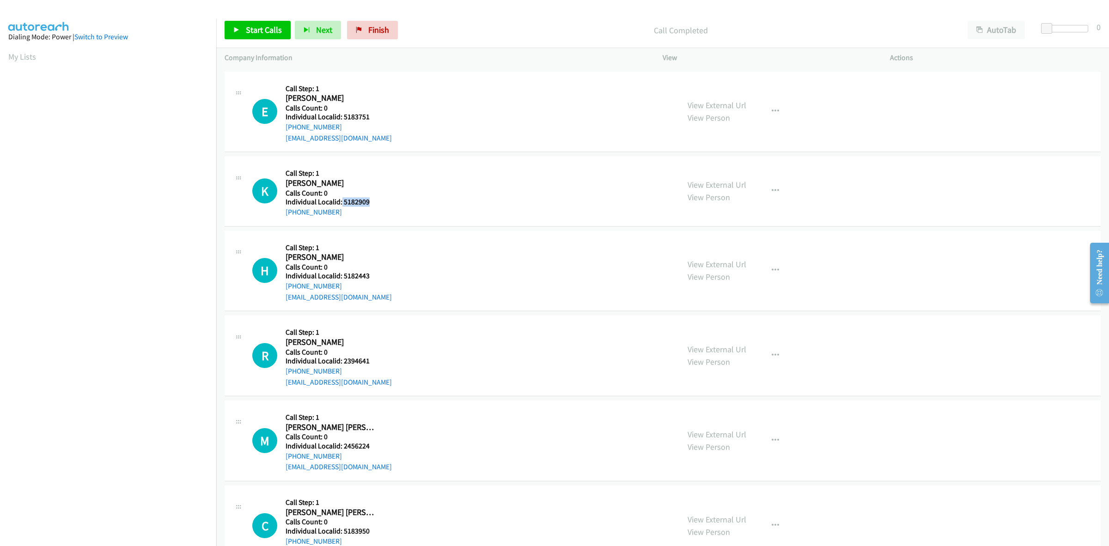
drag, startPoint x: 364, startPoint y: 202, endPoint x: 341, endPoint y: 200, distance: 23.2
click at [341, 200] on h5 "Individual Localid: 5182909" at bounding box center [333, 201] width 94 height 9
drag, startPoint x: 336, startPoint y: 215, endPoint x: 286, endPoint y: 215, distance: 49.9
click at [286, 215] on div "+1 609-694-7682" at bounding box center [333, 212] width 94 height 11
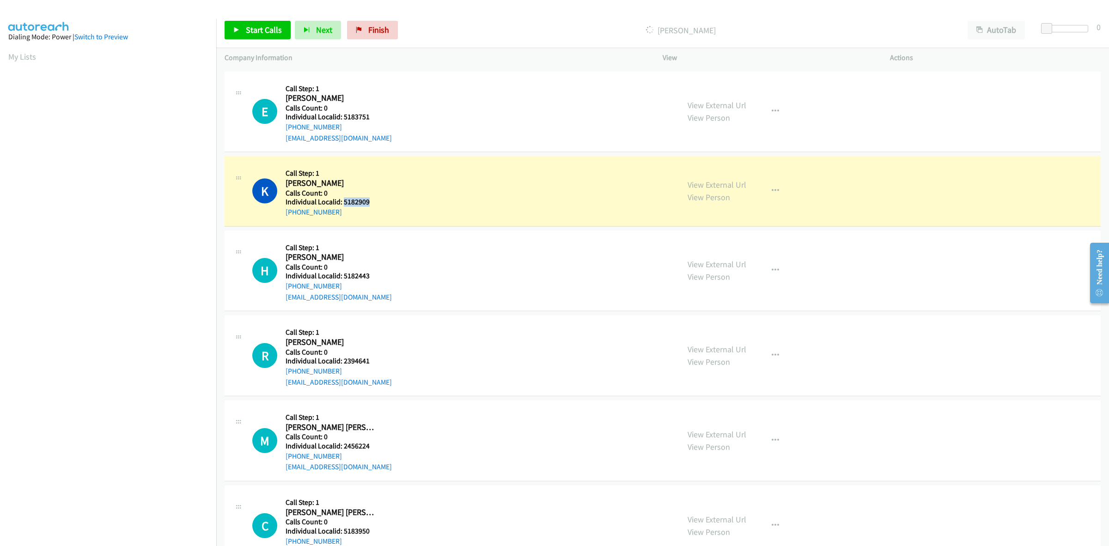
drag, startPoint x: 370, startPoint y: 204, endPoint x: 342, endPoint y: 203, distance: 27.7
click at [342, 203] on h5 "Individual Localid: 5182909" at bounding box center [333, 201] width 94 height 9
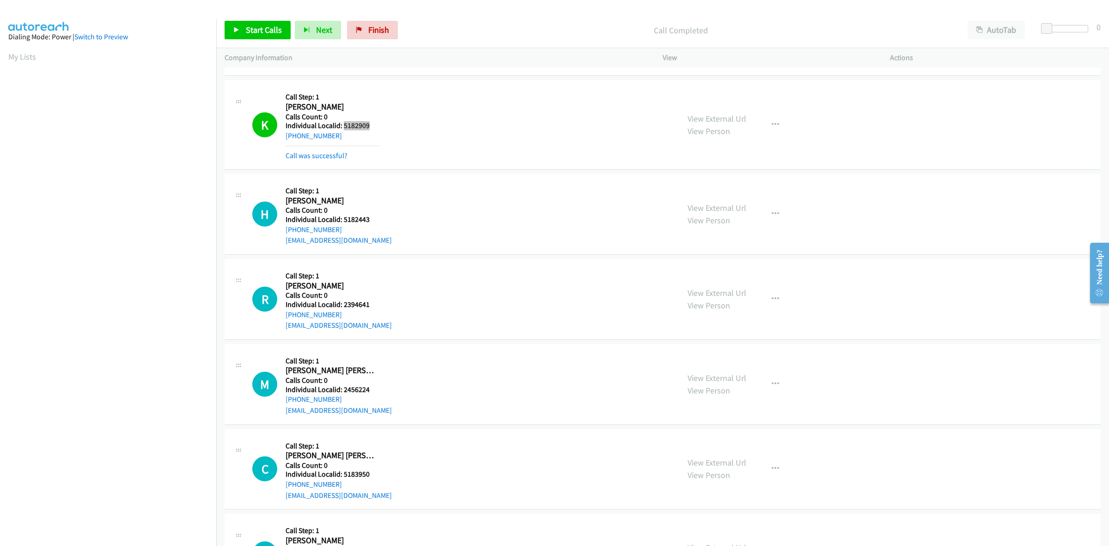
scroll to position [1704, 0]
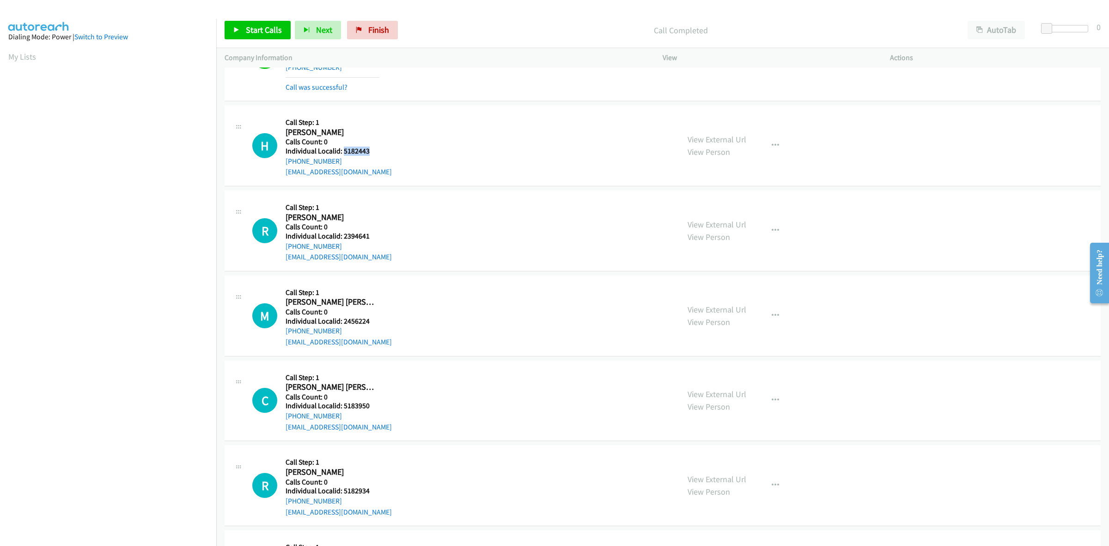
drag, startPoint x: 382, startPoint y: 153, endPoint x: 343, endPoint y: 156, distance: 38.9
click at [343, 156] on div "H Callback Scheduled Call Step: 1 Henry Woolery America/Los_Angeles Calls Count…" at bounding box center [461, 146] width 419 height 64
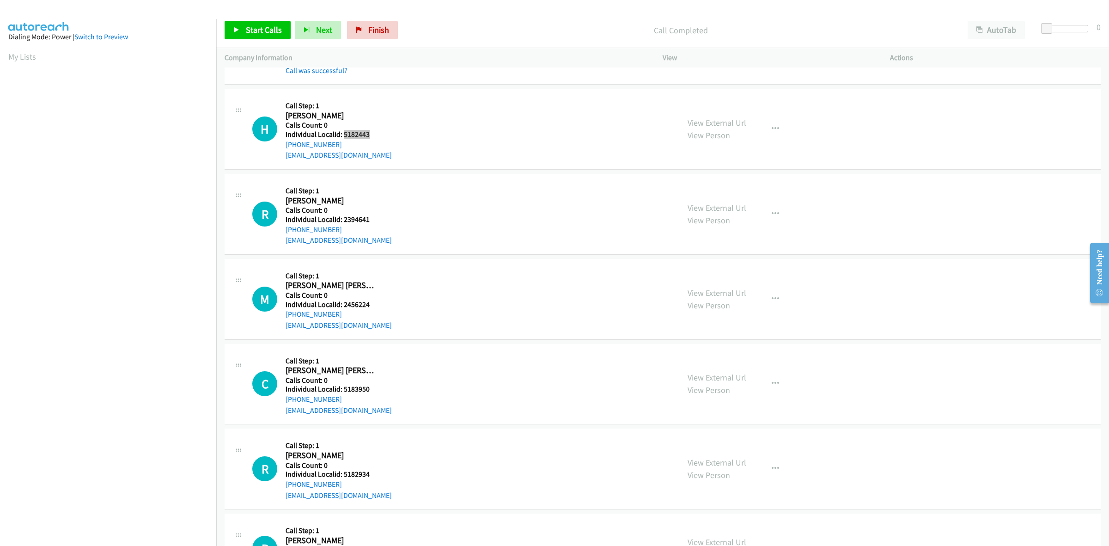
scroll to position [1761, 0]
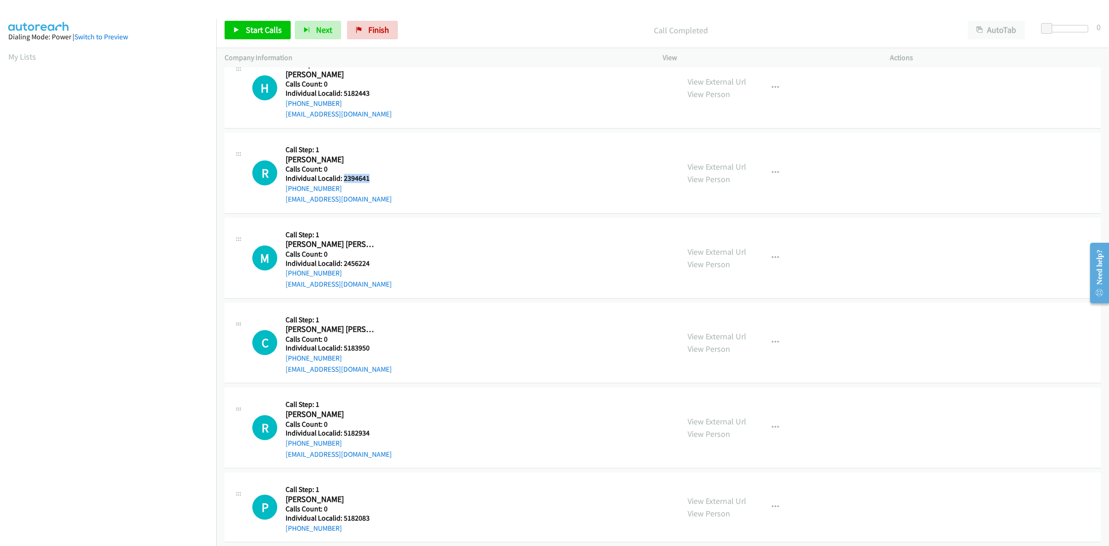
drag, startPoint x: 371, startPoint y: 178, endPoint x: 342, endPoint y: 181, distance: 28.3
click at [342, 181] on h5 "Individual Localid: 2394641" at bounding box center [339, 178] width 106 height 9
drag, startPoint x: 768, startPoint y: 168, endPoint x: 756, endPoint y: 196, distance: 30.9
click at [768, 168] on button "button" at bounding box center [775, 173] width 25 height 18
click at [730, 239] on link "Skip Call" at bounding box center [726, 233] width 123 height 18
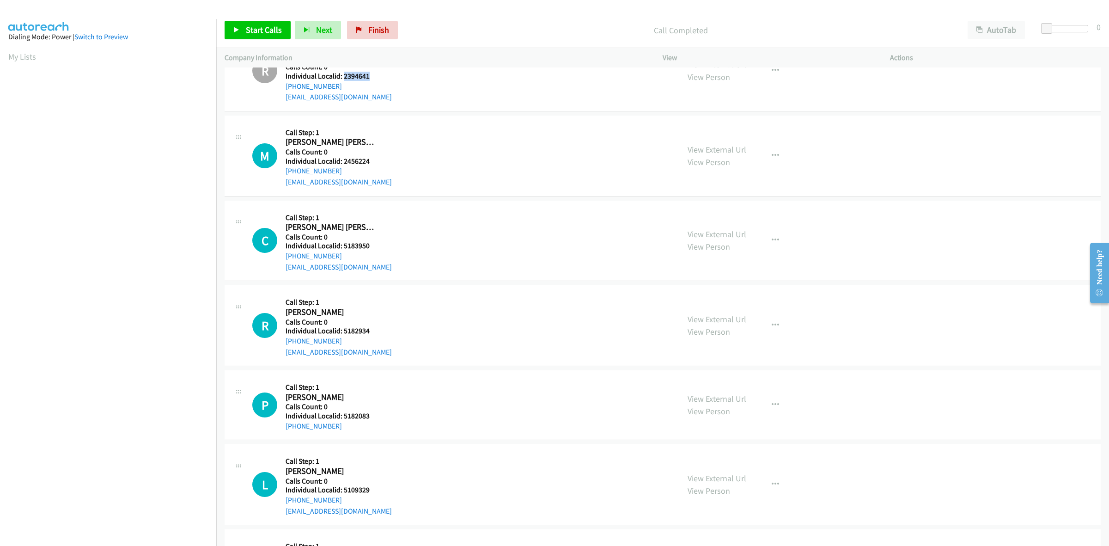
scroll to position [1891, 0]
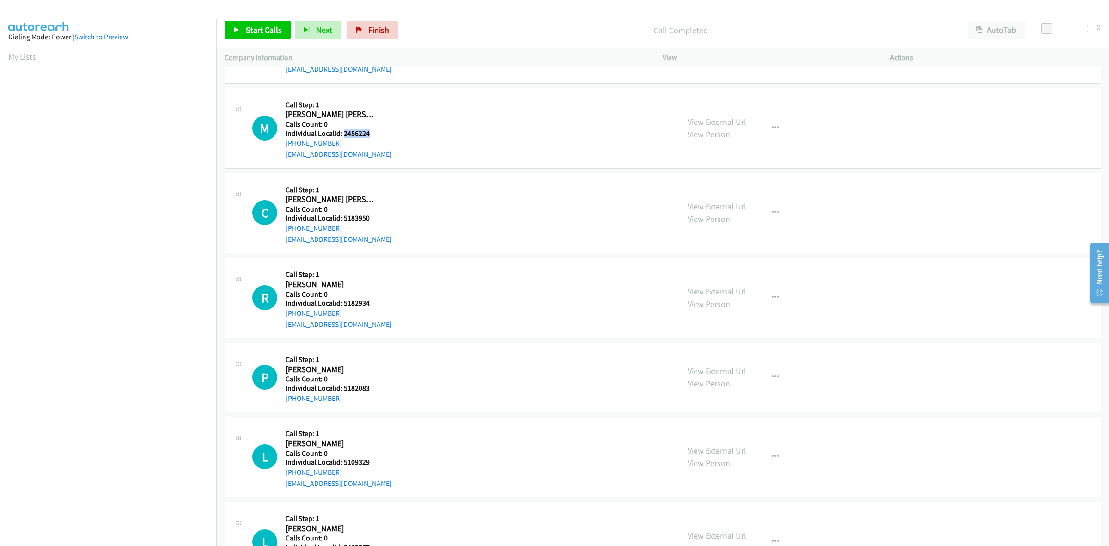
drag, startPoint x: 379, startPoint y: 133, endPoint x: 342, endPoint y: 133, distance: 37.0
click at [342, 133] on div "M Callback Scheduled Call Step: 1 Maddox Baliff America/Chicago Calls Count: 0 …" at bounding box center [461, 128] width 419 height 64
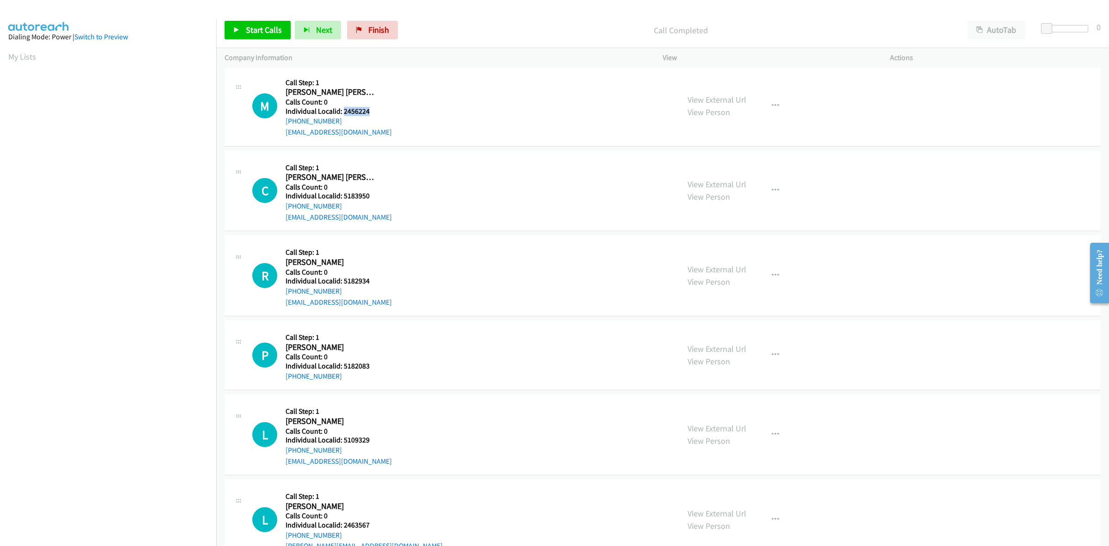
scroll to position [1906, 0]
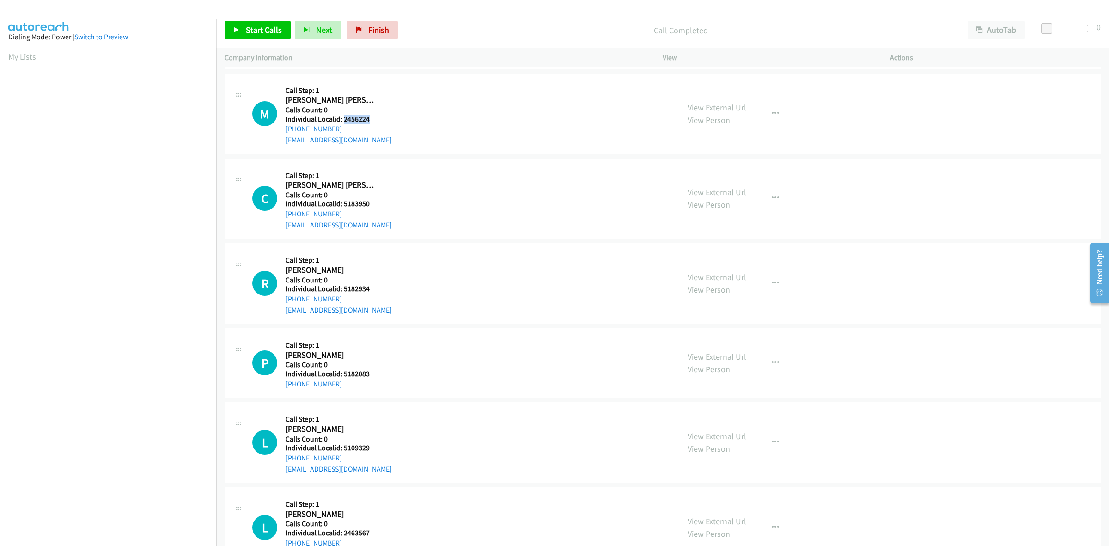
drag, startPoint x: 343, startPoint y: 128, endPoint x: 285, endPoint y: 133, distance: 59.0
click at [285, 133] on div "M Callback Scheduled Call Step: 1 Maddox Baliff America/Chicago Calls Count: 0 …" at bounding box center [461, 114] width 419 height 64
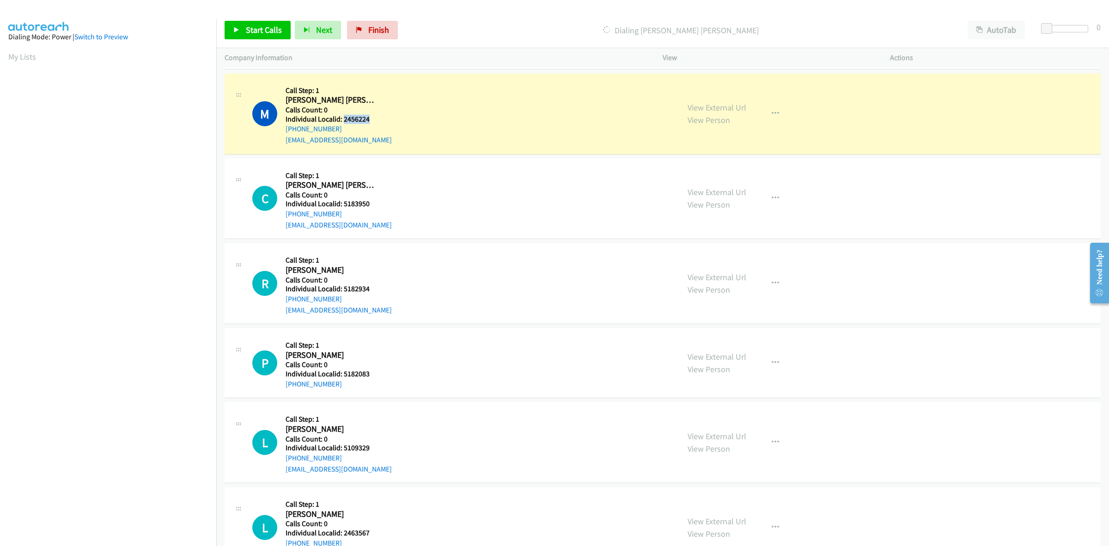
drag, startPoint x: 361, startPoint y: 119, endPoint x: 342, endPoint y: 119, distance: 19.0
click at [342, 119] on h5 "Individual Localid: 2456224" at bounding box center [339, 119] width 106 height 9
drag, startPoint x: 10, startPoint y: 52, endPoint x: 26, endPoint y: 65, distance: 20.1
click at [10, 52] on link "My Lists" at bounding box center [22, 56] width 28 height 11
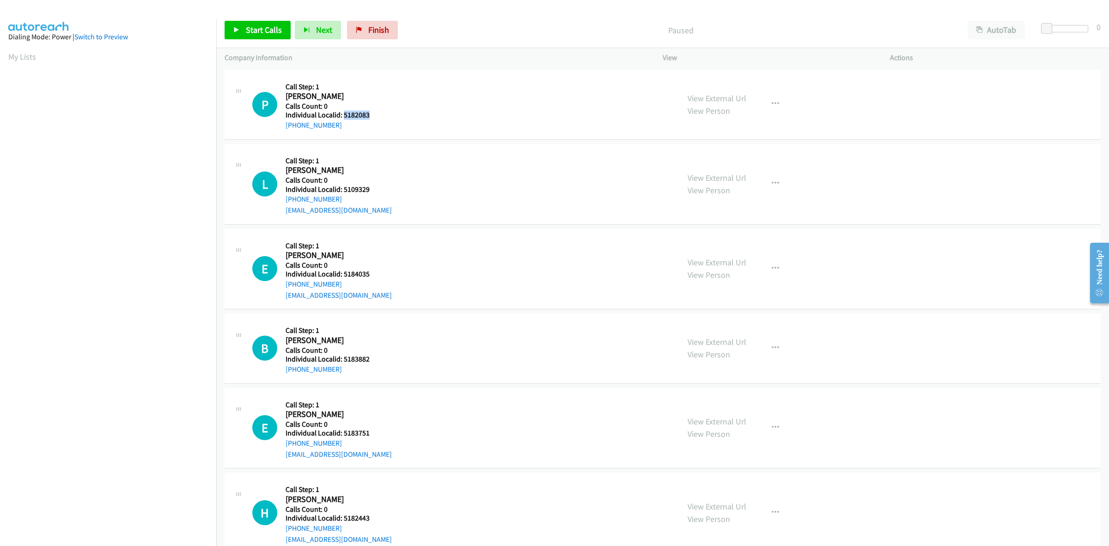
drag, startPoint x: 361, startPoint y: 114, endPoint x: 343, endPoint y: 114, distance: 18.0
click at [343, 114] on h5 "Individual Localid: 5182083" at bounding box center [333, 114] width 94 height 9
copy h5 "5182083"
drag, startPoint x: 326, startPoint y: 125, endPoint x: 280, endPoint y: 127, distance: 46.7
click at [280, 127] on div "P Callback Scheduled Call Step: 1 [PERSON_NAME] America/New_York Calls Count: 0…" at bounding box center [461, 104] width 419 height 53
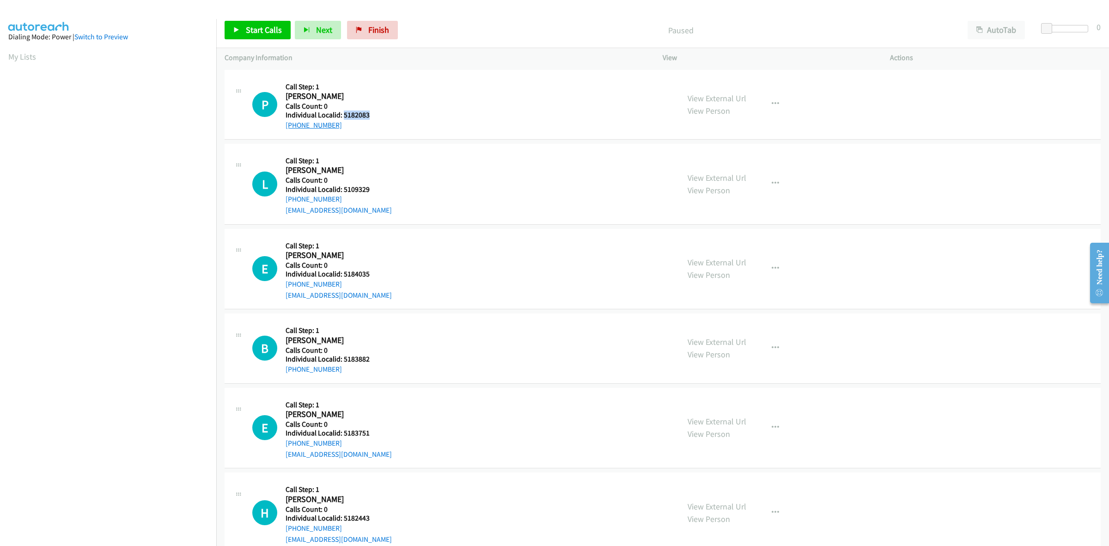
copy link "[PHONE_NUMBER]"
drag, startPoint x: 371, startPoint y: 116, endPoint x: 341, endPoint y: 115, distance: 29.6
click at [341, 115] on h5 "Individual Localid: 5182083" at bounding box center [333, 114] width 94 height 9
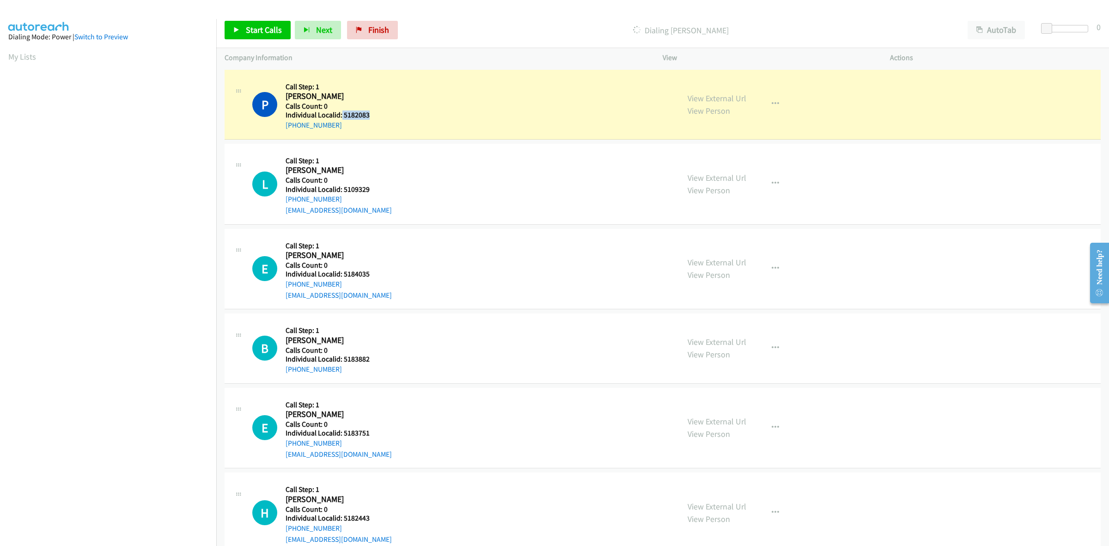
copy h5 "5182083"
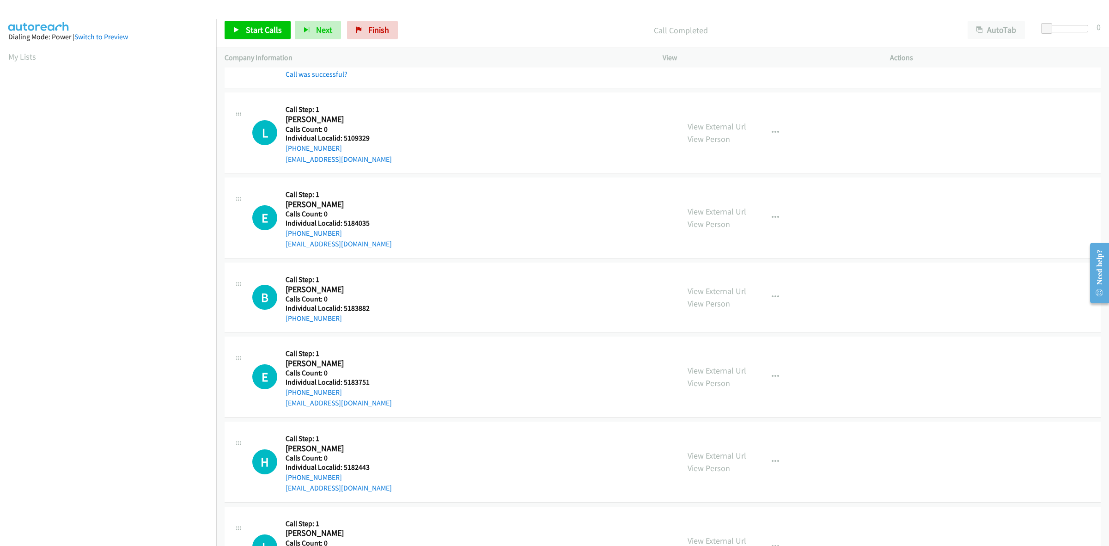
scroll to position [86, 0]
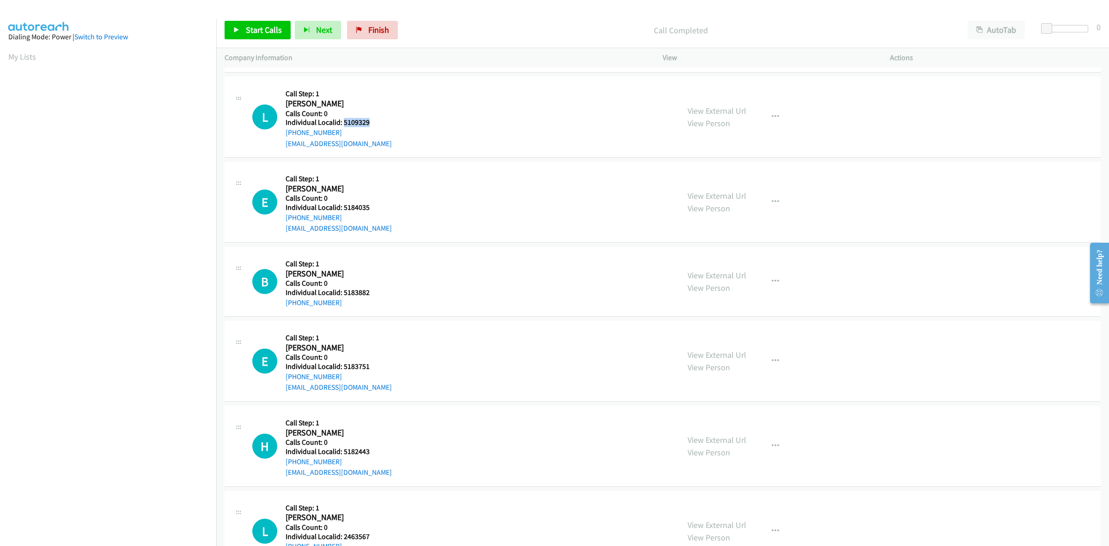
drag, startPoint x: 360, startPoint y: 119, endPoint x: 342, endPoint y: 120, distance: 17.1
click at [342, 120] on h5 "Individual Localid: 5109329" at bounding box center [339, 122] width 106 height 9
drag, startPoint x: 341, startPoint y: 121, endPoint x: 425, endPoint y: 103, distance: 85.9
click at [428, 103] on div "L Callback Scheduled Call Step: 1 [PERSON_NAME] America/New_York Calls Count: 0…" at bounding box center [461, 117] width 419 height 64
drag, startPoint x: 373, startPoint y: 120, endPoint x: 343, endPoint y: 121, distance: 29.1
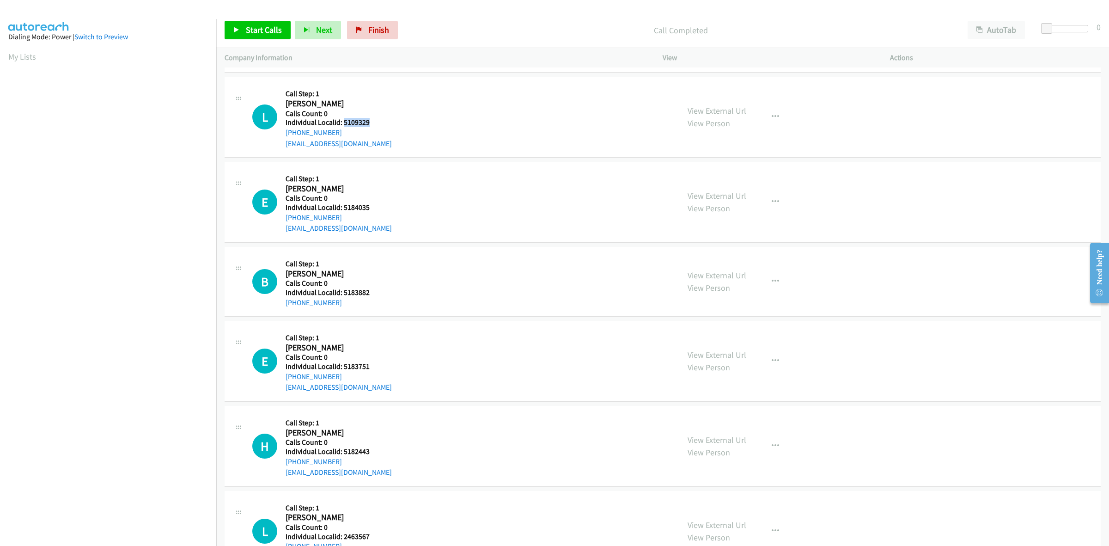
click at [343, 121] on h5 "Individual Localid: 5109329" at bounding box center [339, 122] width 106 height 9
copy h5 "5109329"
drag, startPoint x: 336, startPoint y: 129, endPoint x: 282, endPoint y: 133, distance: 54.2
click at [282, 133] on div "L Callback Scheduled Call Step: 1 [PERSON_NAME] America/New_York Calls Count: 0…" at bounding box center [461, 117] width 419 height 64
copy link "[PHONE_NUMBER]"
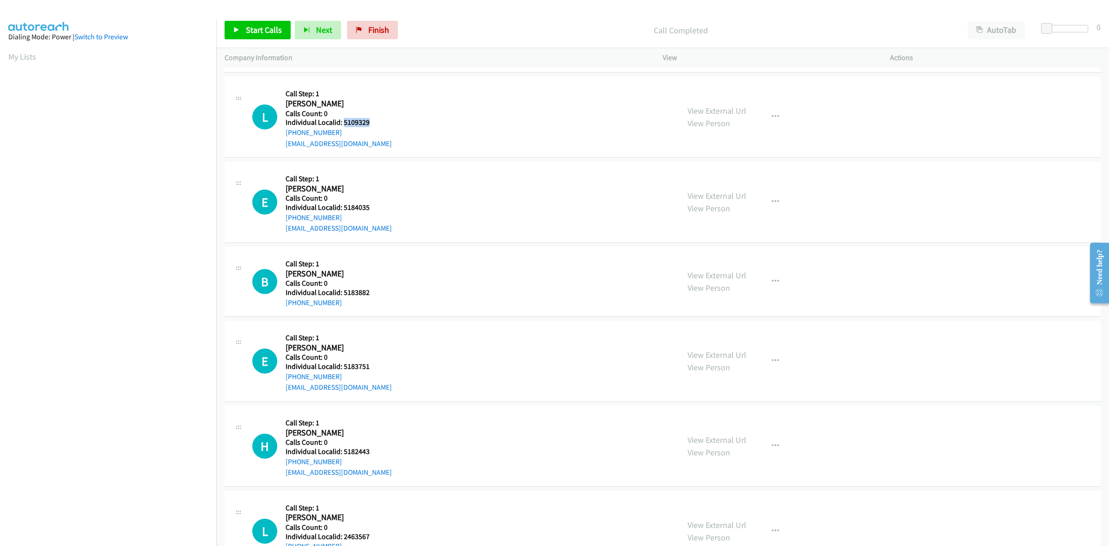
drag, startPoint x: 363, startPoint y: 121, endPoint x: 344, endPoint y: 119, distance: 19.0
click at [344, 119] on h5 "Individual Localid: 5109329" at bounding box center [339, 122] width 106 height 9
copy h5 "5109329"
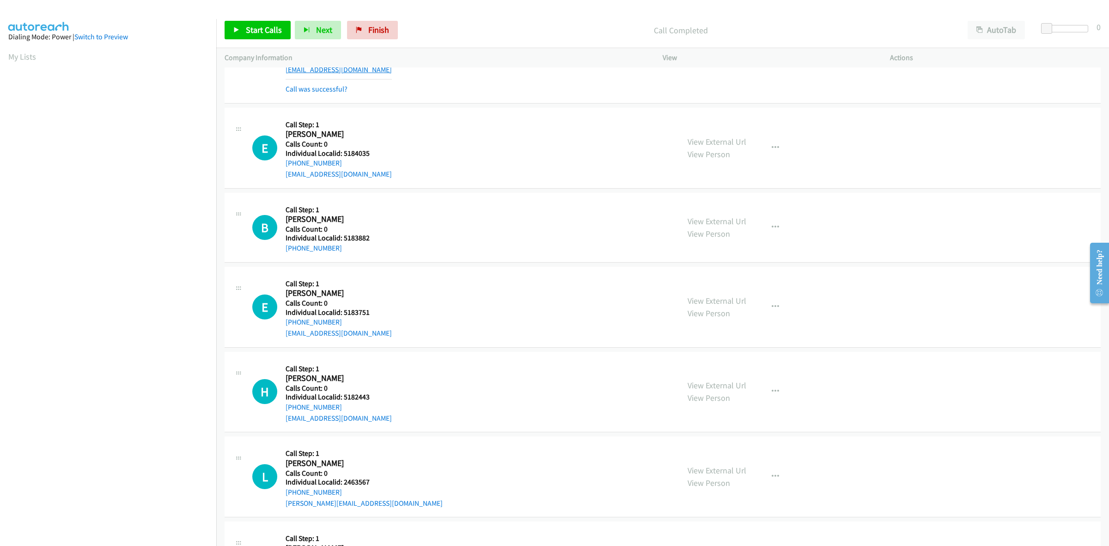
scroll to position [188, 0]
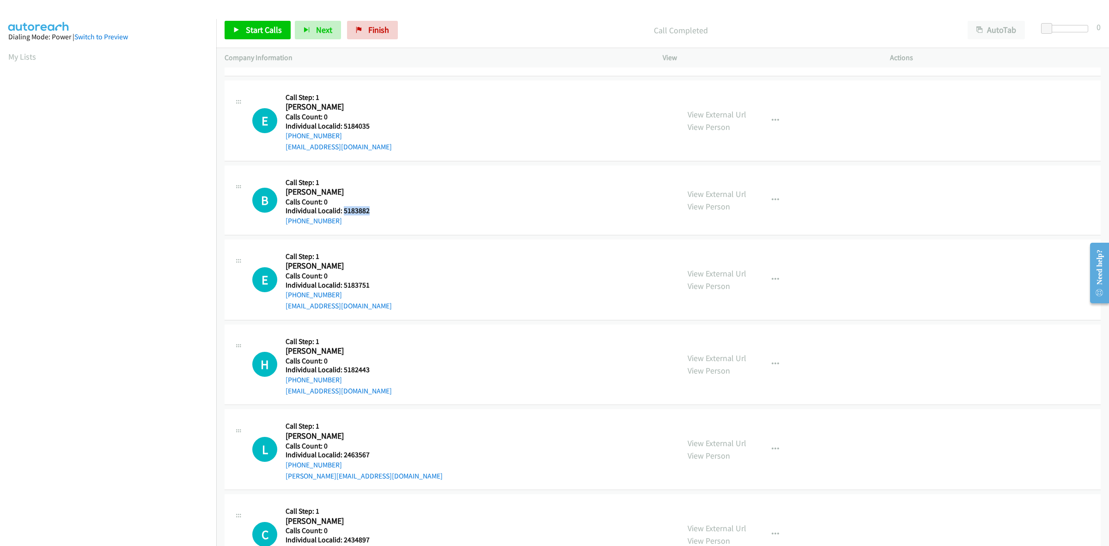
drag, startPoint x: 377, startPoint y: 210, endPoint x: 343, endPoint y: 211, distance: 34.2
click at [343, 211] on h5 "Individual Localid: 5183882" at bounding box center [333, 210] width 94 height 9
copy h5 "5183882"
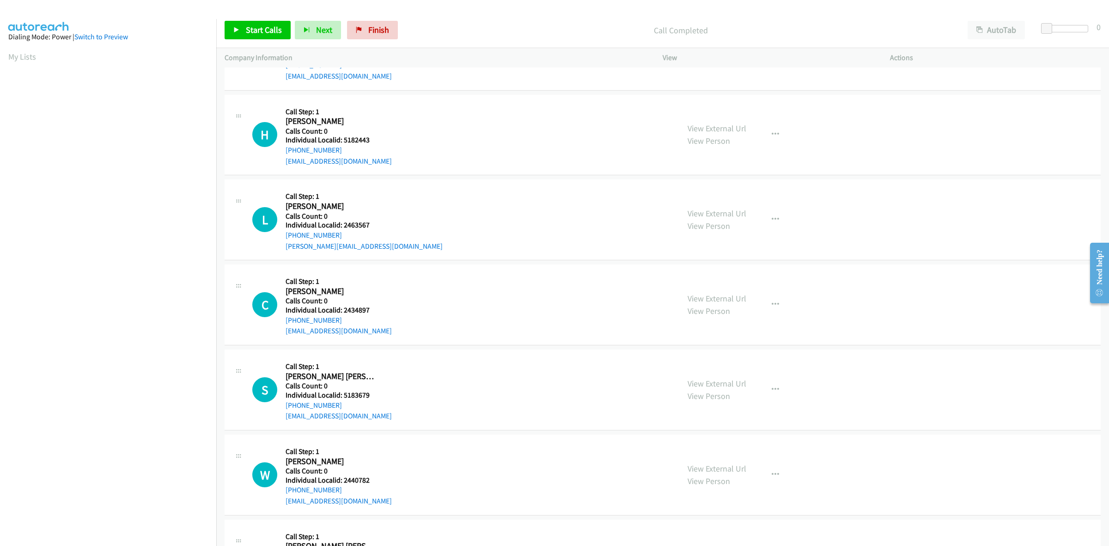
scroll to position [447, 0]
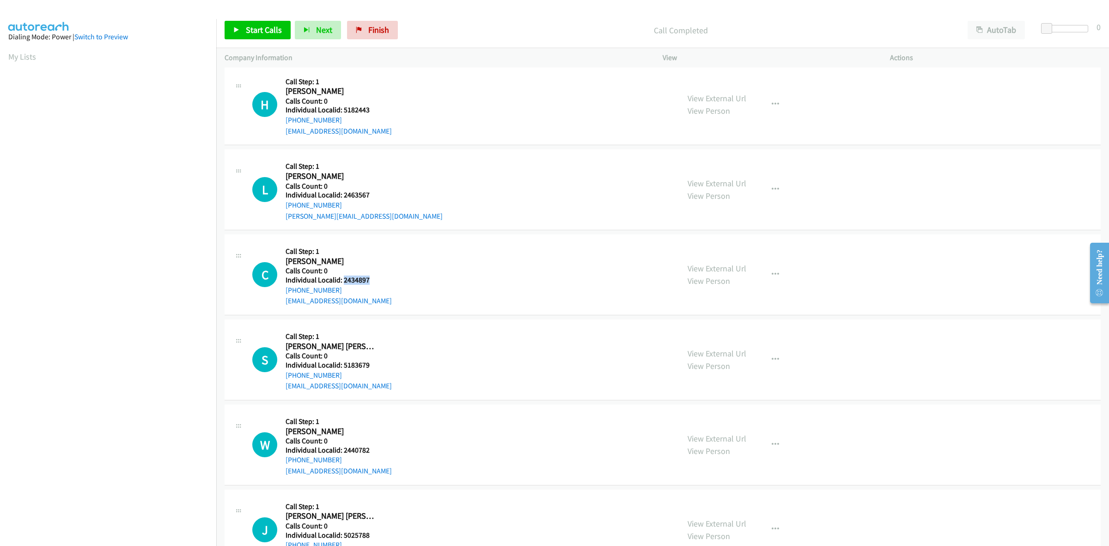
drag, startPoint x: 358, startPoint y: 278, endPoint x: 344, endPoint y: 280, distance: 14.1
click at [344, 280] on h5 "Individual Localid: 2434897" at bounding box center [339, 279] width 106 height 9
copy h5 "2434897"
drag, startPoint x: 338, startPoint y: 289, endPoint x: 284, endPoint y: 290, distance: 53.6
click at [284, 290] on div "C Callback Scheduled Call Step: 1 [PERSON_NAME] America/[GEOGRAPHIC_DATA] Calls…" at bounding box center [461, 275] width 419 height 64
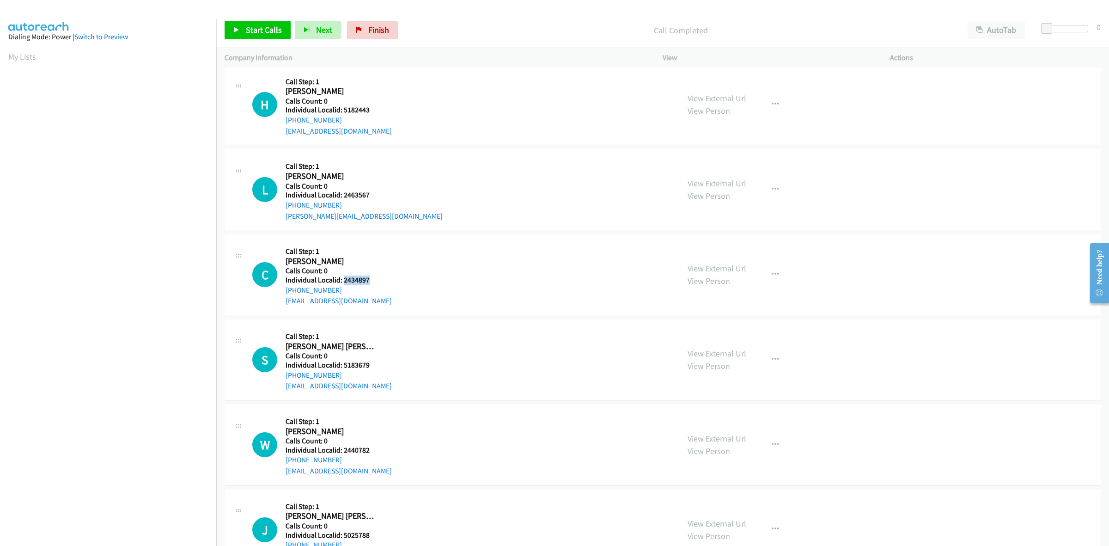
copy link "[PHONE_NUMBER]"
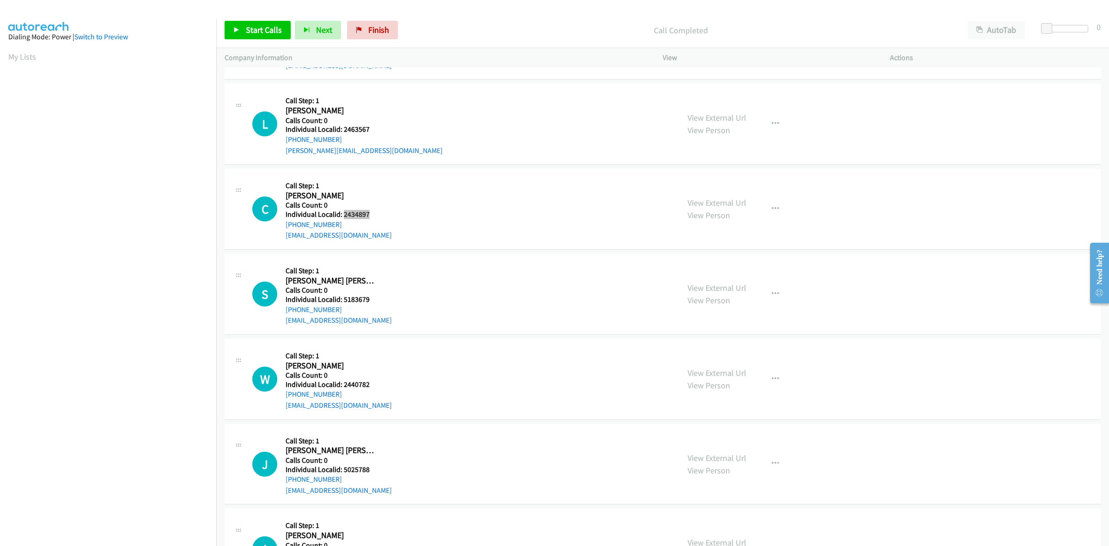
scroll to position [520, 0]
